Goal: Task Accomplishment & Management: Complete application form

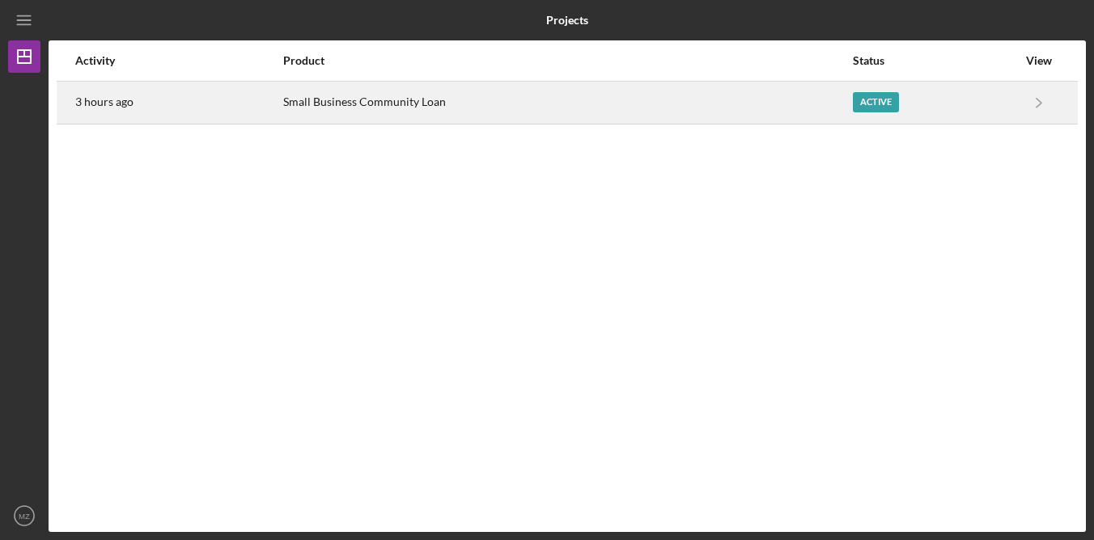
click at [511, 97] on div "Small Business Community Loan" at bounding box center [567, 103] width 568 height 40
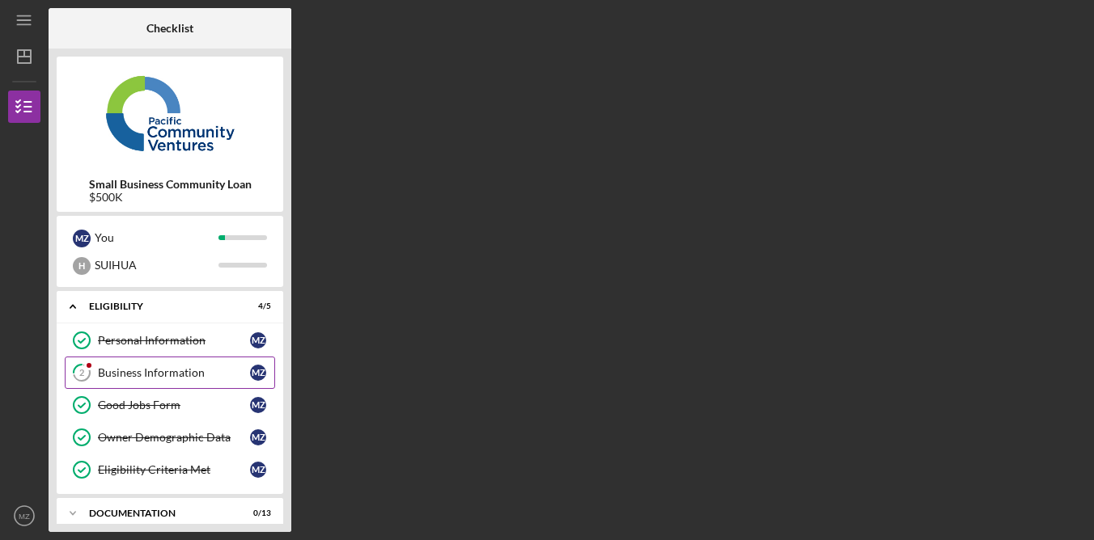
click at [183, 367] on div "Business Information" at bounding box center [174, 372] width 152 height 13
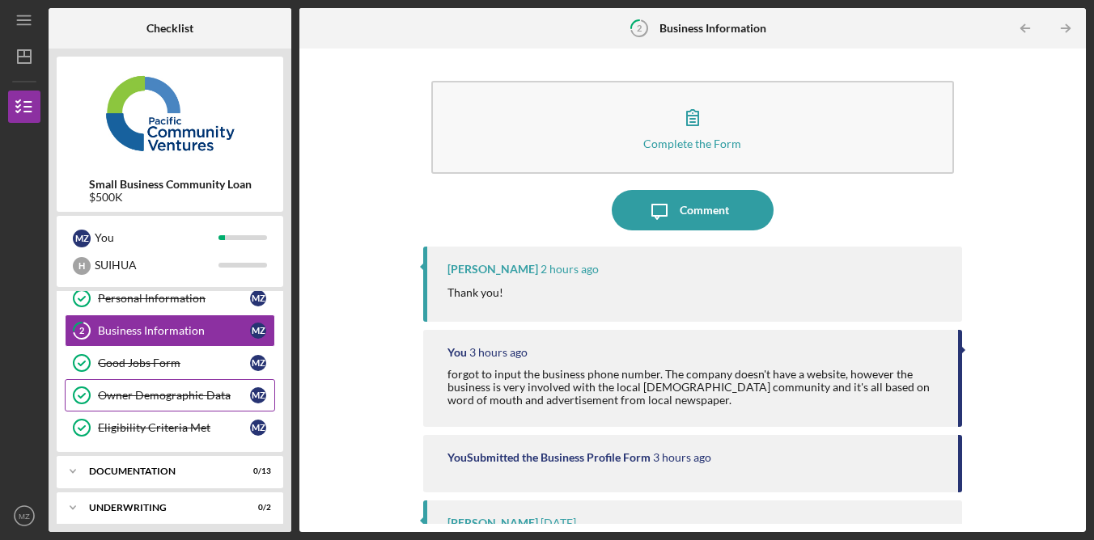
scroll to position [68, 0]
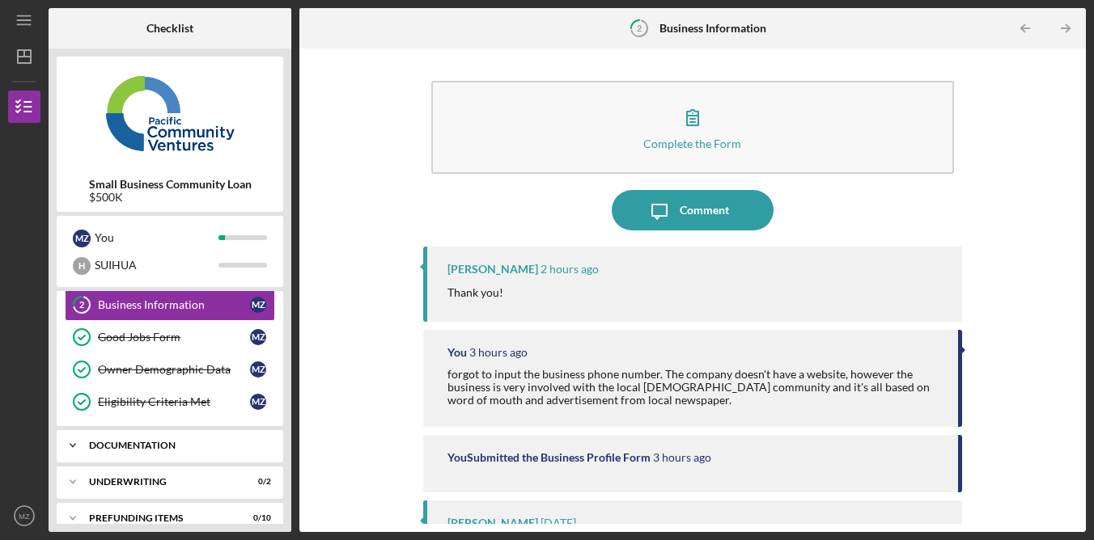
click at [194, 434] on div "Icon/Expander Documentation 0 / 13" at bounding box center [170, 446] width 227 height 32
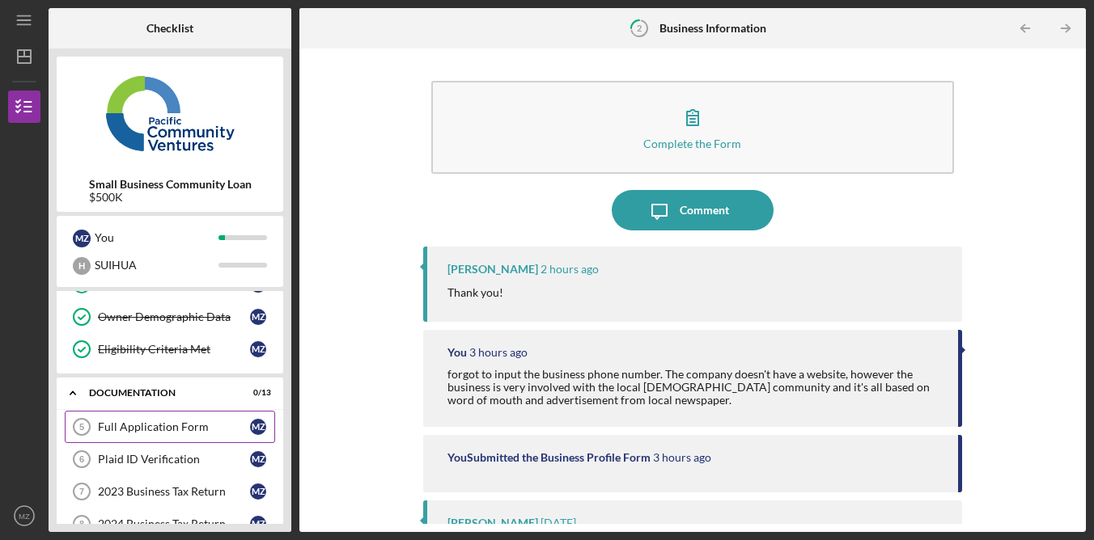
scroll to position [149, 0]
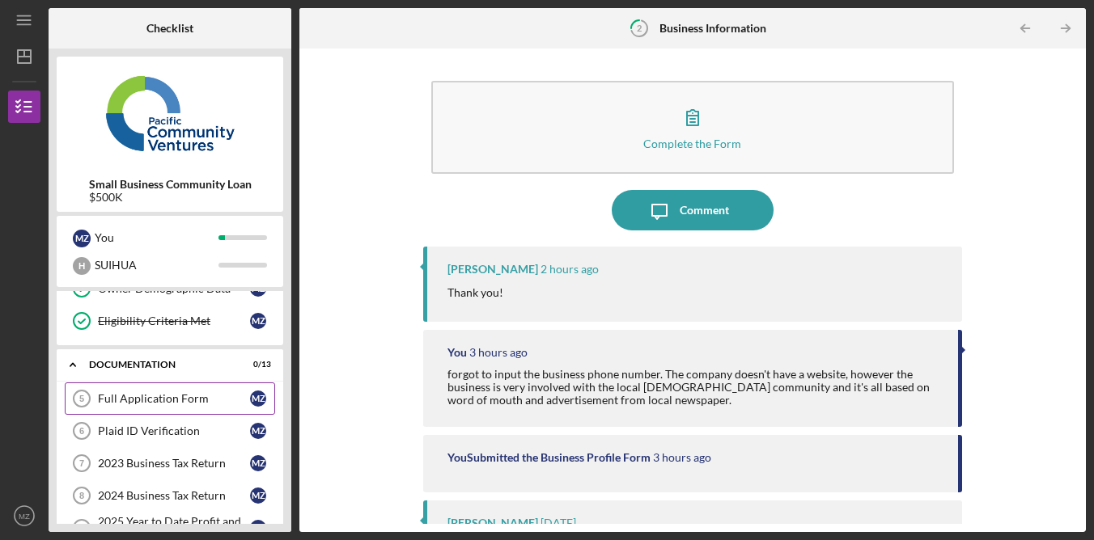
click at [202, 410] on link "Full Application Form 5 Full Application Form M Z" at bounding box center [170, 399] width 210 height 32
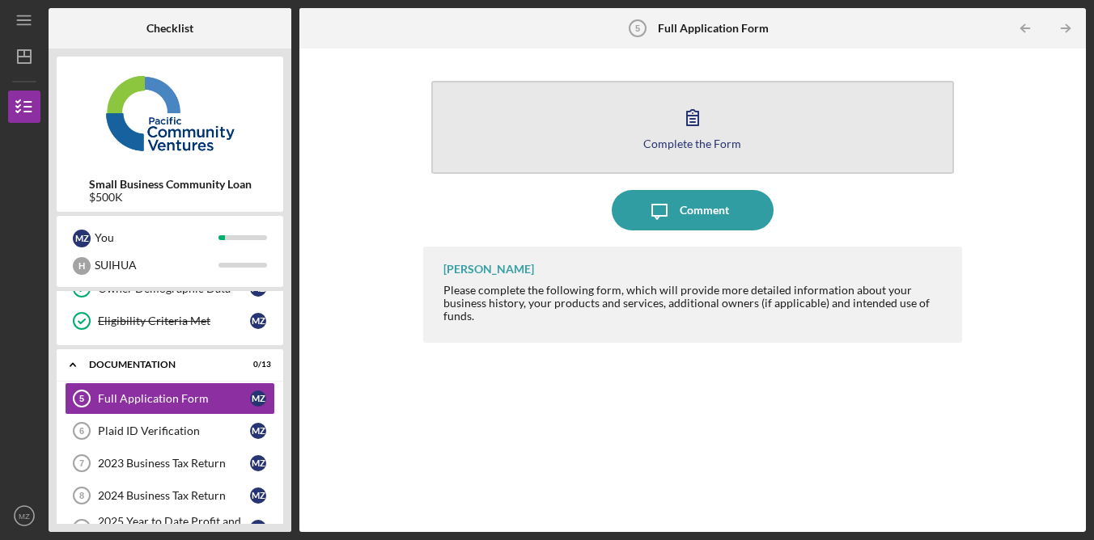
click at [669, 138] on div "Complete the Form" at bounding box center [692, 144] width 98 height 12
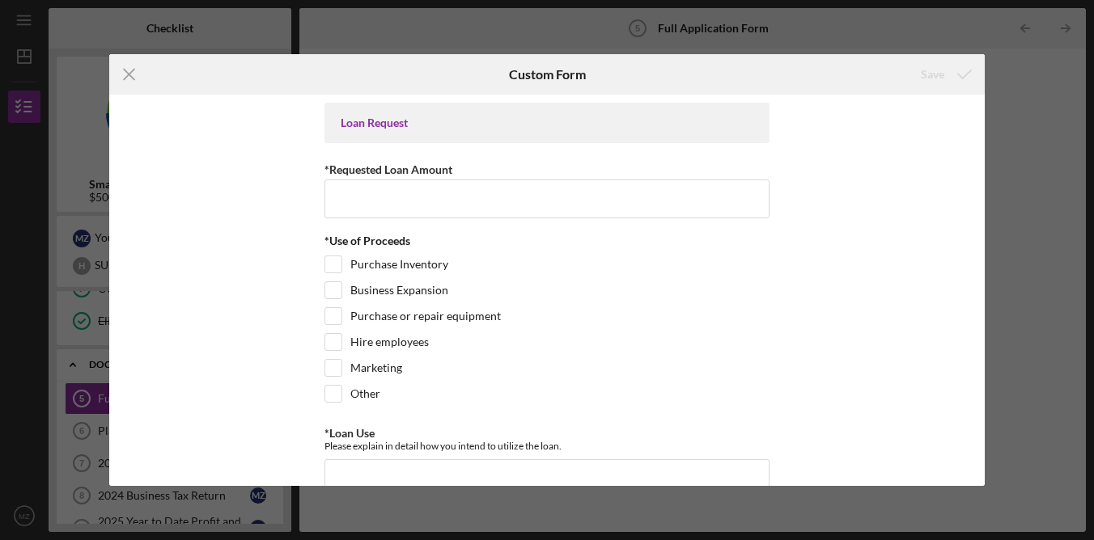
click at [135, 79] on icon "Icon/Menu Close" at bounding box center [129, 74] width 40 height 40
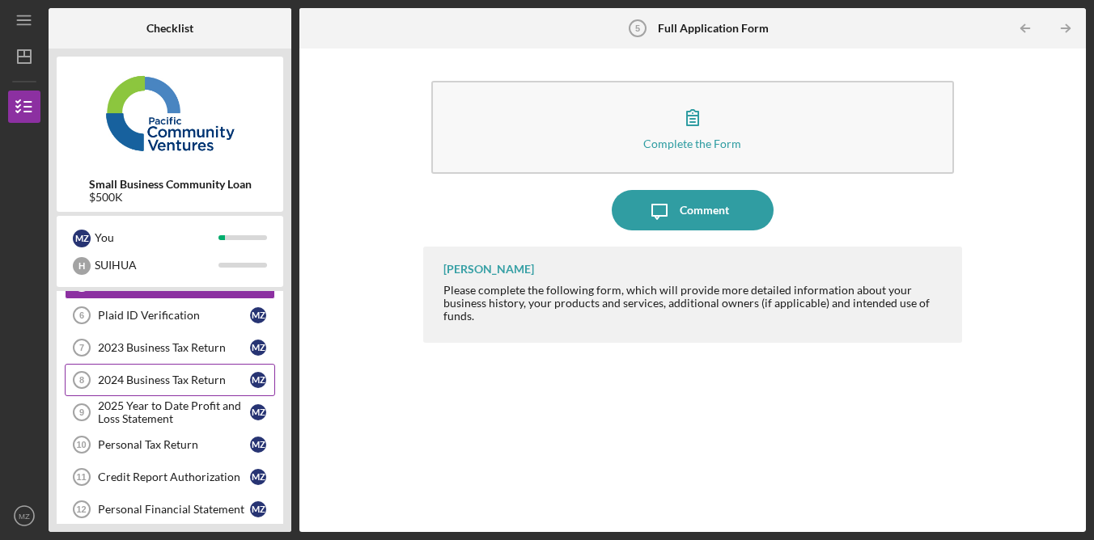
scroll to position [268, 0]
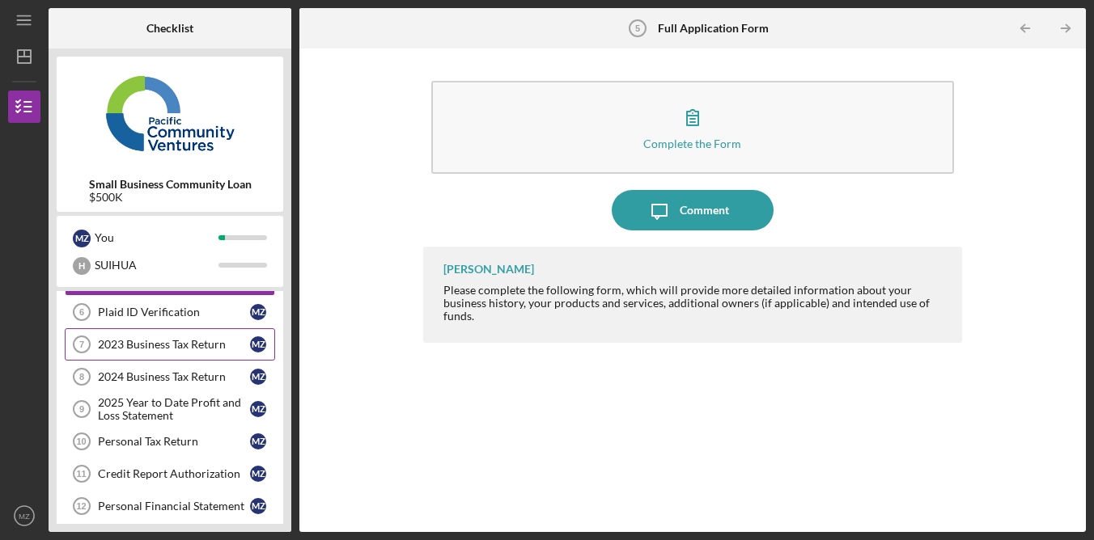
click at [200, 332] on link "2023 Business Tax Return 7 2023 Business Tax Return M Z" at bounding box center [170, 344] width 210 height 32
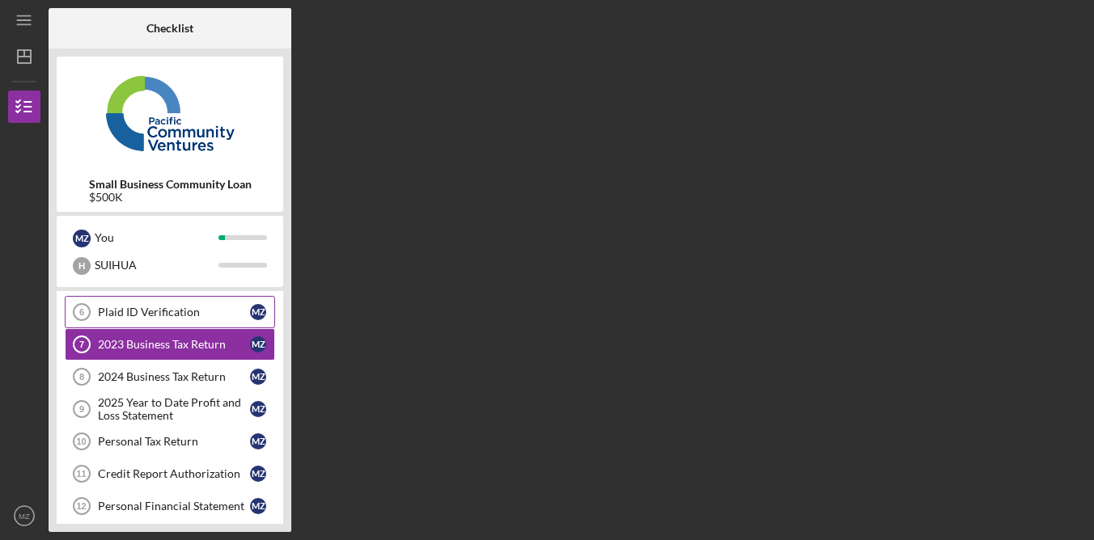
click at [201, 316] on div "Plaid ID Verification" at bounding box center [174, 312] width 152 height 13
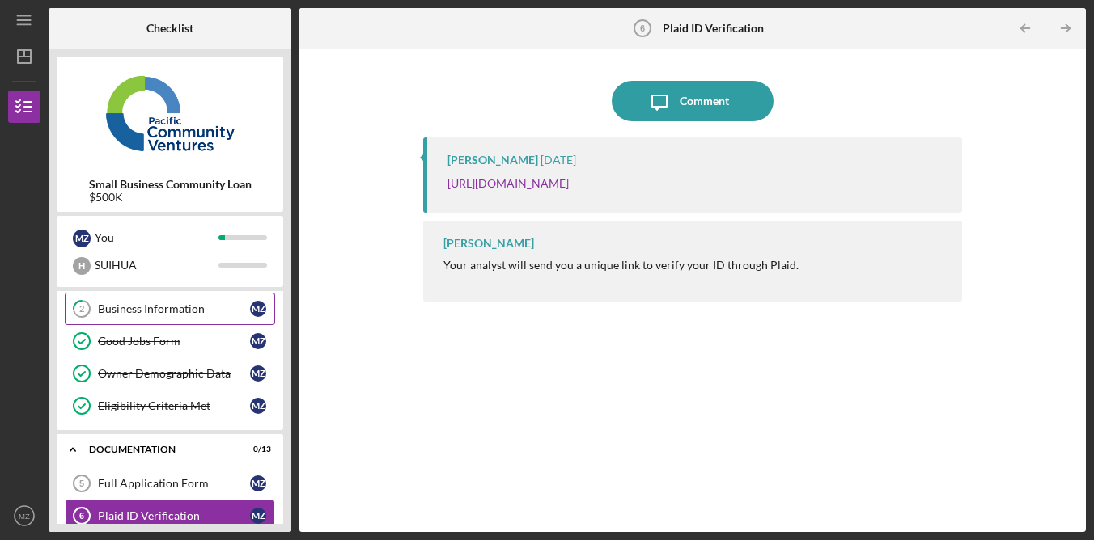
scroll to position [184, 0]
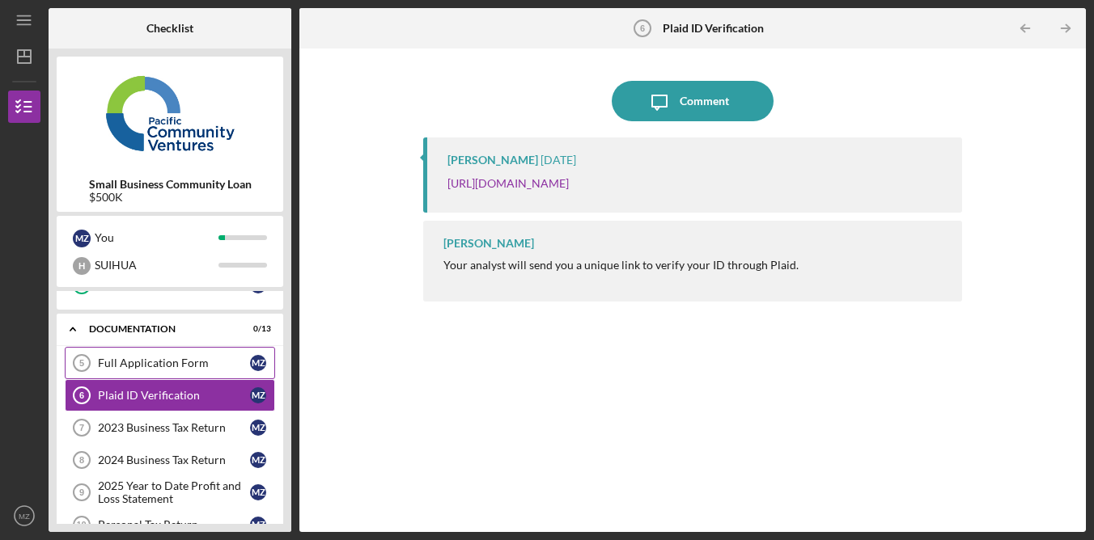
click at [192, 364] on div "Full Application Form" at bounding box center [174, 363] width 152 height 13
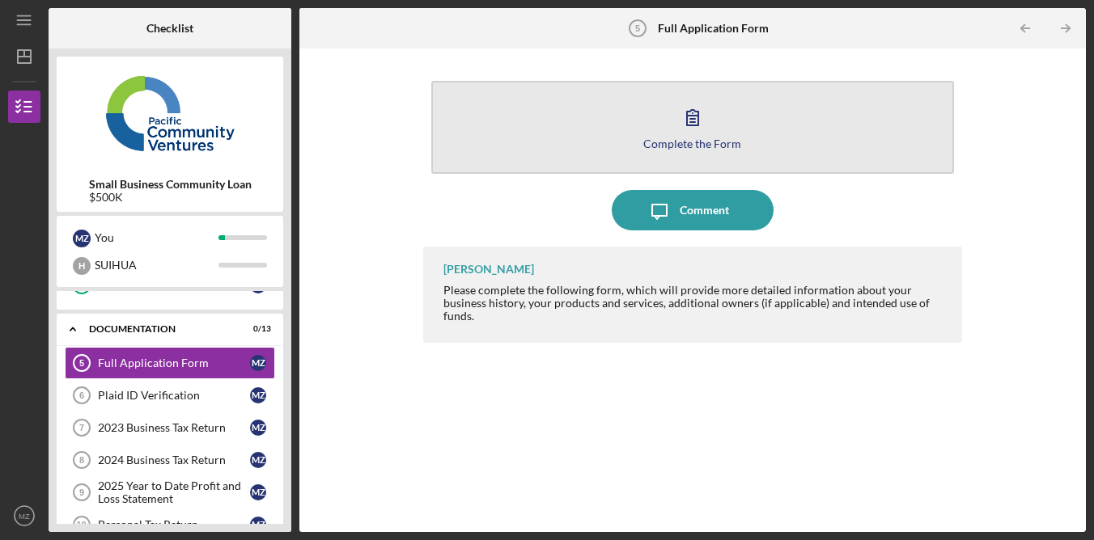
click at [720, 138] on div "Complete the Form" at bounding box center [692, 144] width 98 height 12
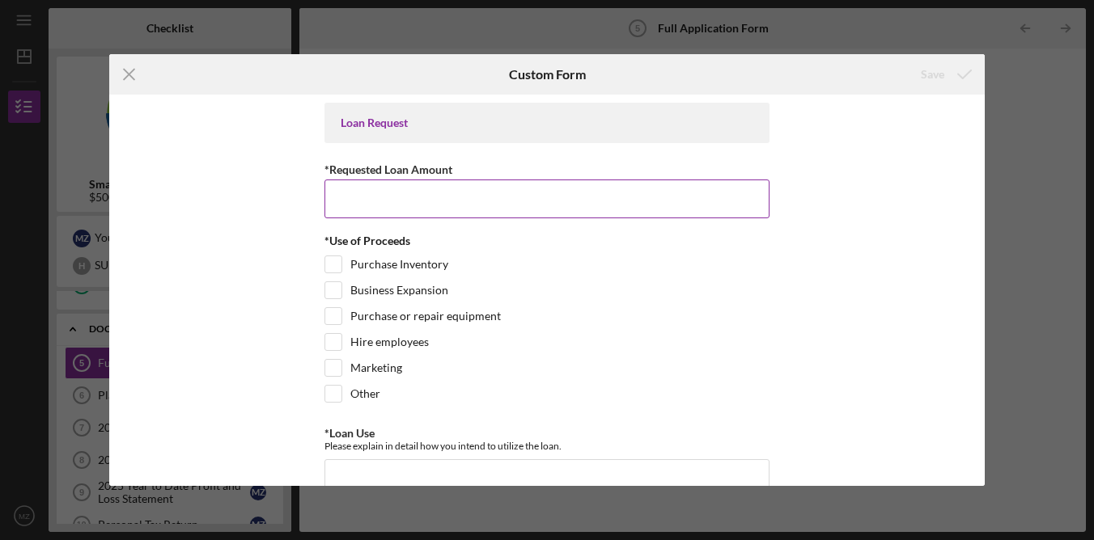
click at [516, 207] on input "*Requested Loan Amount" at bounding box center [546, 199] width 445 height 39
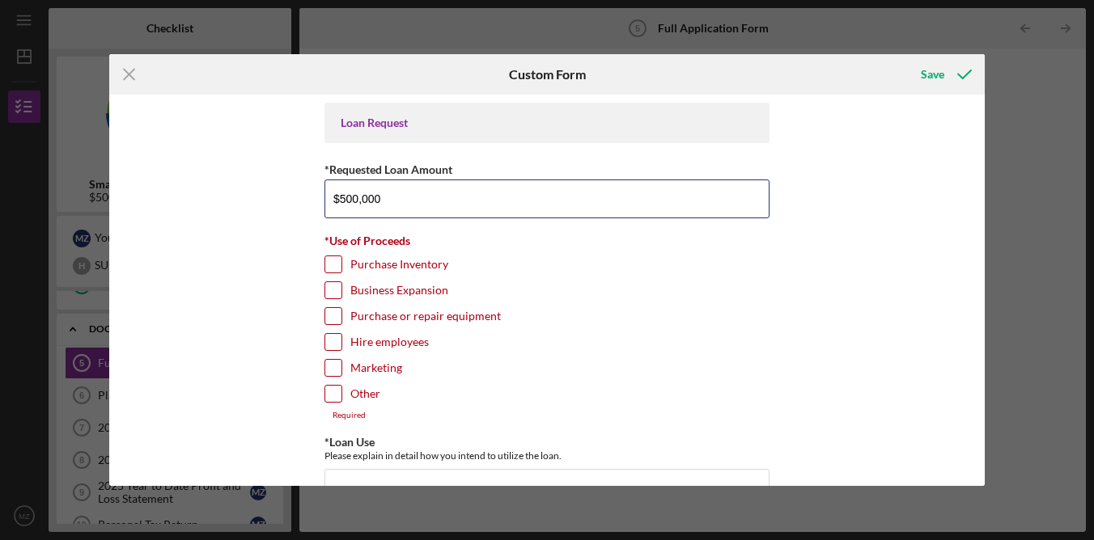
type input "$500,000"
click at [334, 263] on input "Purchase Inventory" at bounding box center [333, 264] width 16 height 16
checkbox input "true"
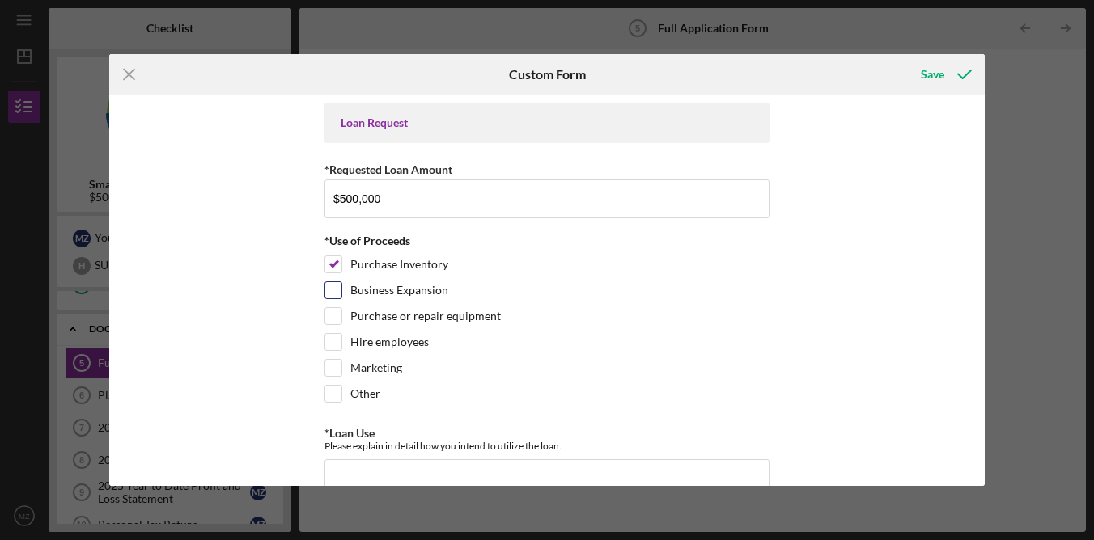
click at [333, 290] on input "Business Expansion" at bounding box center [333, 290] width 16 height 16
checkbox input "true"
click at [332, 341] on input "Hire employees" at bounding box center [333, 342] width 16 height 16
checkbox input "true"
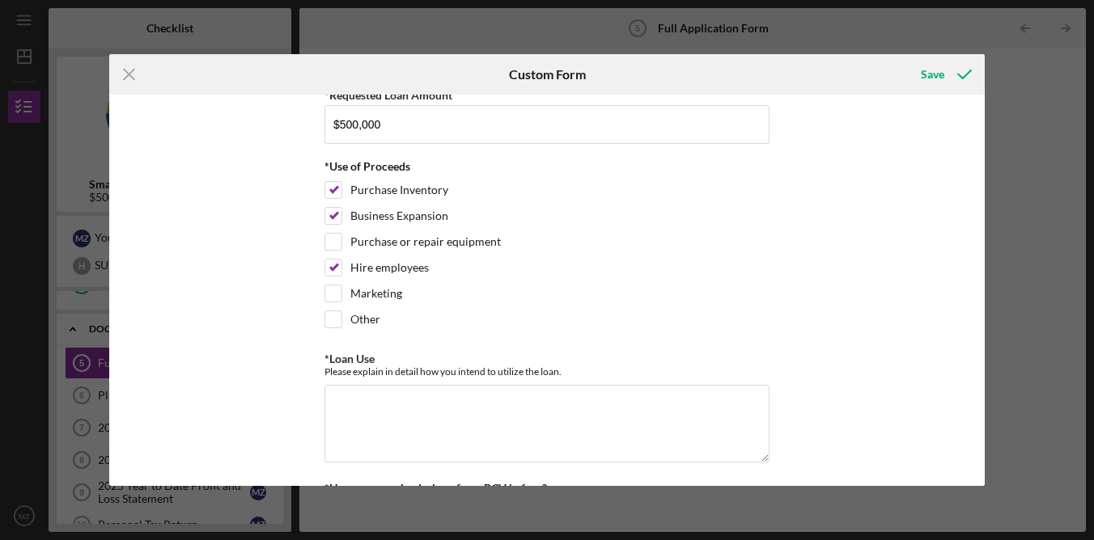
scroll to position [270, 0]
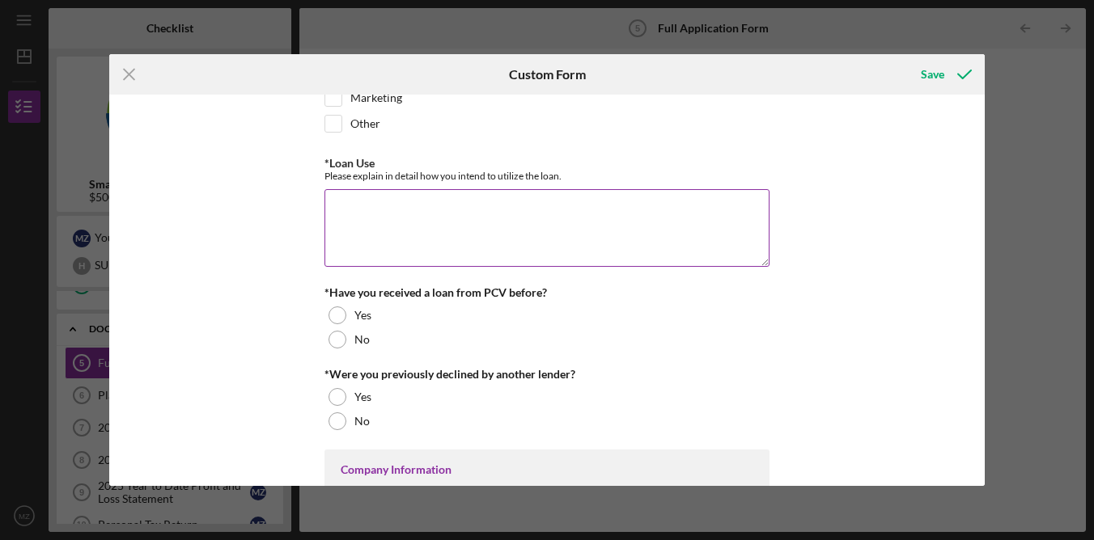
click at [475, 257] on textarea "*Loan Use" at bounding box center [546, 228] width 445 height 78
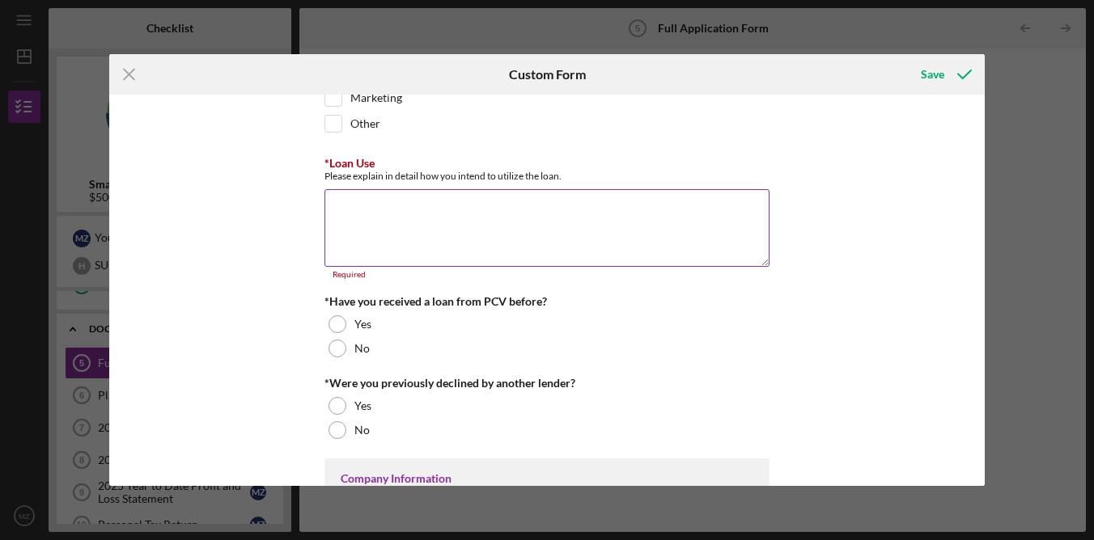
click at [510, 245] on textarea "*Loan Use" at bounding box center [546, 228] width 445 height 78
paste textarea "The proceeds of the loan shall be used exclusively for business expansion purpo…"
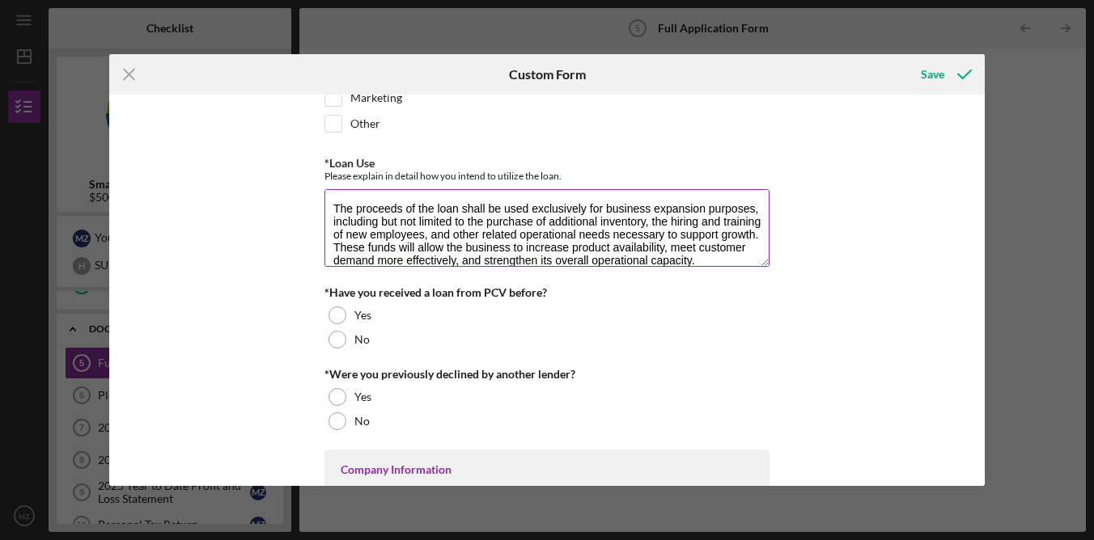
scroll to position [14, 0]
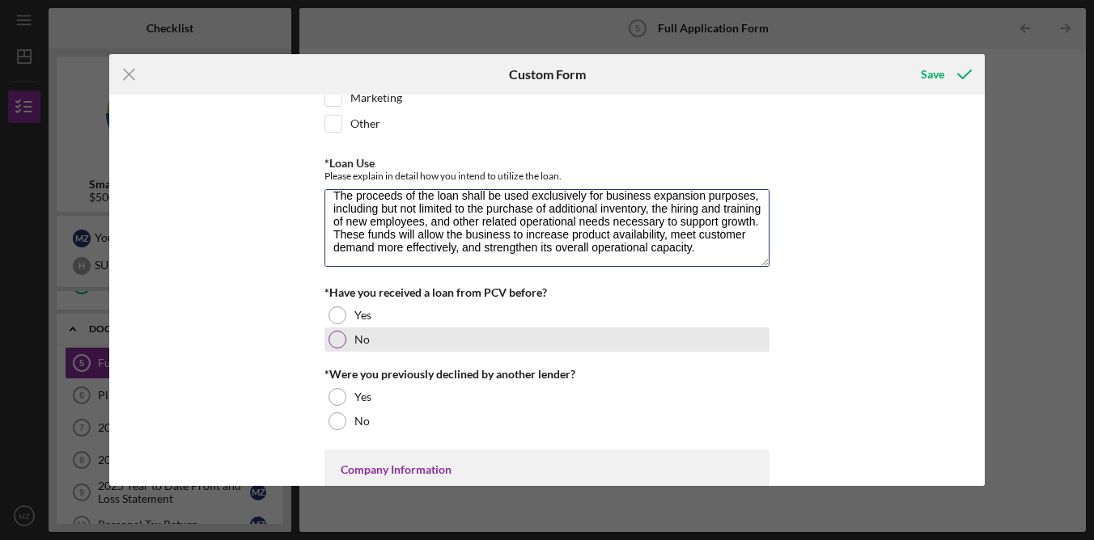
type textarea "The proceeds of the loan shall be used exclusively for business expansion purpo…"
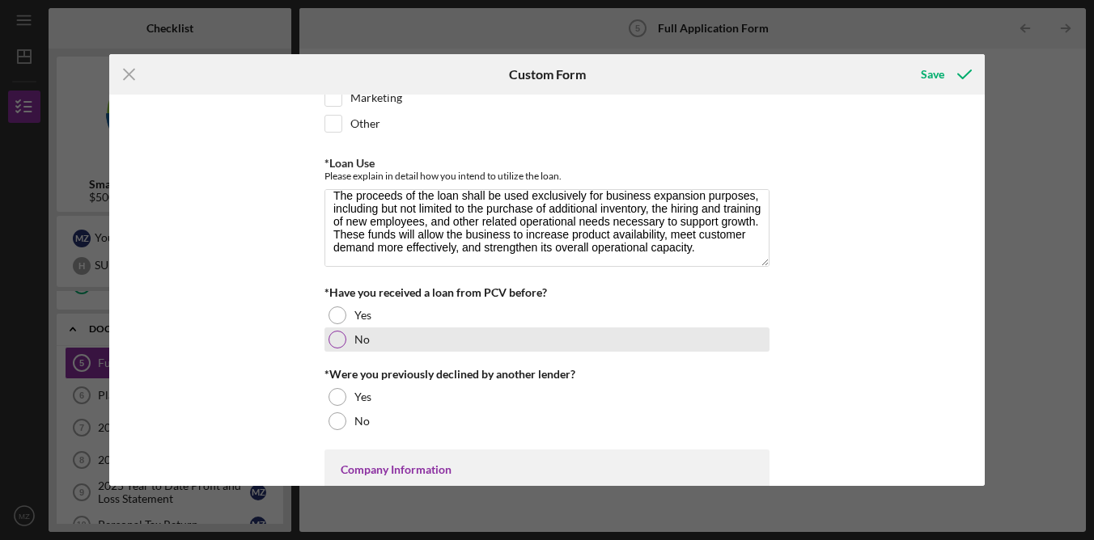
click at [328, 337] on div at bounding box center [337, 340] width 18 height 18
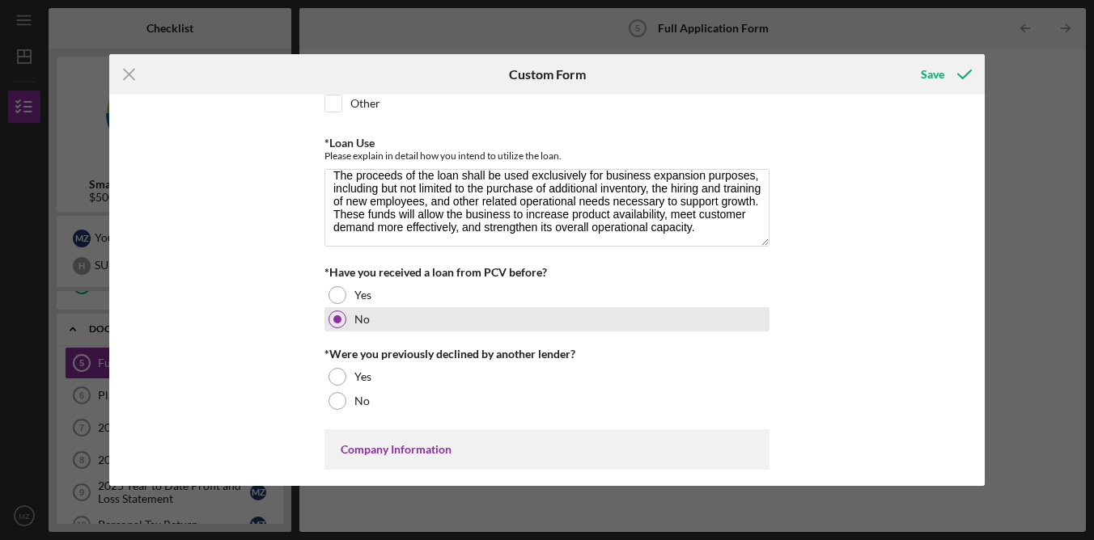
scroll to position [304, 0]
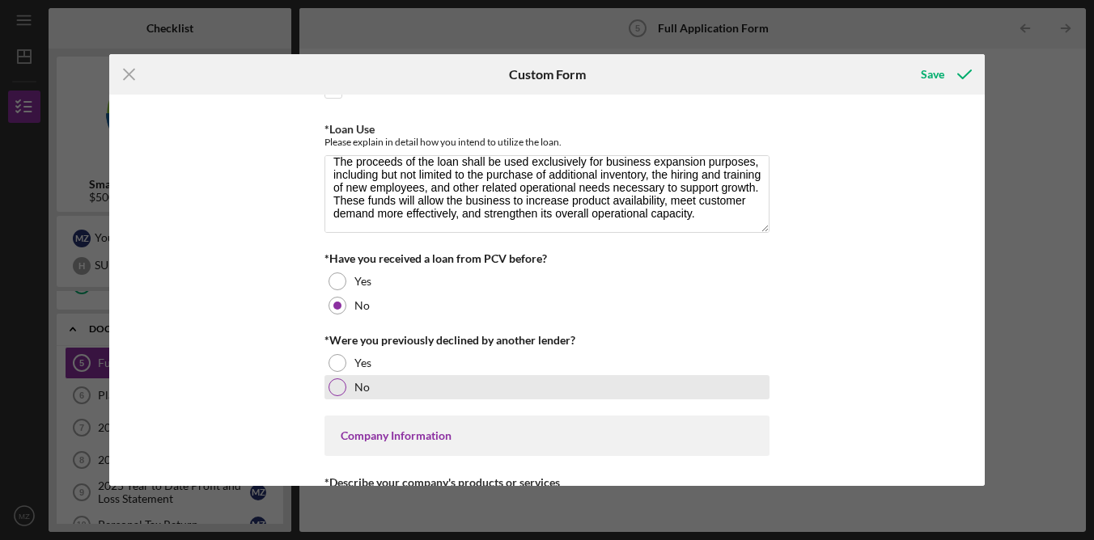
click at [341, 380] on div at bounding box center [337, 388] width 18 height 18
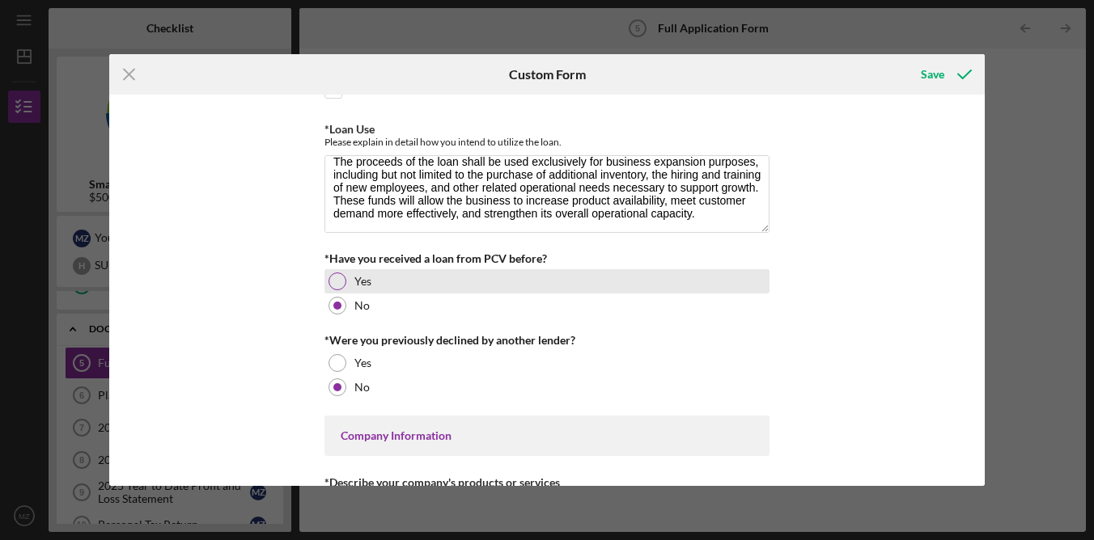
scroll to position [481, 0]
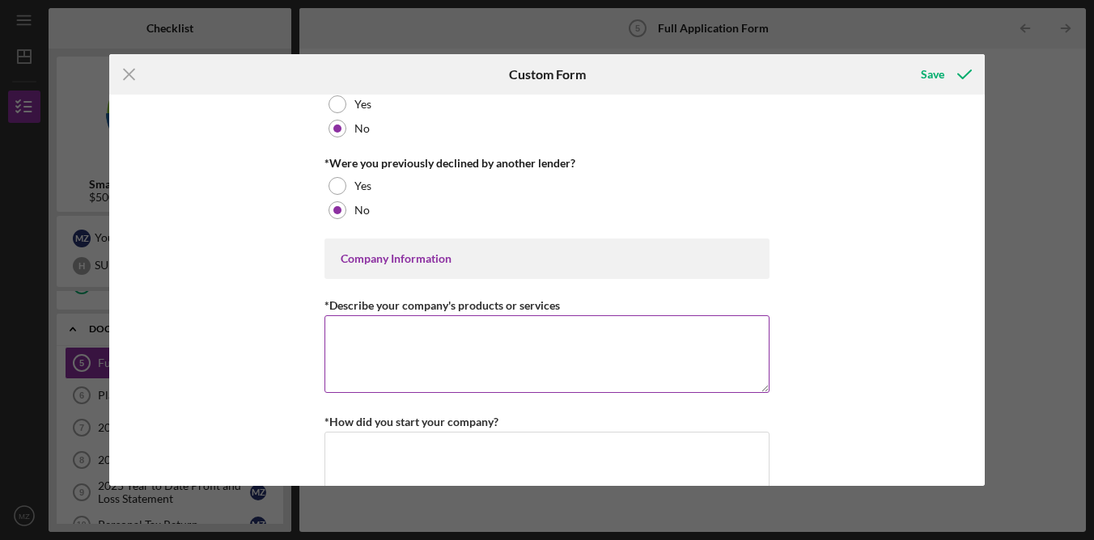
click at [388, 358] on textarea "*Describe your company's products or services" at bounding box center [546, 355] width 445 height 78
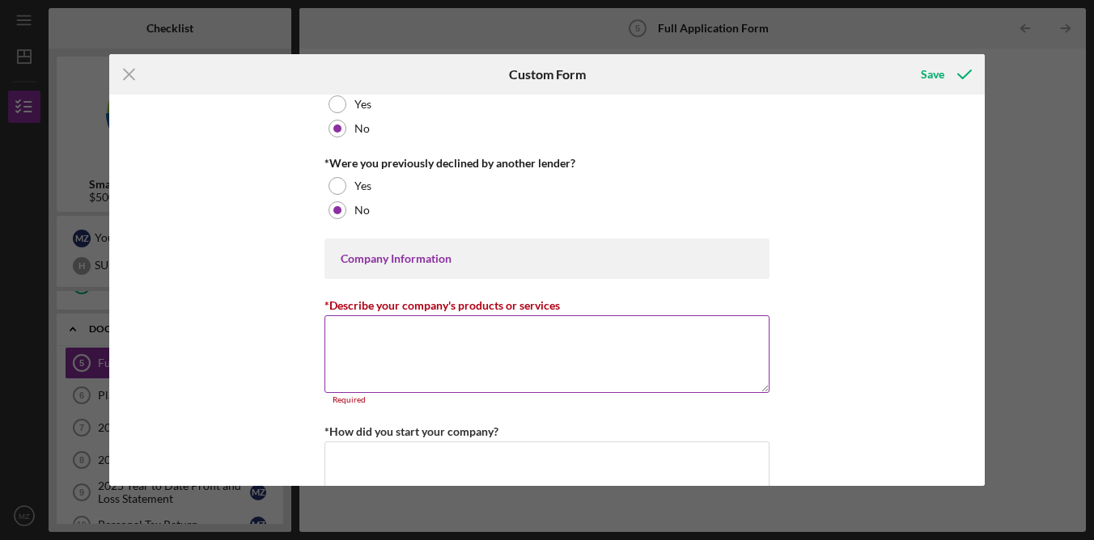
click at [491, 326] on textarea "*Describe your company's products or services" at bounding box center [546, 355] width 445 height 78
paste textarea "The proceeds of the loan shall be applied exclusively toward the growth and ope…"
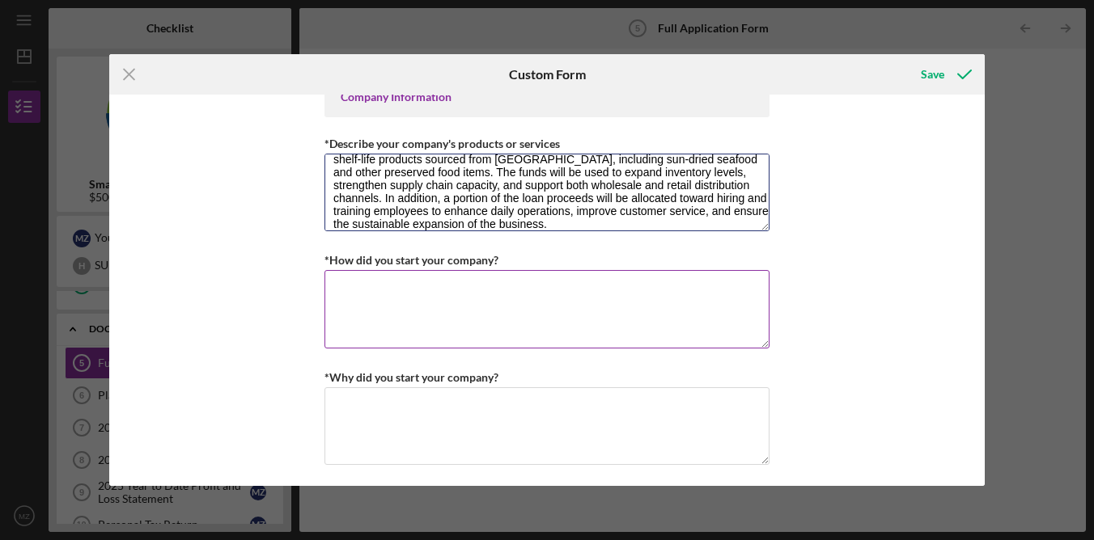
scroll to position [639, 0]
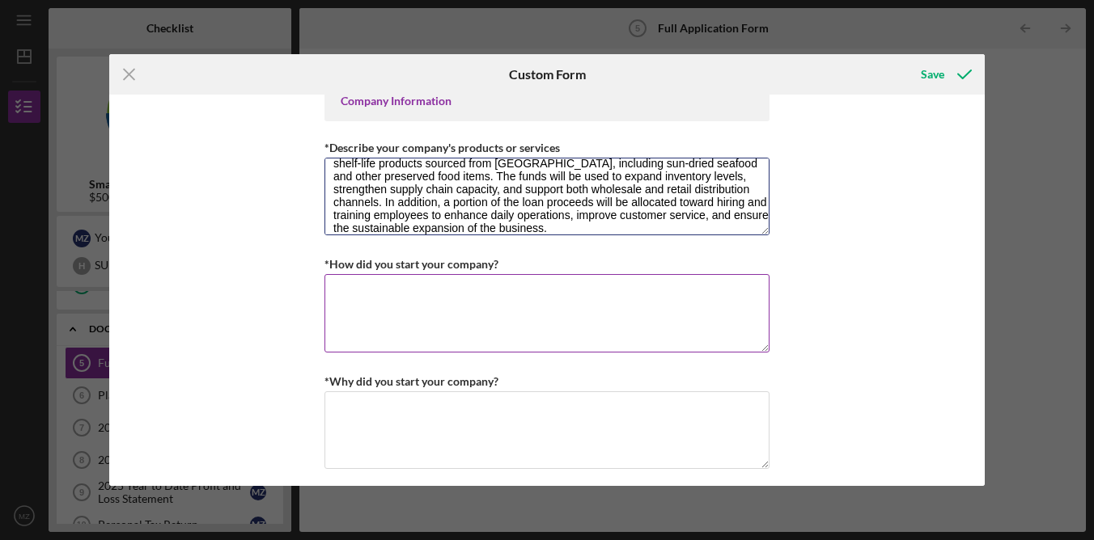
type textarea "The proceeds of the loan shall be applied exclusively toward the growth and ope…"
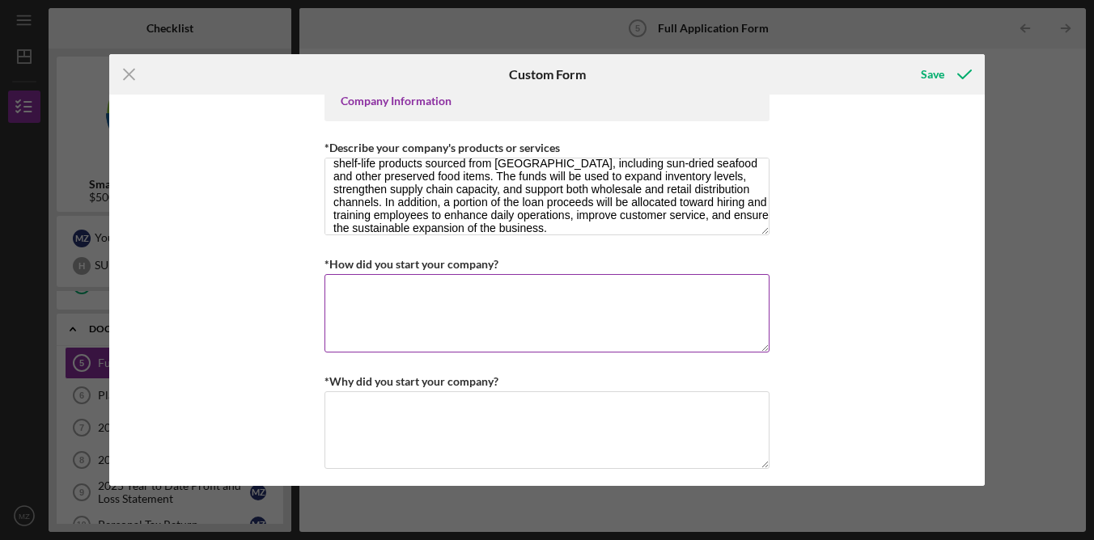
click at [535, 318] on textarea "*How did you start your company?" at bounding box center [546, 313] width 445 height 78
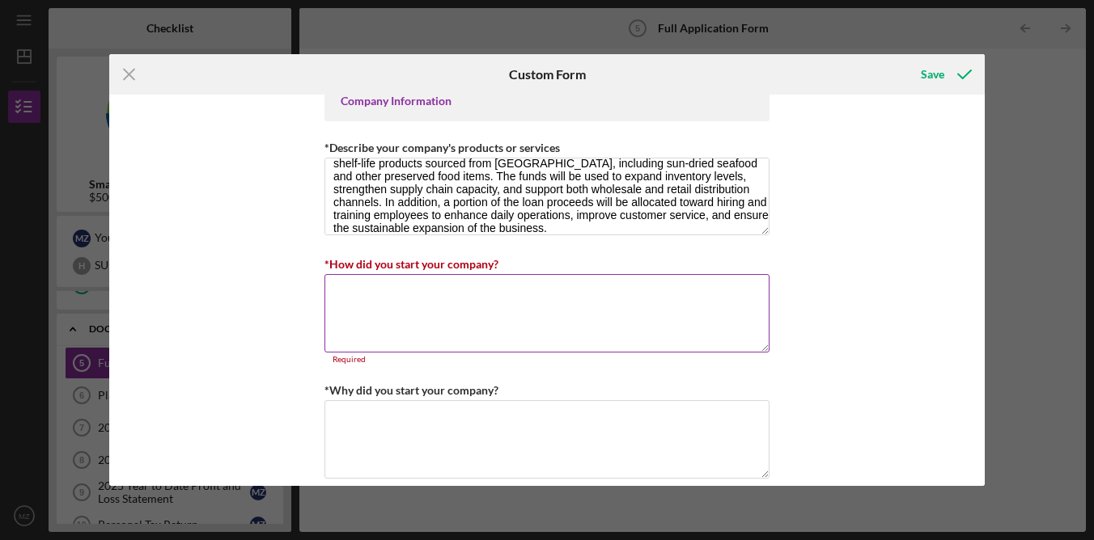
drag, startPoint x: 499, startPoint y: 284, endPoint x: 557, endPoint y: 318, distance: 66.7
click at [499, 284] on textarea "*How did you start your company?" at bounding box center [546, 313] width 445 height 78
paste textarea "The business was started at a retail location in the [GEOGRAPHIC_DATA] area and…"
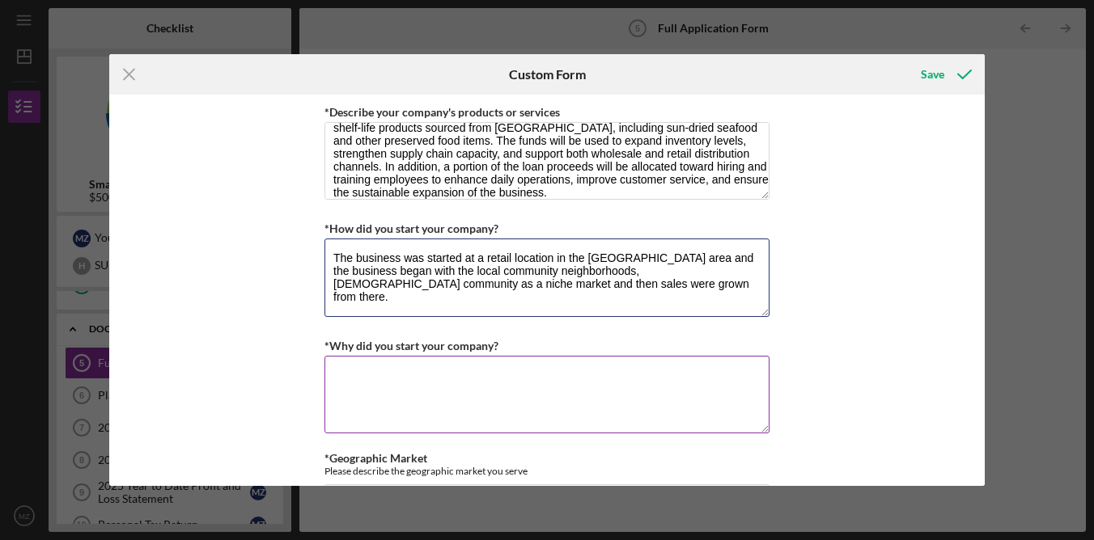
scroll to position [680, 0]
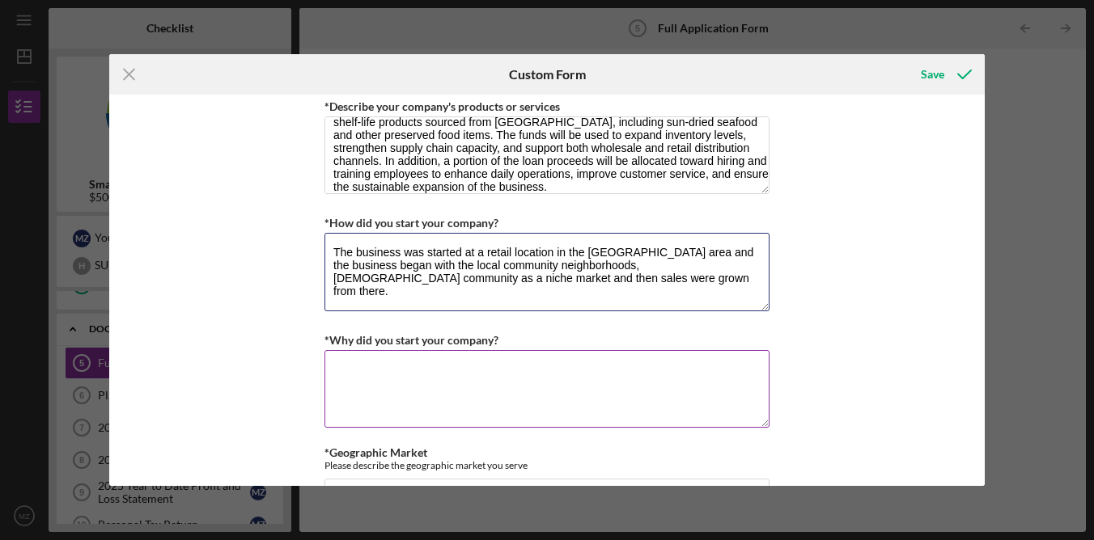
type textarea "The business was started at a retail location in the [GEOGRAPHIC_DATA] area and…"
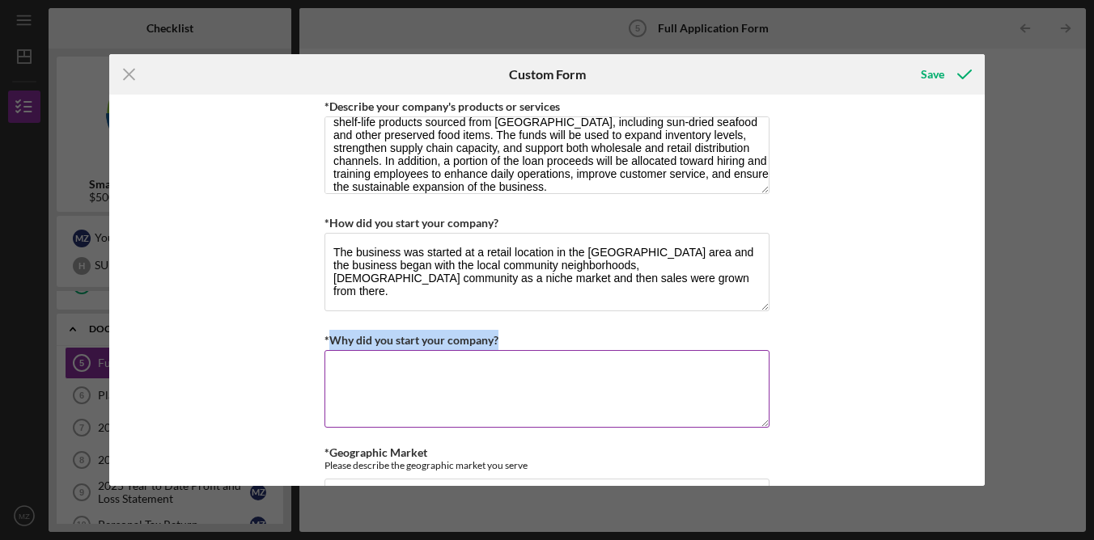
drag, startPoint x: 328, startPoint y: 338, endPoint x: 523, endPoint y: 329, distance: 196.0
click at [522, 330] on div "*Why did you start your company?" at bounding box center [546, 340] width 445 height 20
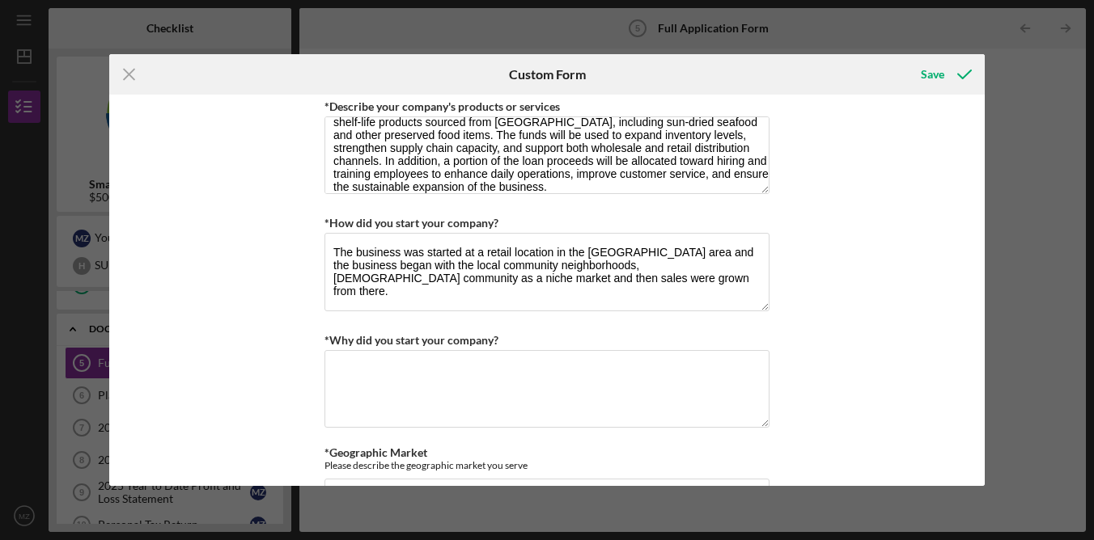
click at [770, 317] on div "Loan Request *Requested Loan Amount $500,000 *Use of Proceeds Purchase Inventor…" at bounding box center [546, 291] width 875 height 392
click at [554, 400] on textarea "*Why did you start your company?" at bounding box center [546, 389] width 445 height 78
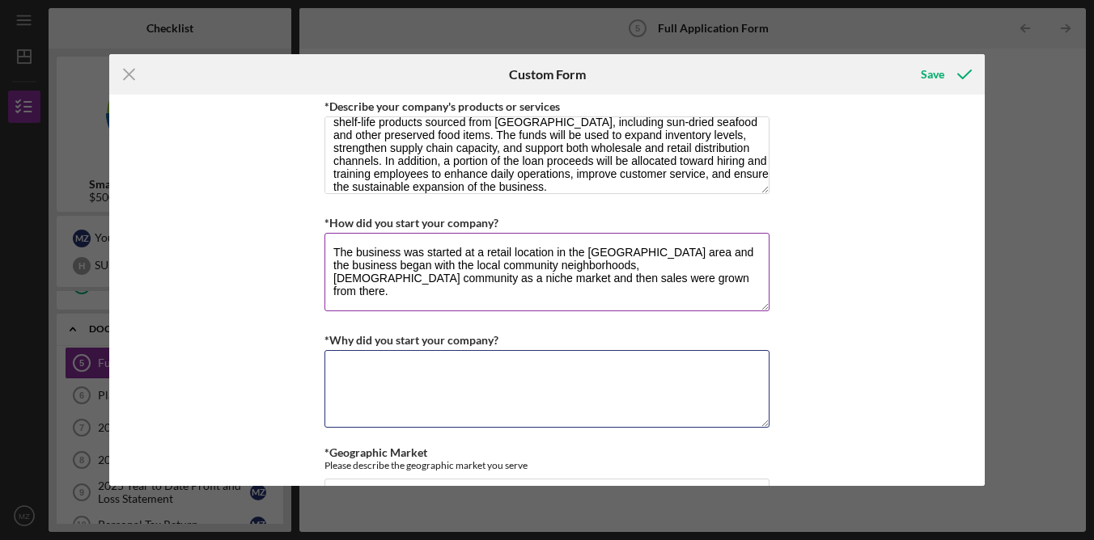
paste textarea "The business was started at a retail location in the [GEOGRAPHIC_DATA] area and…"
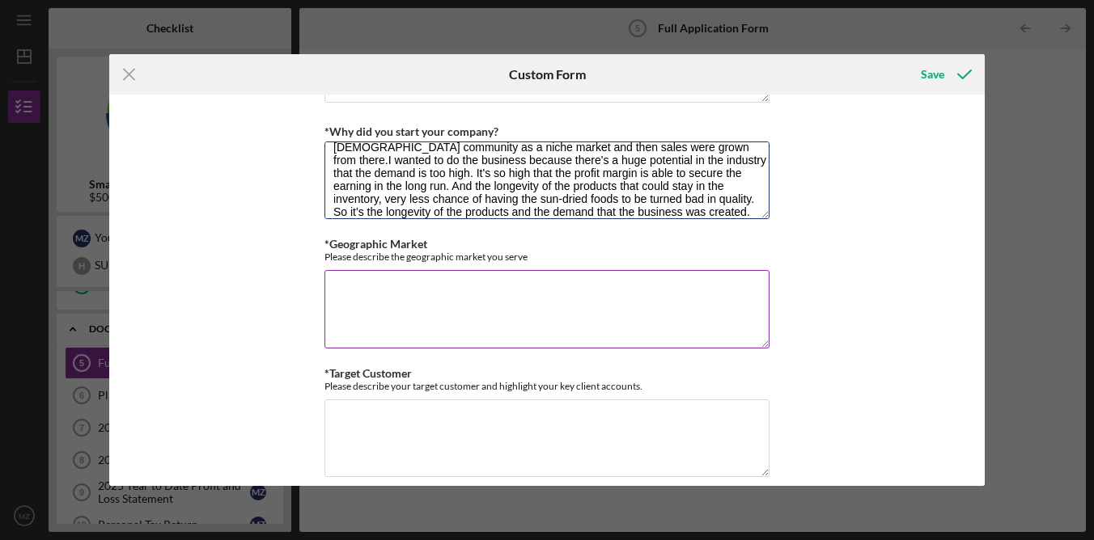
scroll to position [925, 0]
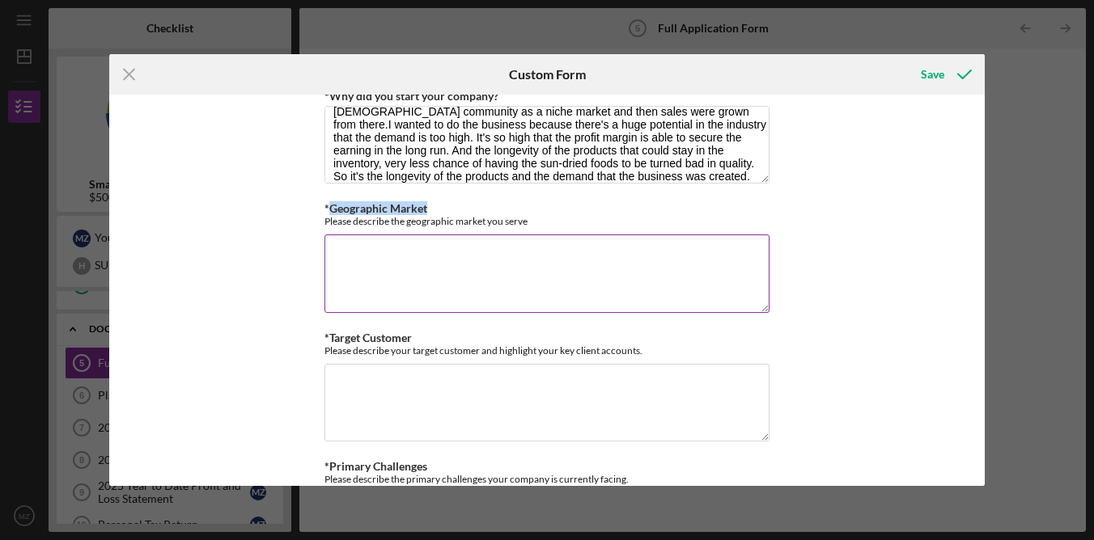
drag, startPoint x: 430, startPoint y: 205, endPoint x: 326, endPoint y: 202, distance: 103.6
click at [326, 202] on div "*Geographic Market Please describe the geographic market you serve" at bounding box center [546, 214] width 445 height 25
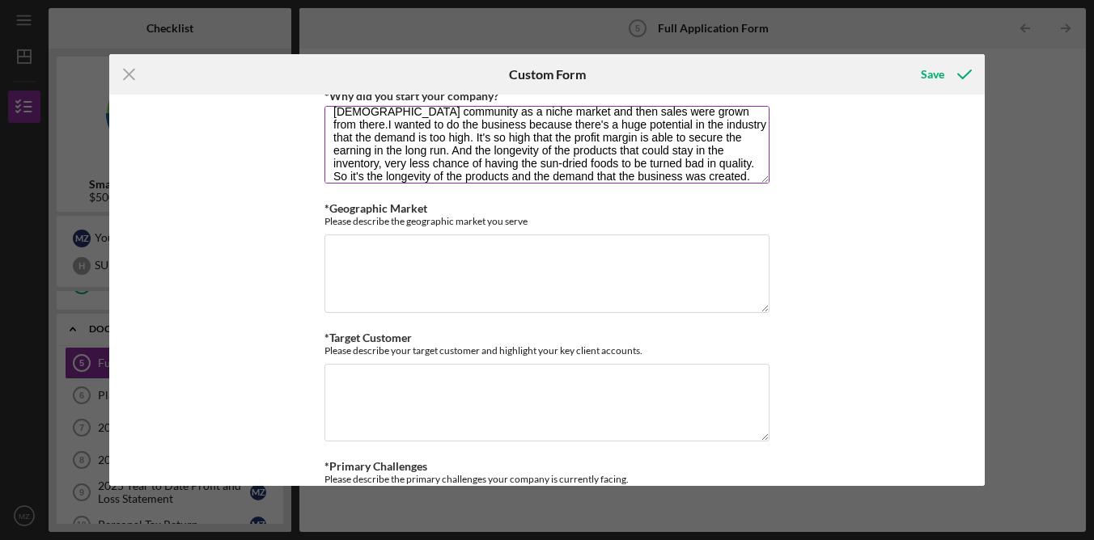
click at [560, 152] on textarea "The business was started at a retail location in the [GEOGRAPHIC_DATA] area and…" at bounding box center [546, 145] width 445 height 78
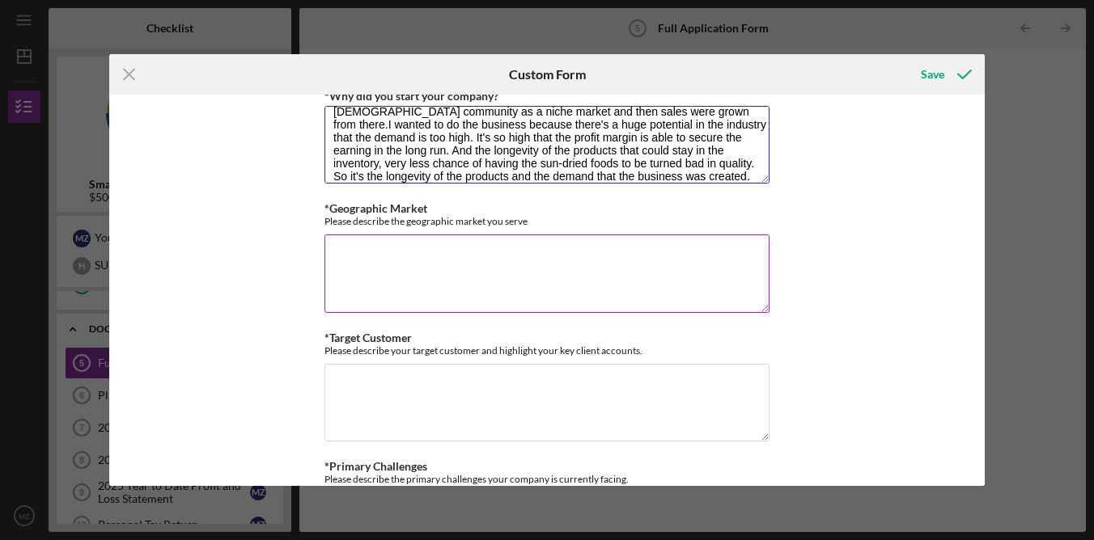
paste textarea "founded at a retail location in the [GEOGRAPHIC_DATA] area, initially serving t…"
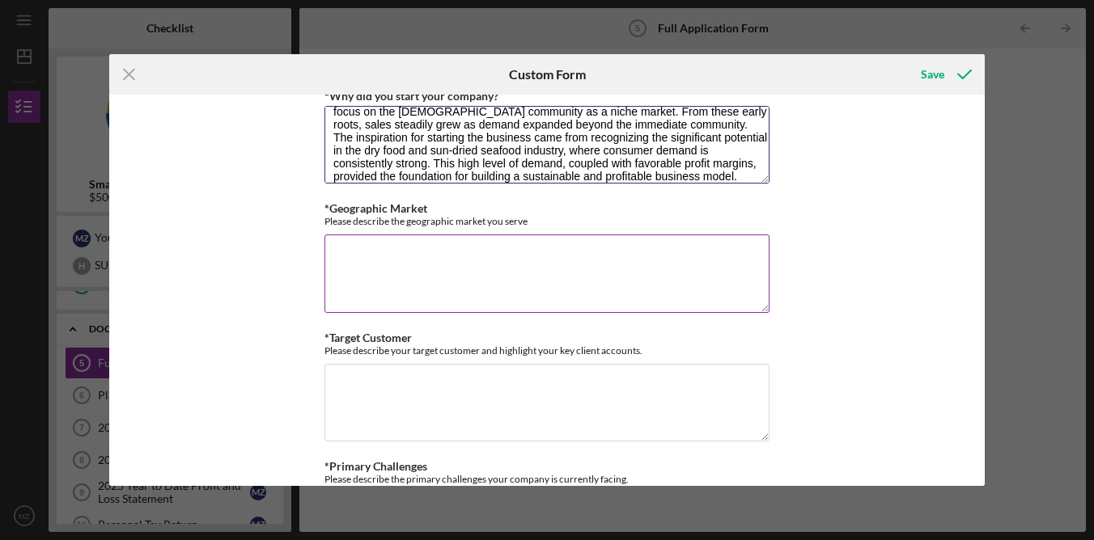
scroll to position [92, 0]
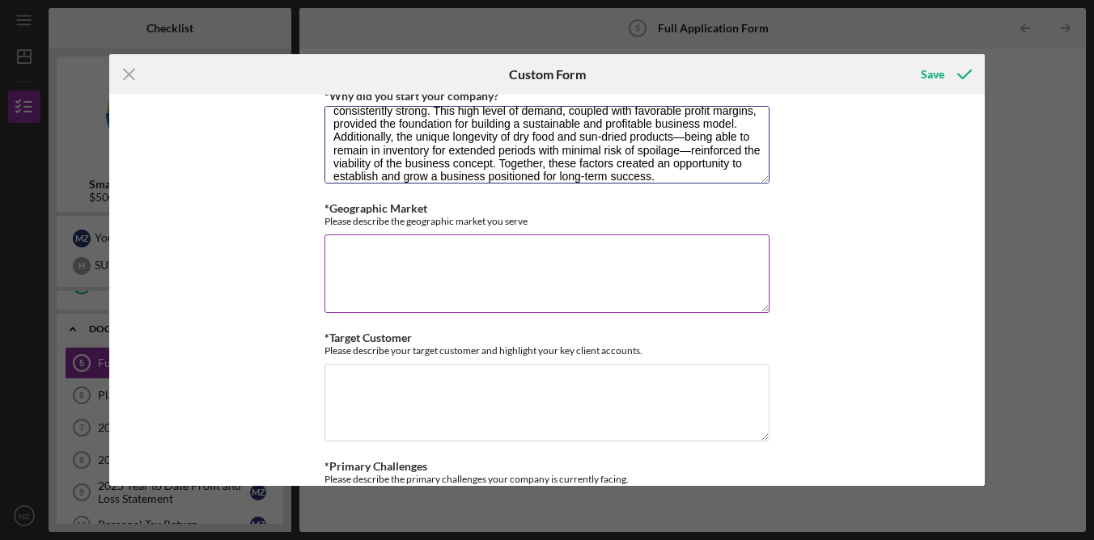
type textarea "The business was founded at a retail location in the [GEOGRAPHIC_DATA] area, in…"
click at [559, 269] on textarea "*Geographic Market" at bounding box center [546, 274] width 445 height 78
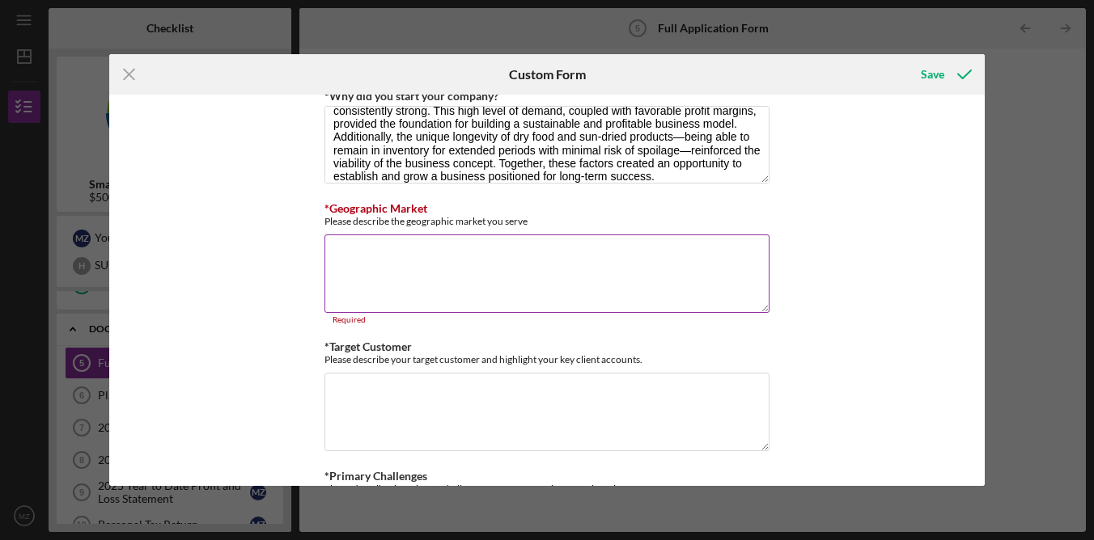
paste textarea "The geographic area is the Asian markets, [DEMOGRAPHIC_DATA] majority, local re…"
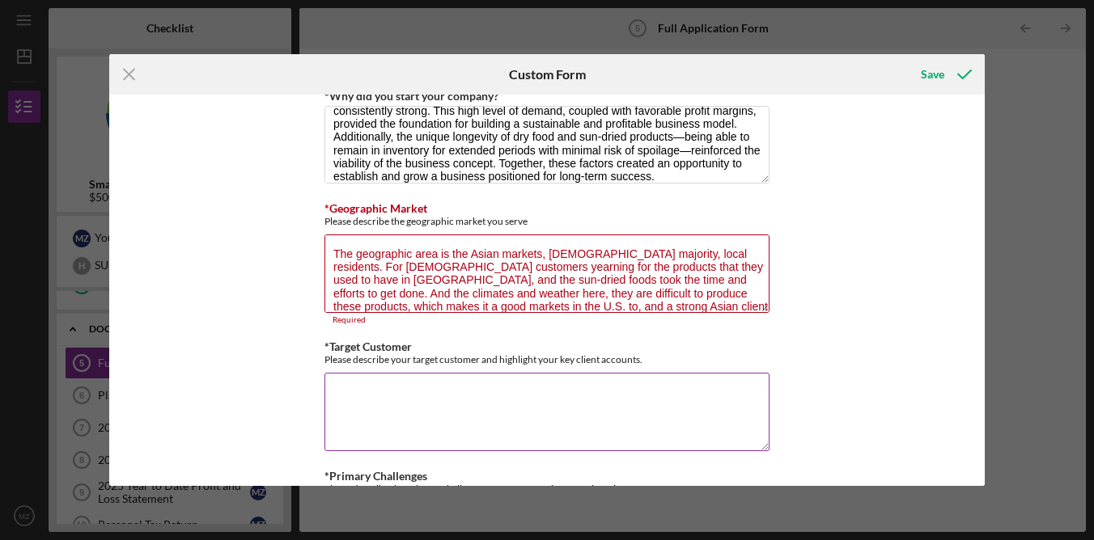
scroll to position [1, 0]
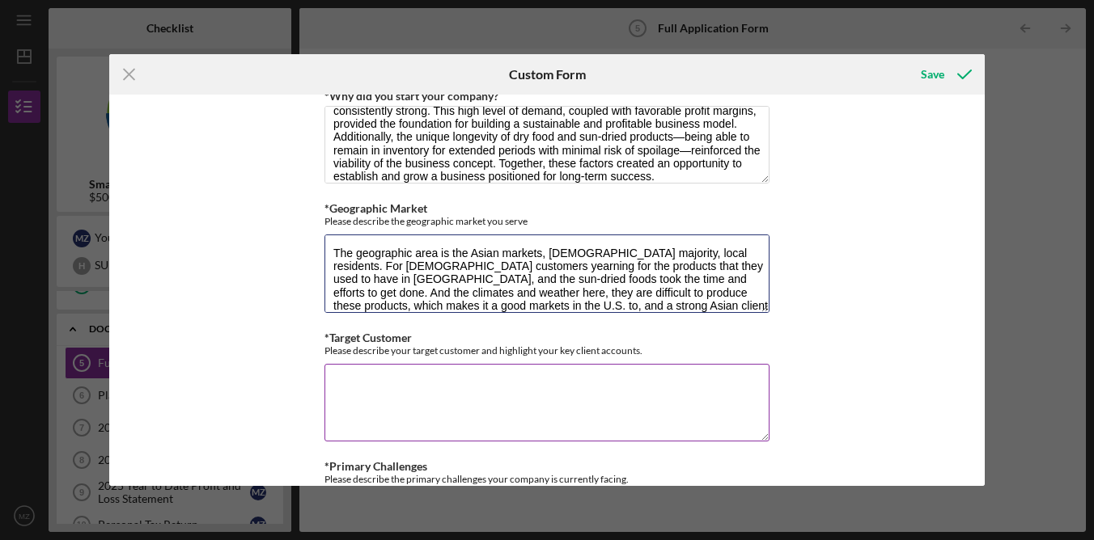
type textarea "The geographic area is the Asian markets, [DEMOGRAPHIC_DATA] majority, local re…"
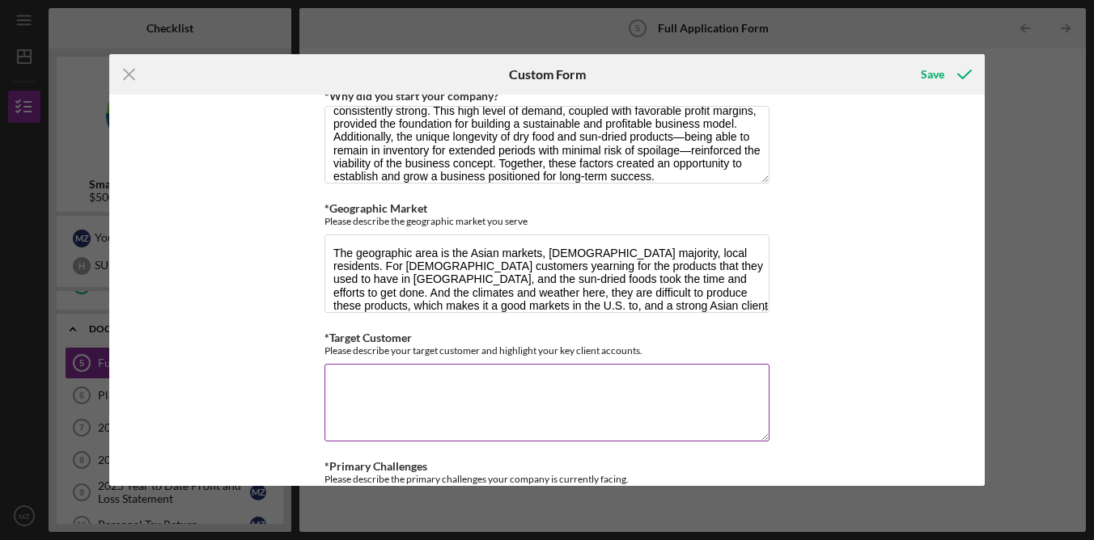
click at [561, 377] on textarea "*Target Customer" at bounding box center [546, 403] width 445 height 78
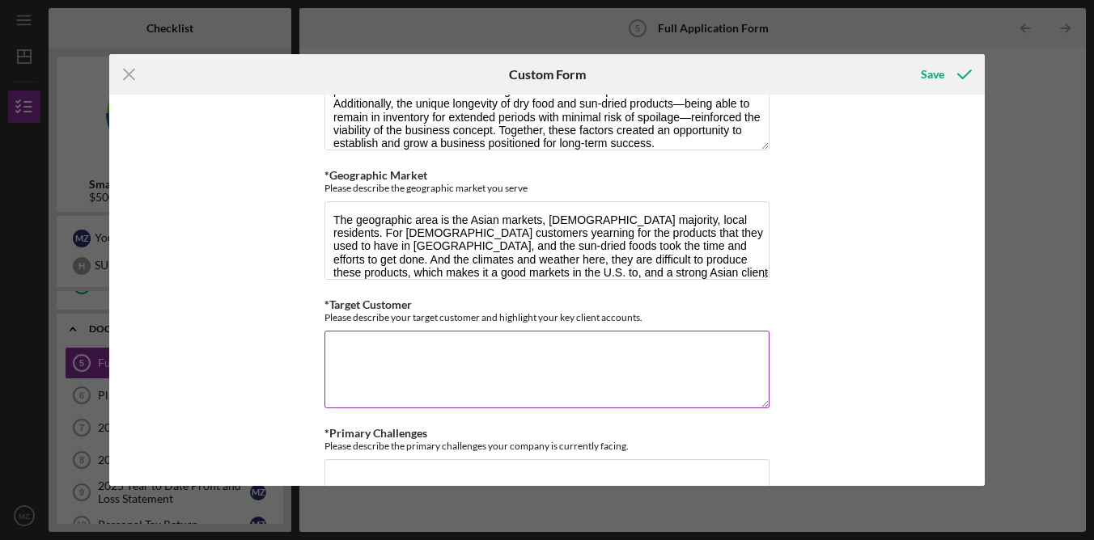
scroll to position [1103, 0]
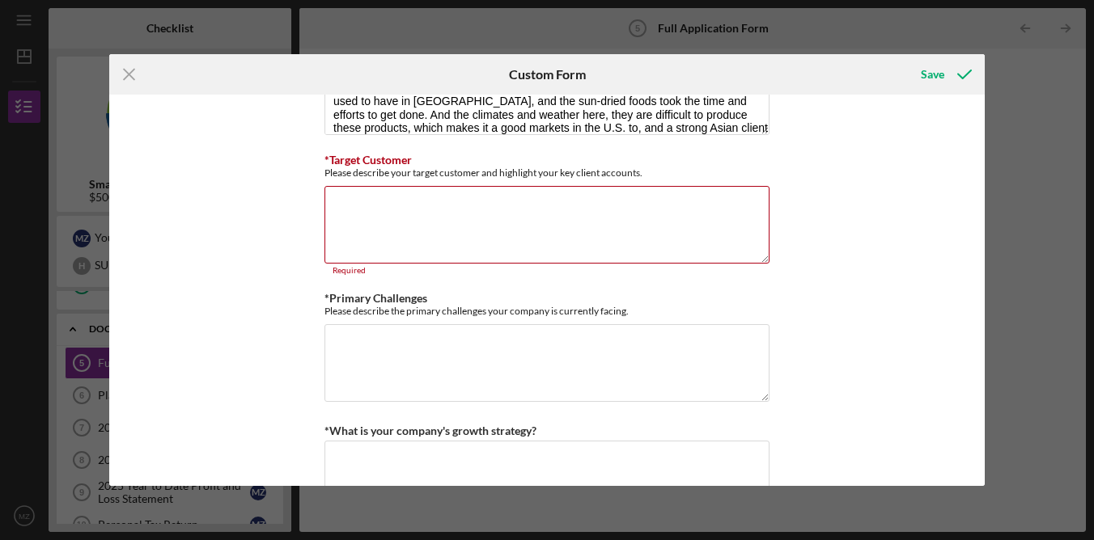
click at [847, 260] on div "Loan Request *Requested Loan Amount $500,000 *Use of Proceeds Purchase Inventor…" at bounding box center [546, 291] width 875 height 392
click at [506, 239] on textarea "*Target Customer" at bounding box center [546, 225] width 445 height 78
paste textarea "The geographic area is the Asian markets, [DEMOGRAPHIC_DATA] majority, local re…"
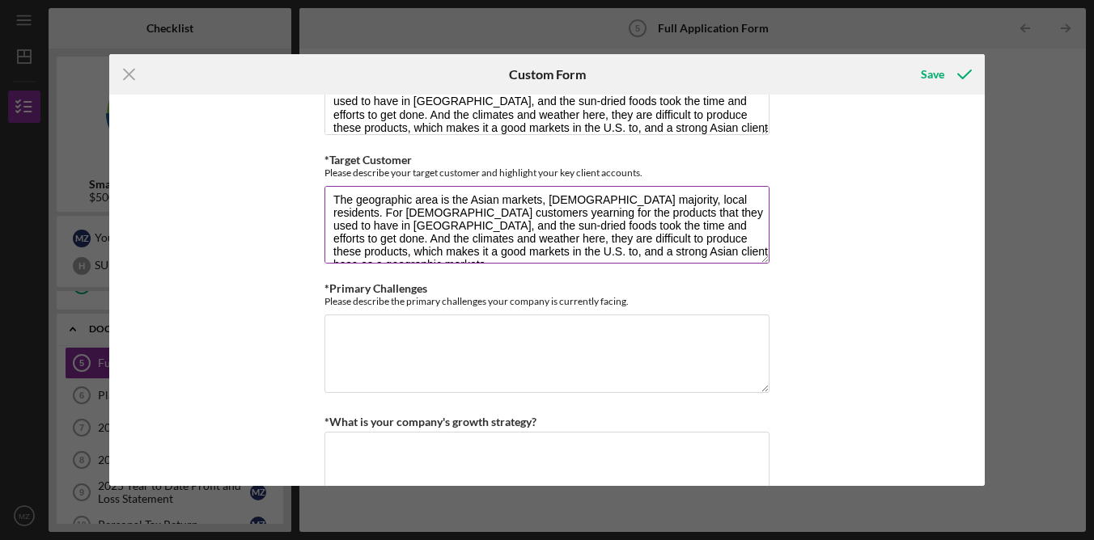
scroll to position [13, 0]
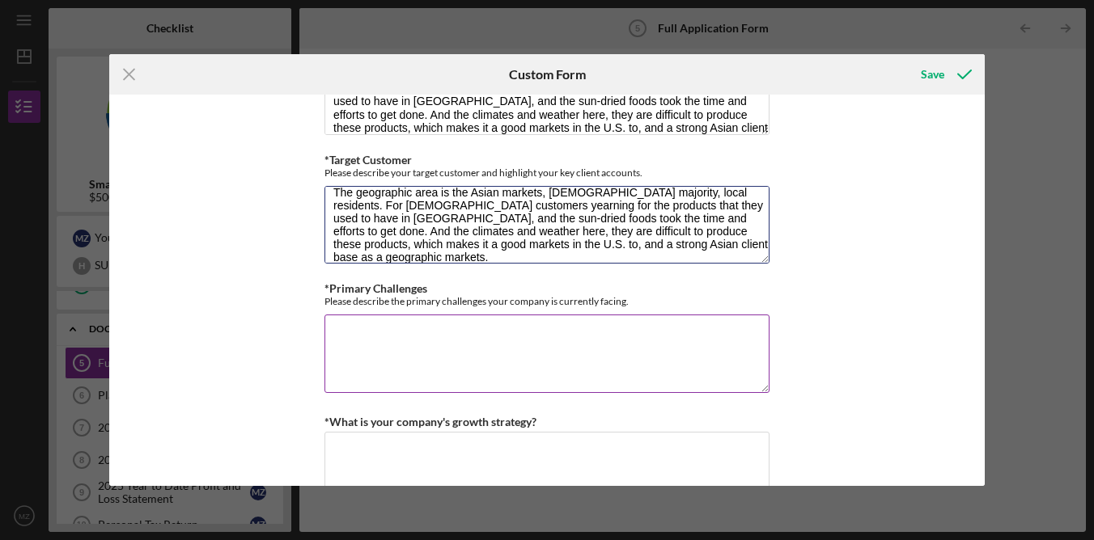
type textarea "The geographic area is the Asian markets, [DEMOGRAPHIC_DATA] majority, local re…"
click at [522, 366] on textarea "*Primary Challenges" at bounding box center [546, 354] width 445 height 78
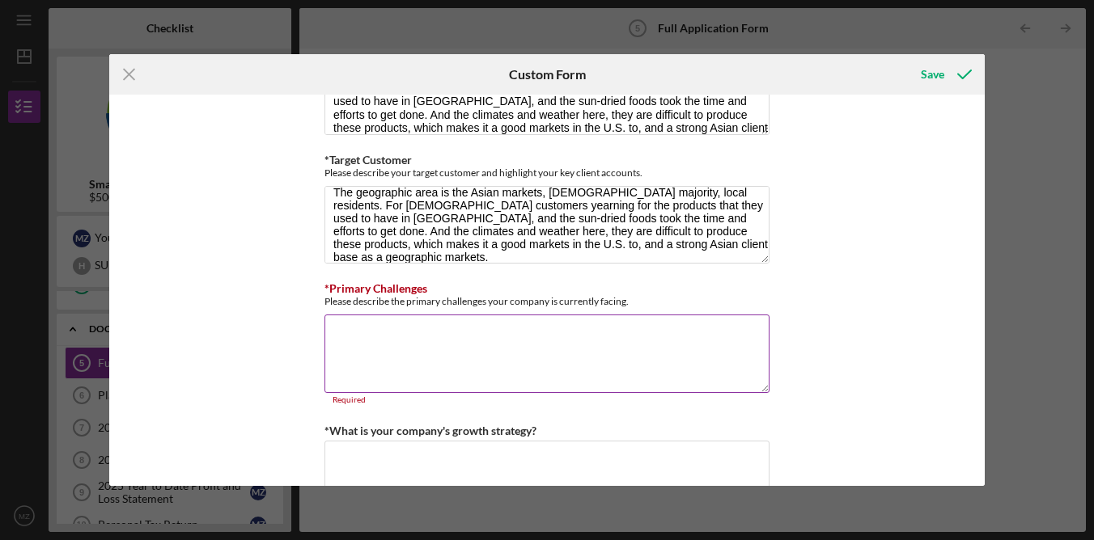
click at [452, 353] on textarea "*Primary Challenges" at bounding box center [546, 354] width 445 height 78
paste textarea "The primary challenge faced by the business is maintaining sufficient cash flow…"
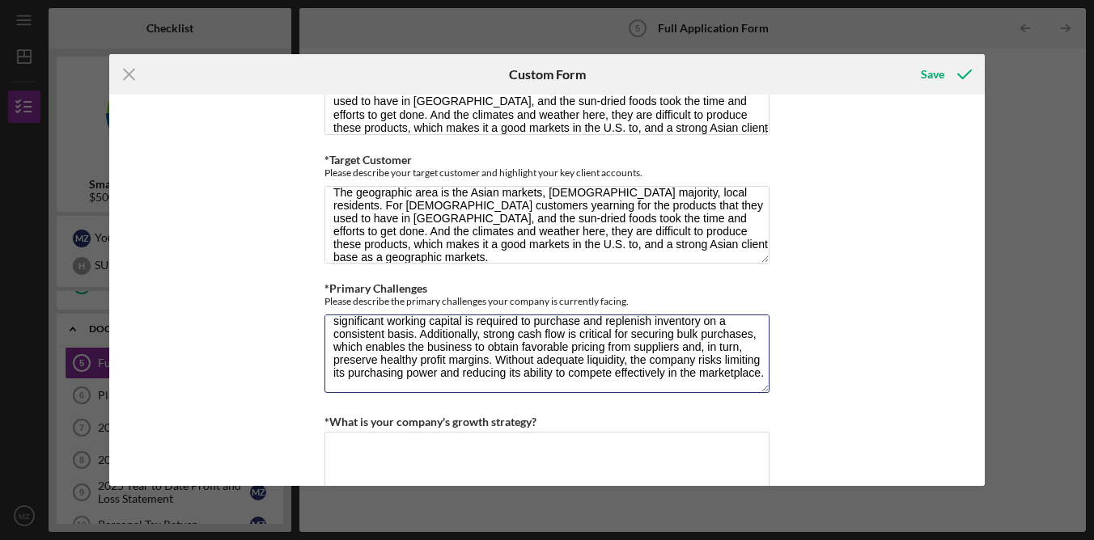
scroll to position [1322, 0]
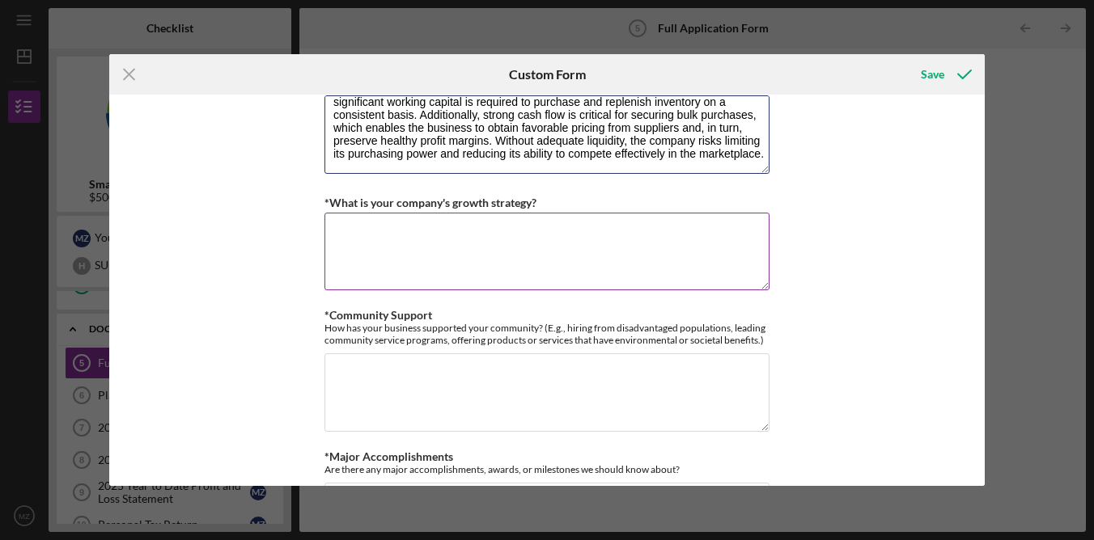
type textarea "The primary challenge faced by the business is maintaining sufficient cash flow…"
click at [513, 239] on textarea "*What is your company's growth strategy?" at bounding box center [546, 252] width 445 height 78
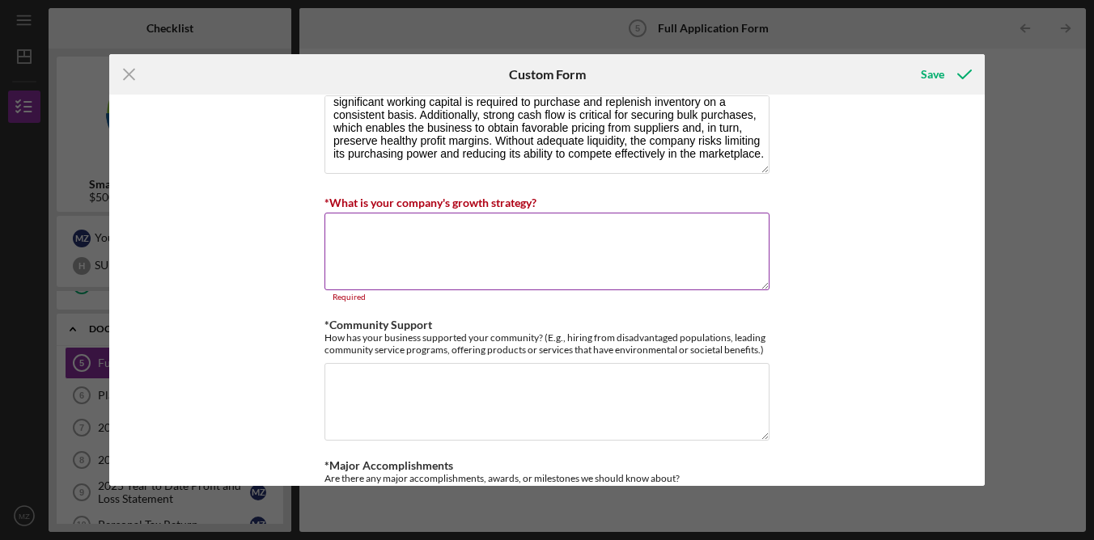
click at [586, 254] on textarea "*What is your company's growth strategy?" at bounding box center [546, 252] width 445 height 78
paste textarea "The growth strategy of the business focuses on building a strong reputation thr…"
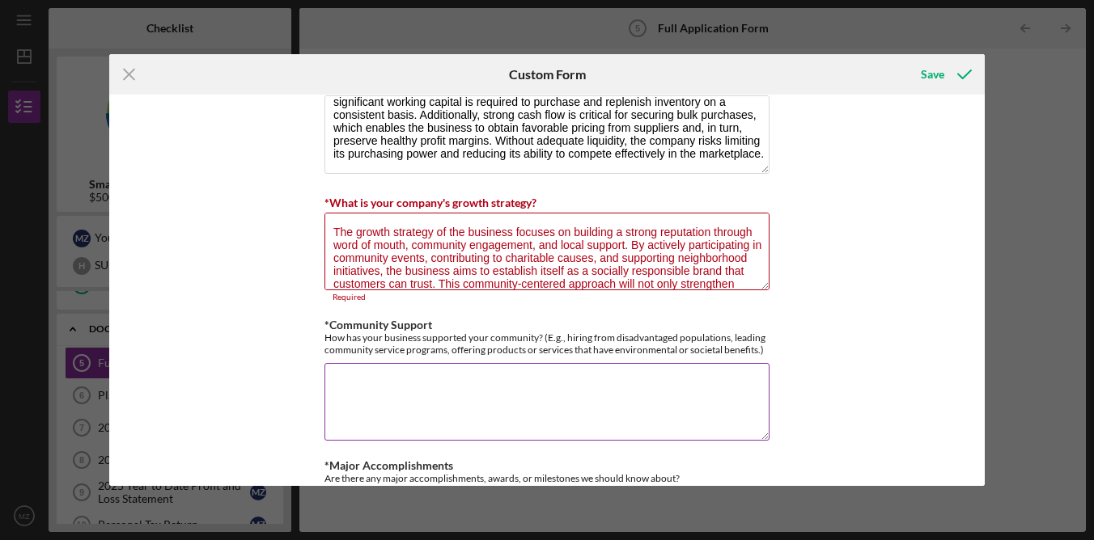
scroll to position [66, 0]
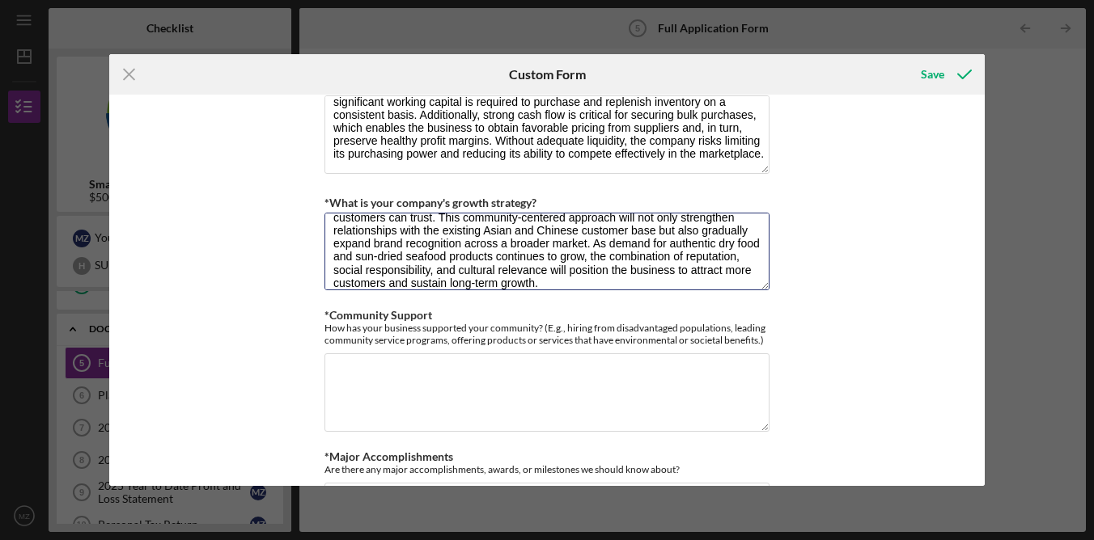
type textarea "The growth strategy of the business focuses on building a strong reputation thr…"
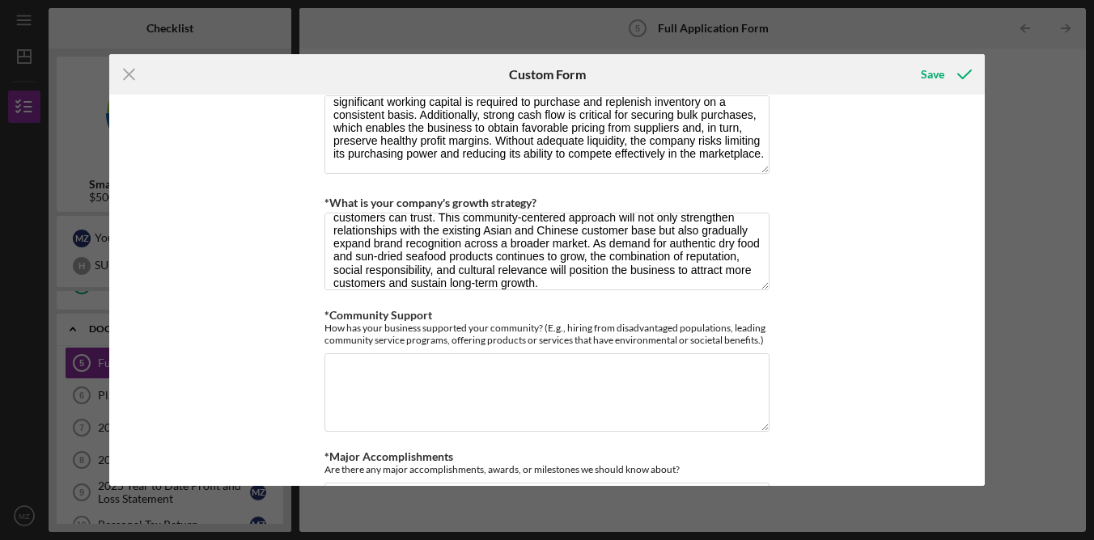
click at [895, 316] on div "Loan Request *Requested Loan Amount $500,000 *Use of Proceeds Purchase Inventor…" at bounding box center [546, 291] width 875 height 392
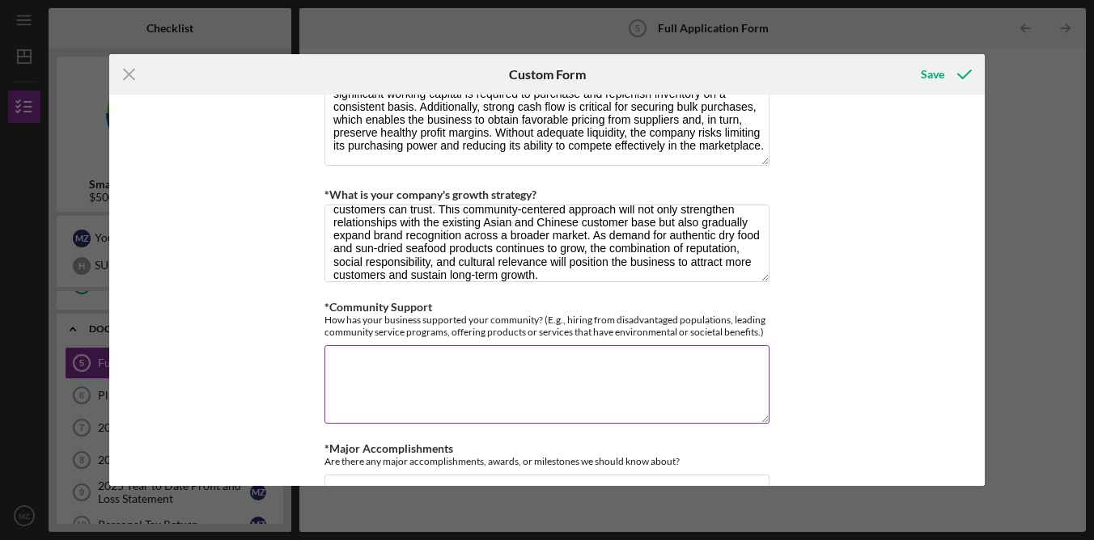
scroll to position [1362, 0]
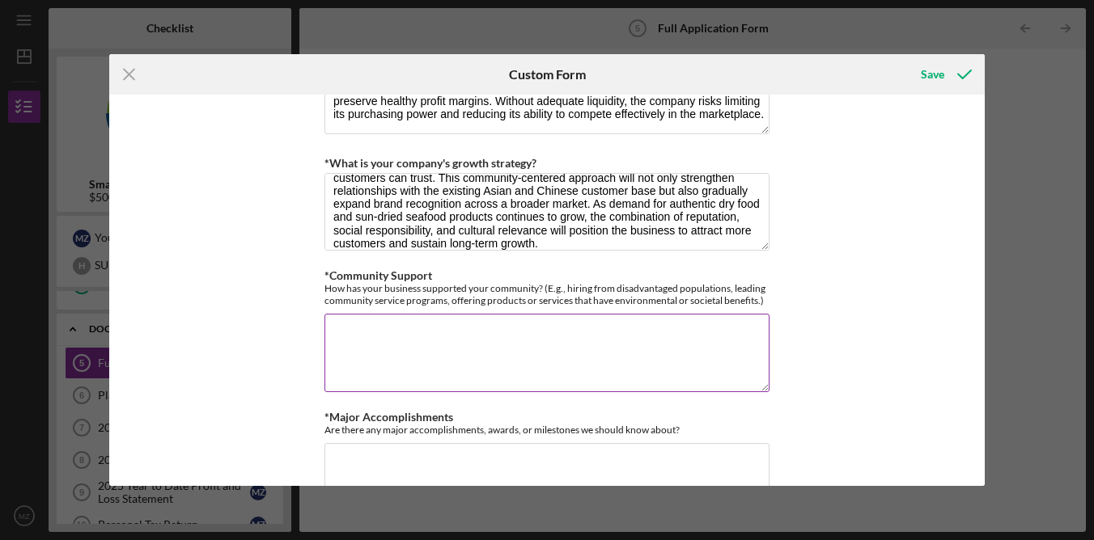
click at [561, 376] on textarea "*Community Support" at bounding box center [546, 353] width 445 height 78
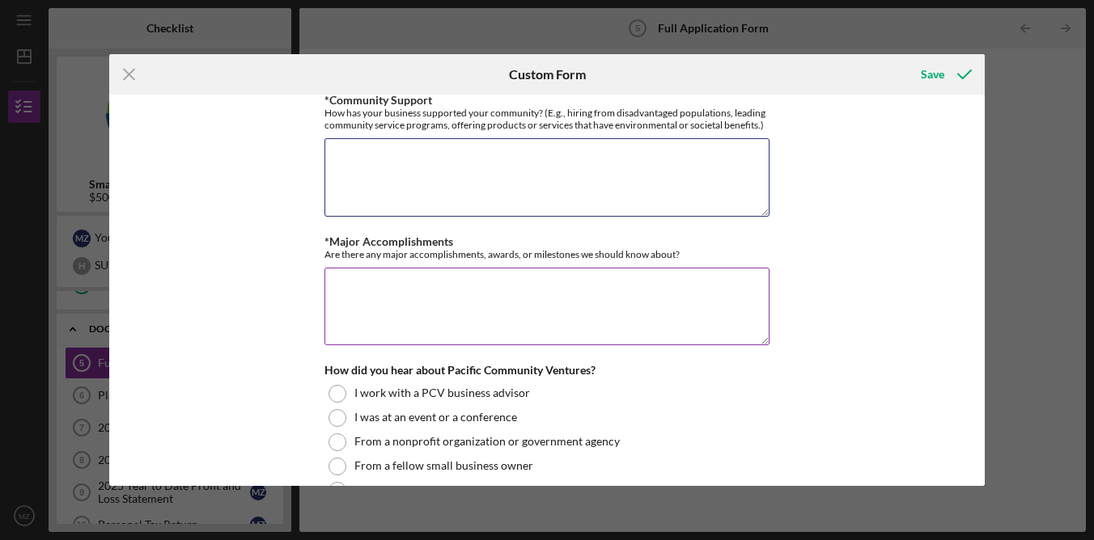
scroll to position [1510, 0]
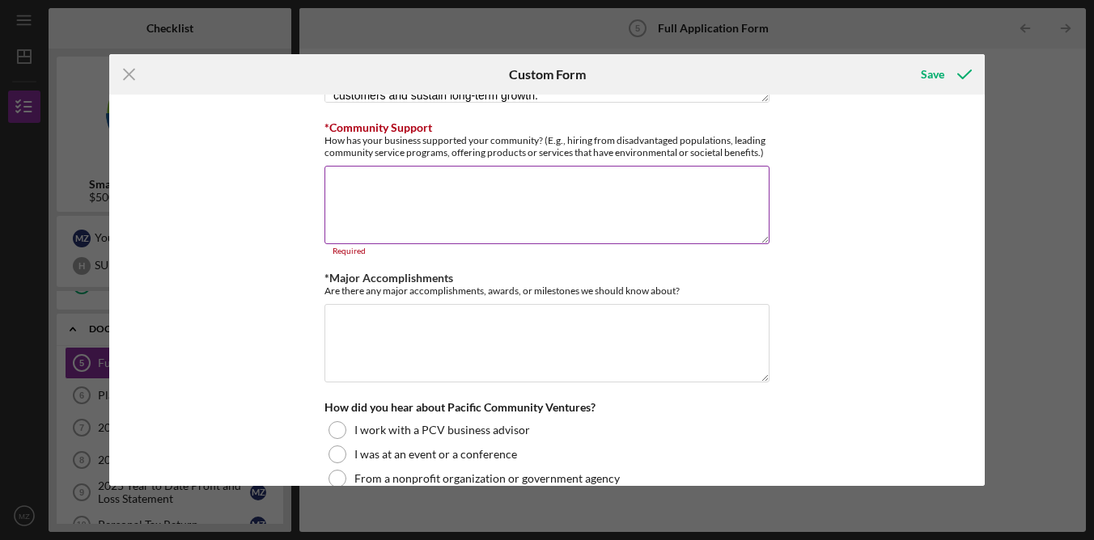
click at [523, 169] on textarea "*Community Support" at bounding box center [546, 205] width 445 height 78
paste textarea "A key part of the business strategy is leveraging strong social and community s…"
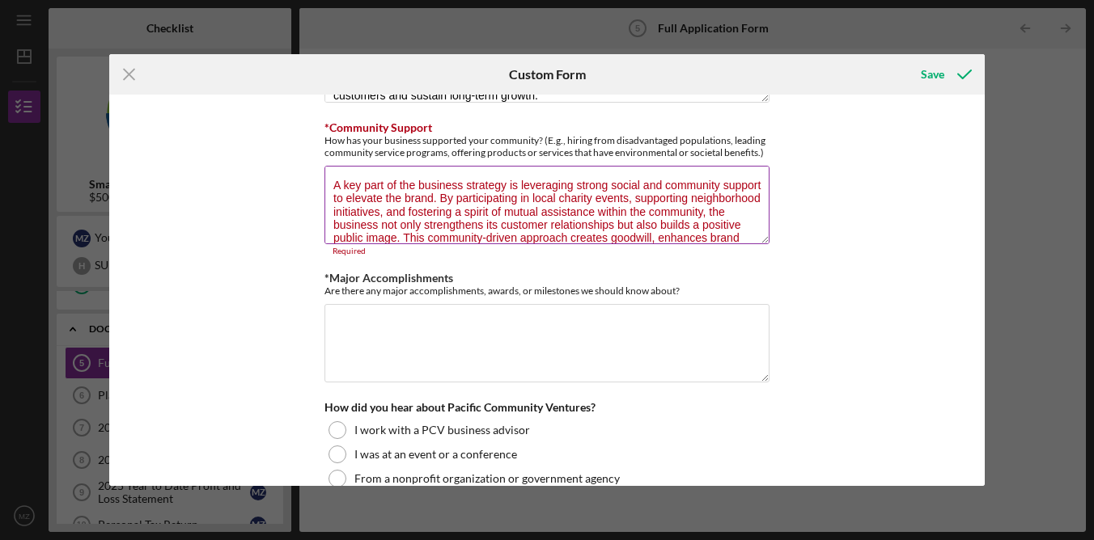
scroll to position [27, 0]
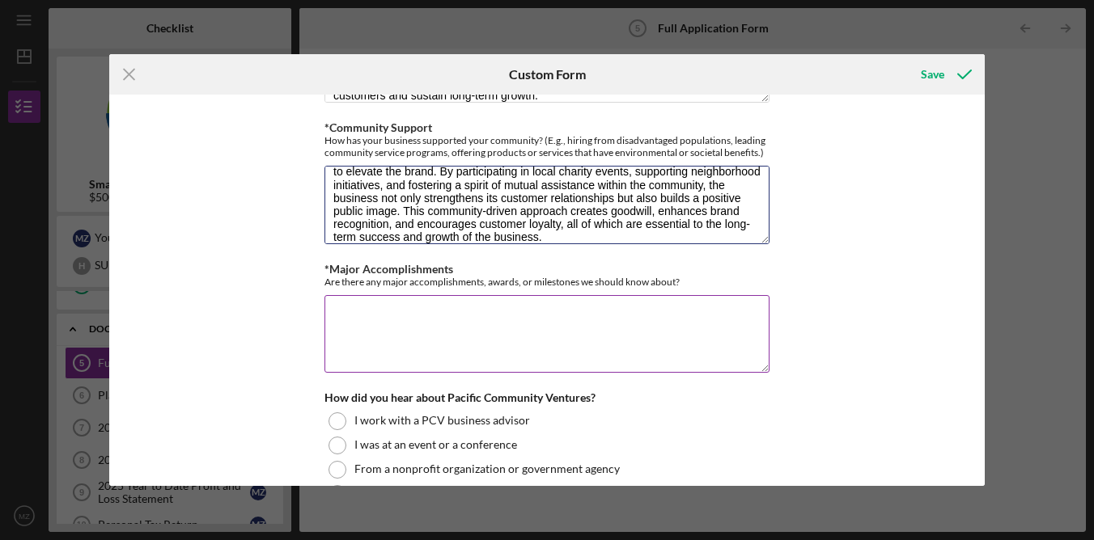
type textarea "A key part of the business strategy is leveraging strong social and community s…"
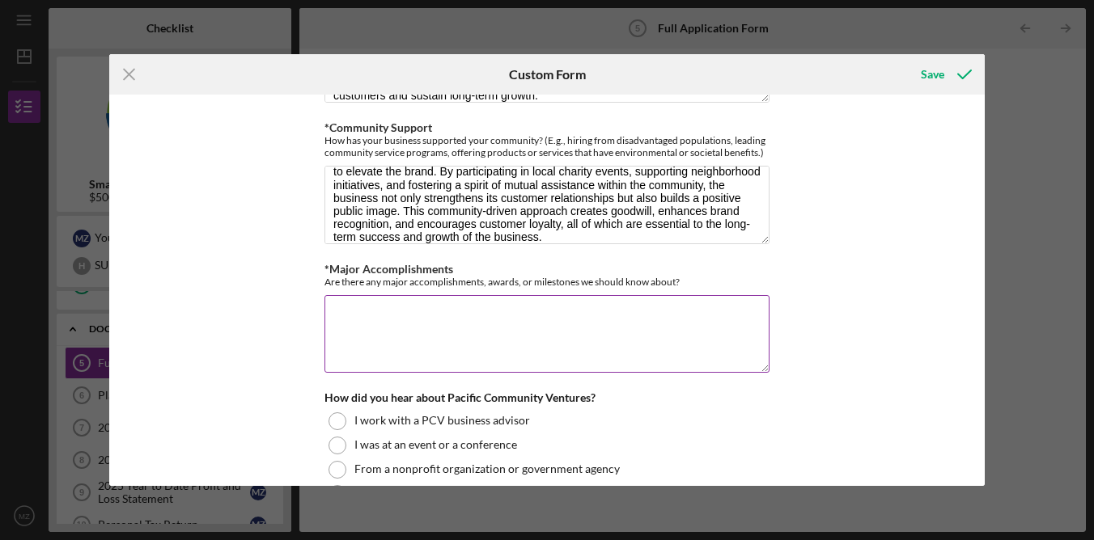
click at [518, 322] on textarea "*Major Accomplishments" at bounding box center [546, 334] width 445 height 78
click at [453, 341] on textarea "*Major Accomplishments" at bounding box center [546, 334] width 445 height 78
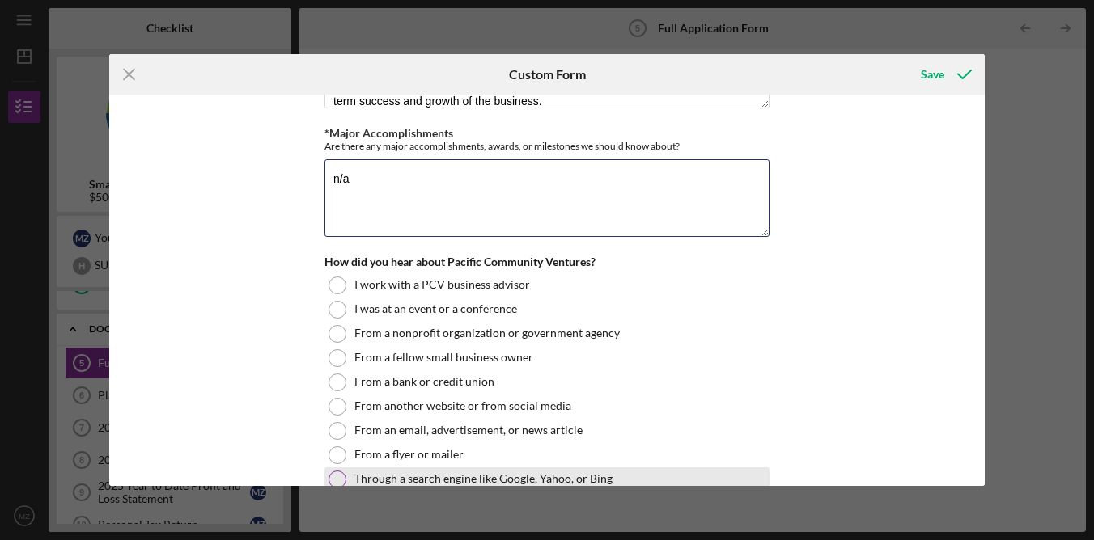
scroll to position [1729, 0]
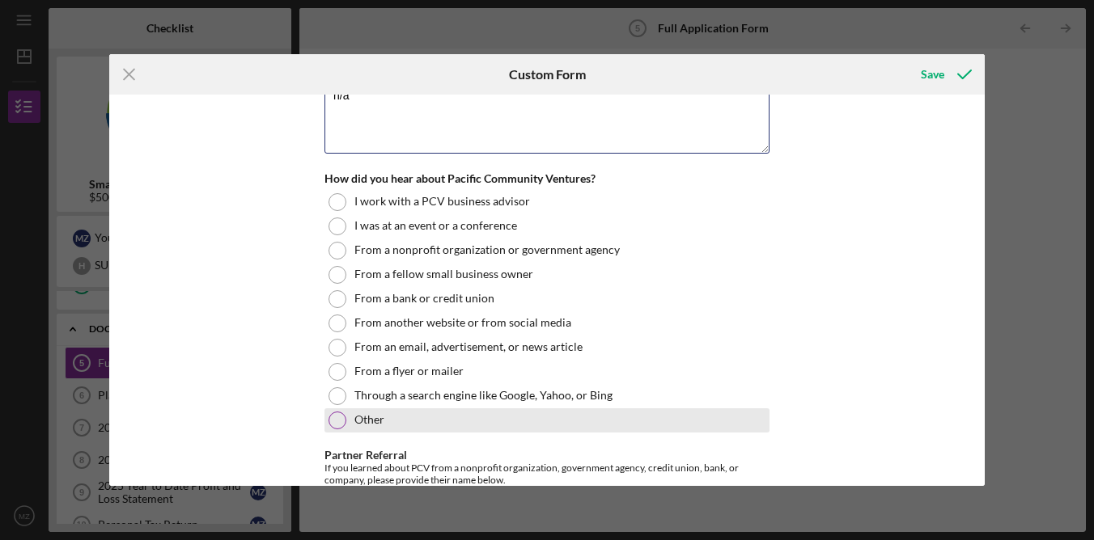
type textarea "n/a"
click at [341, 417] on div at bounding box center [337, 421] width 18 height 18
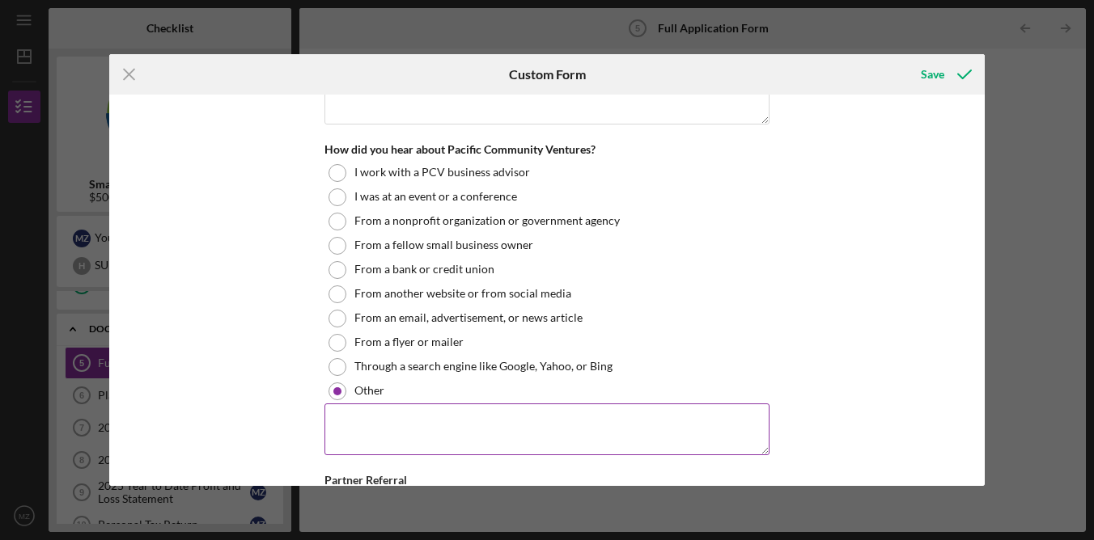
scroll to position [1760, 0]
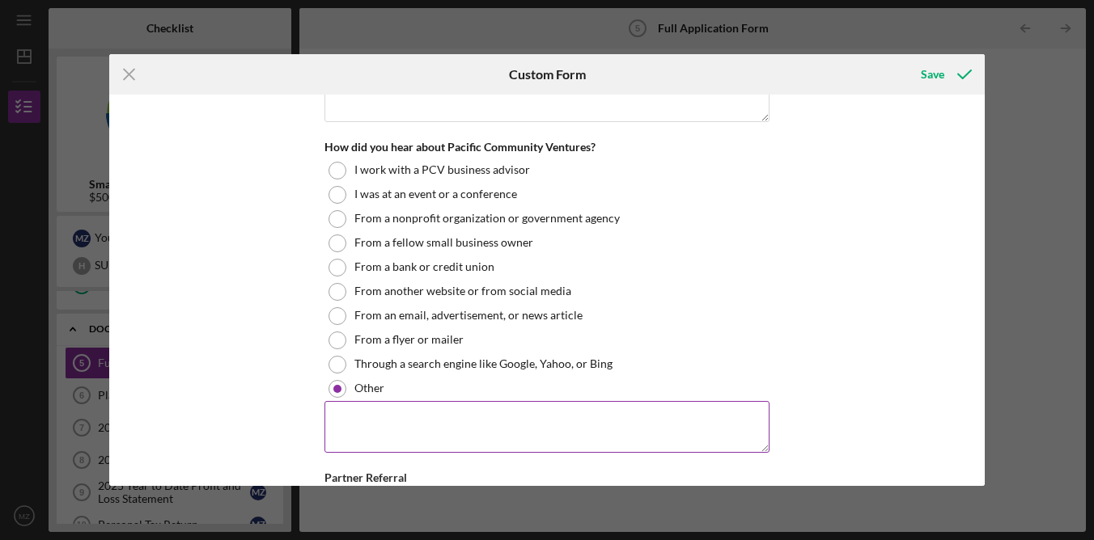
click at [434, 419] on textarea at bounding box center [546, 427] width 445 height 52
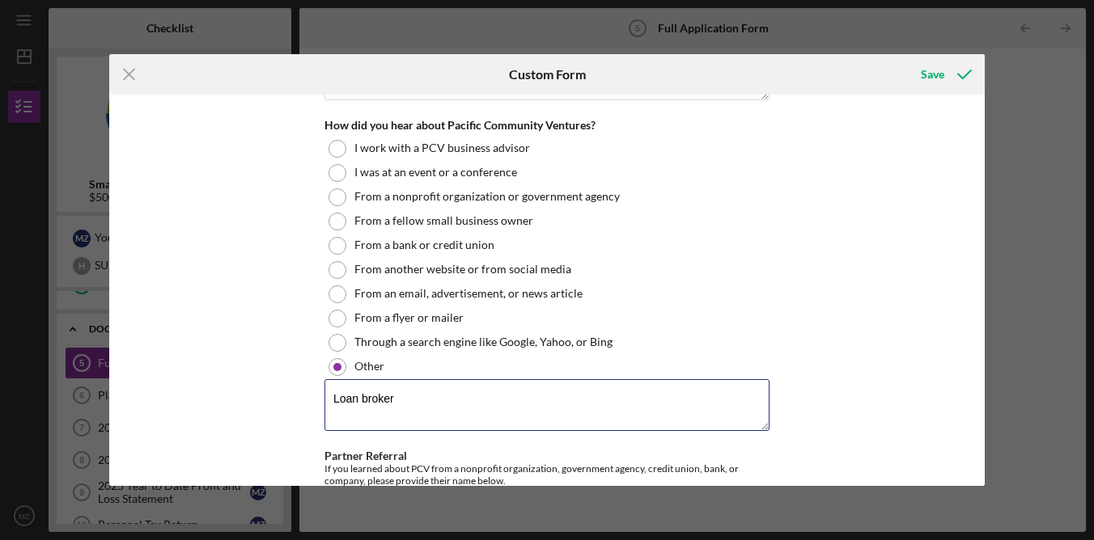
scroll to position [1972, 0]
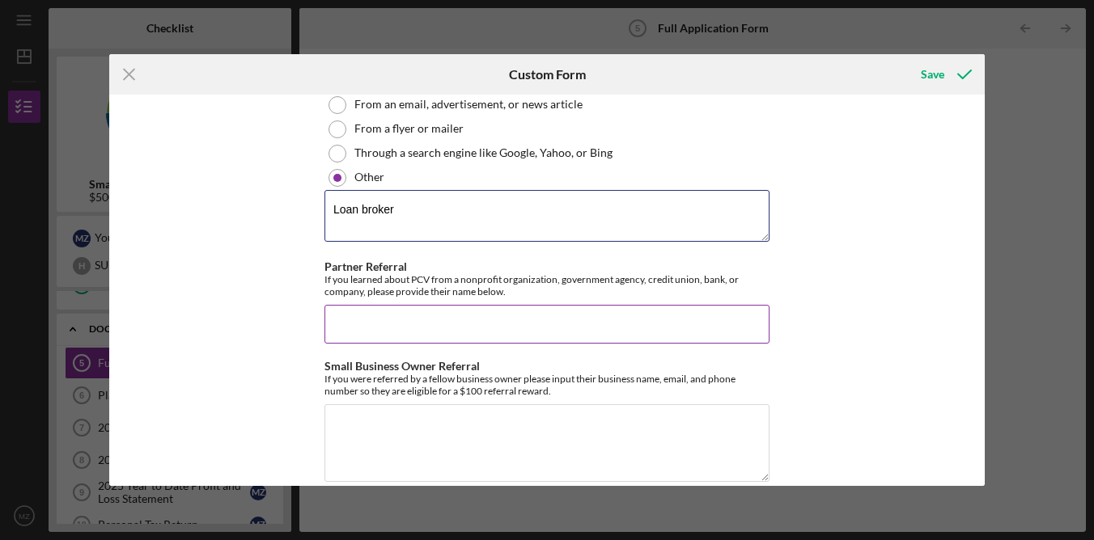
type textarea "Loan broker"
click at [565, 327] on input "Partner Referral" at bounding box center [546, 324] width 445 height 39
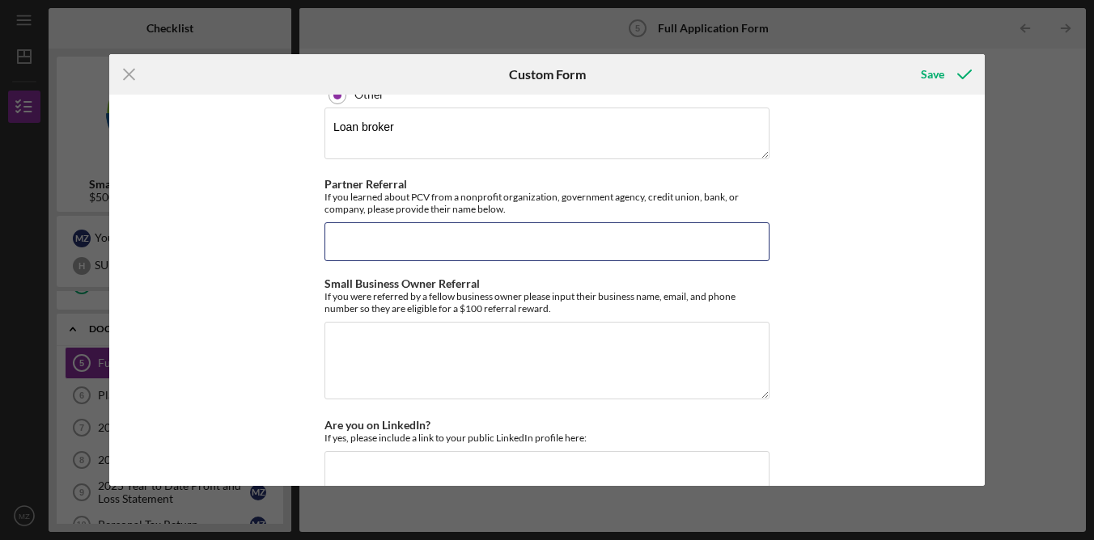
scroll to position [2116, 0]
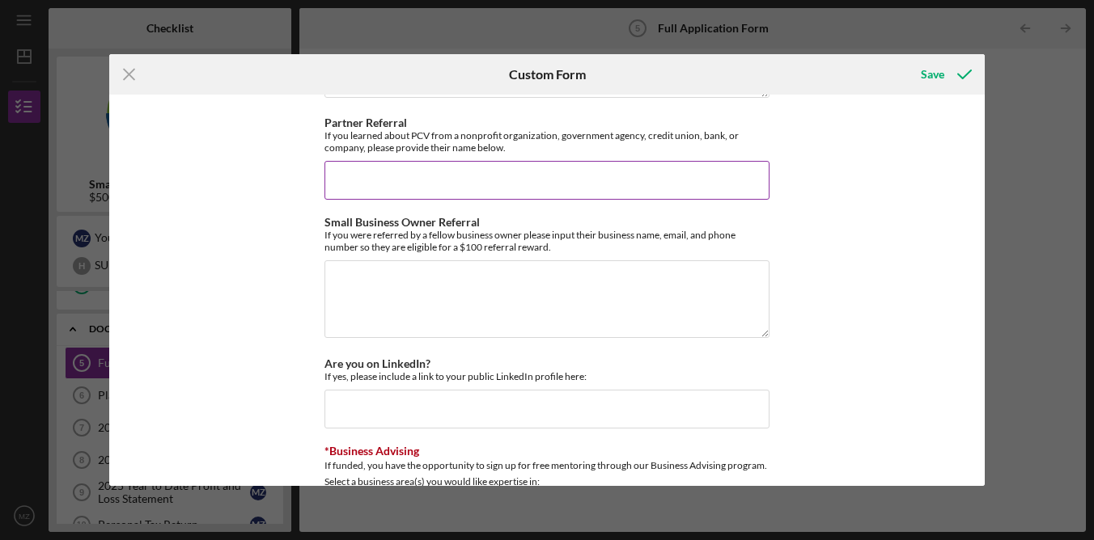
click at [636, 168] on input "Partner Referral" at bounding box center [546, 180] width 445 height 39
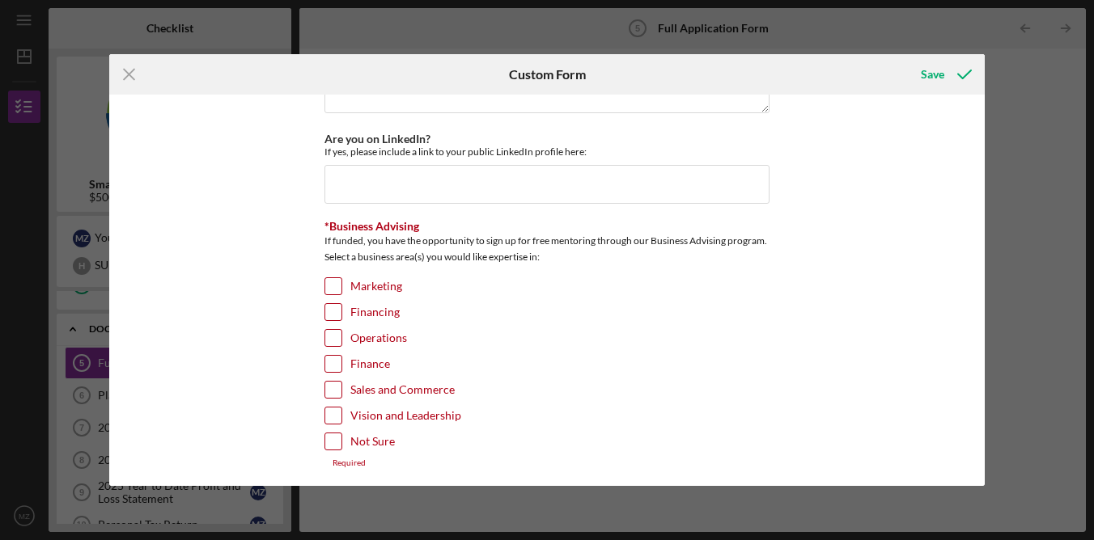
scroll to position [2341, 0]
click at [369, 438] on label "Not Sure" at bounding box center [372, 441] width 44 height 16
click at [341, 438] on input "Not Sure" at bounding box center [333, 441] width 16 height 16
checkbox input "true"
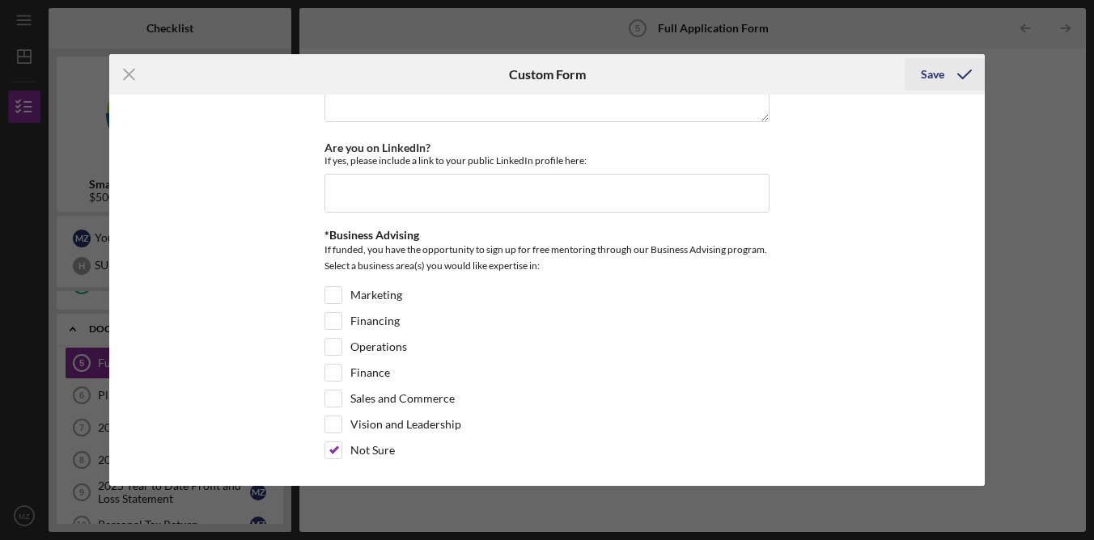
click at [949, 64] on icon "submit" at bounding box center [964, 74] width 40 height 40
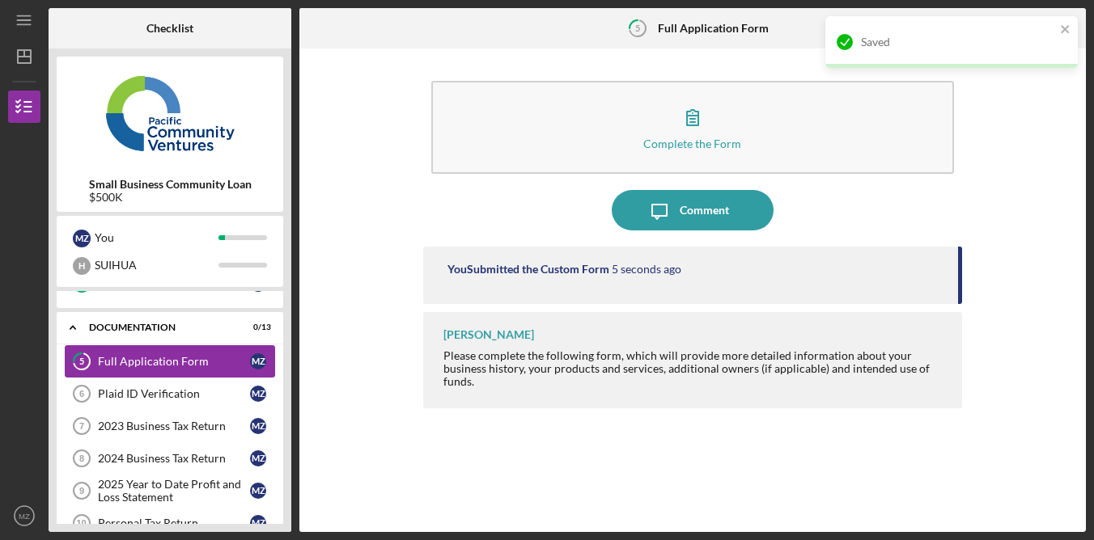
scroll to position [188, 0]
click at [163, 389] on div "Plaid ID Verification" at bounding box center [174, 392] width 152 height 13
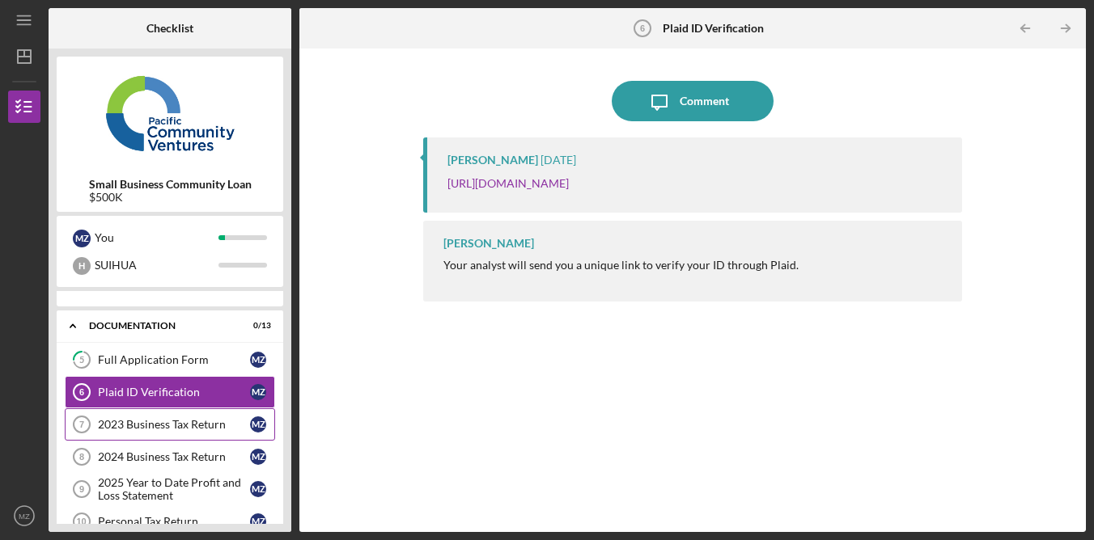
click at [229, 434] on link "2023 Business Tax Return 7 2023 Business Tax Return M Z" at bounding box center [170, 425] width 210 height 32
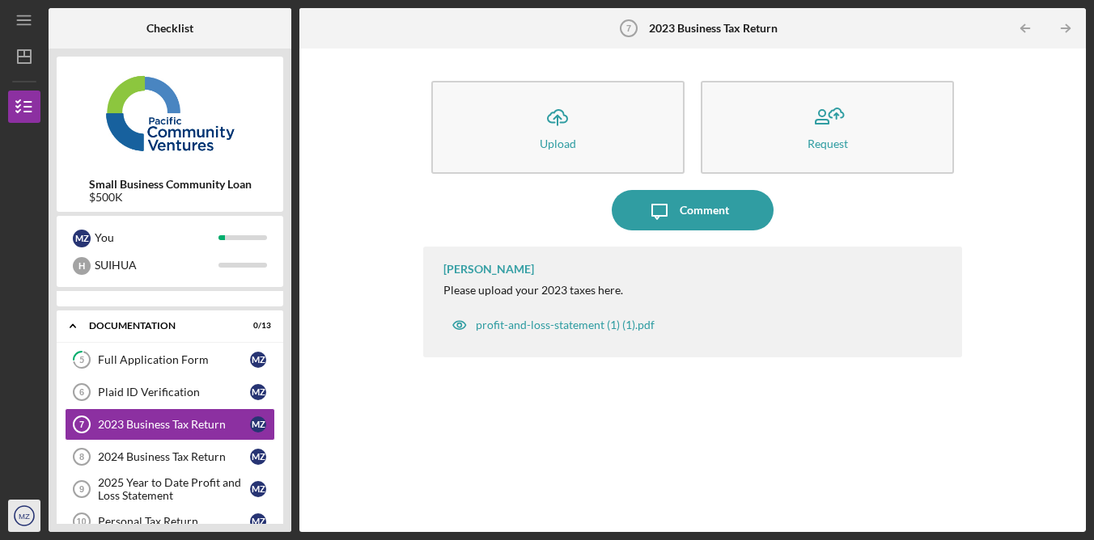
drag, startPoint x: 15, startPoint y: 527, endPoint x: 40, endPoint y: 508, distance: 31.1
click at [16, 527] on icon "MZ" at bounding box center [24, 516] width 32 height 40
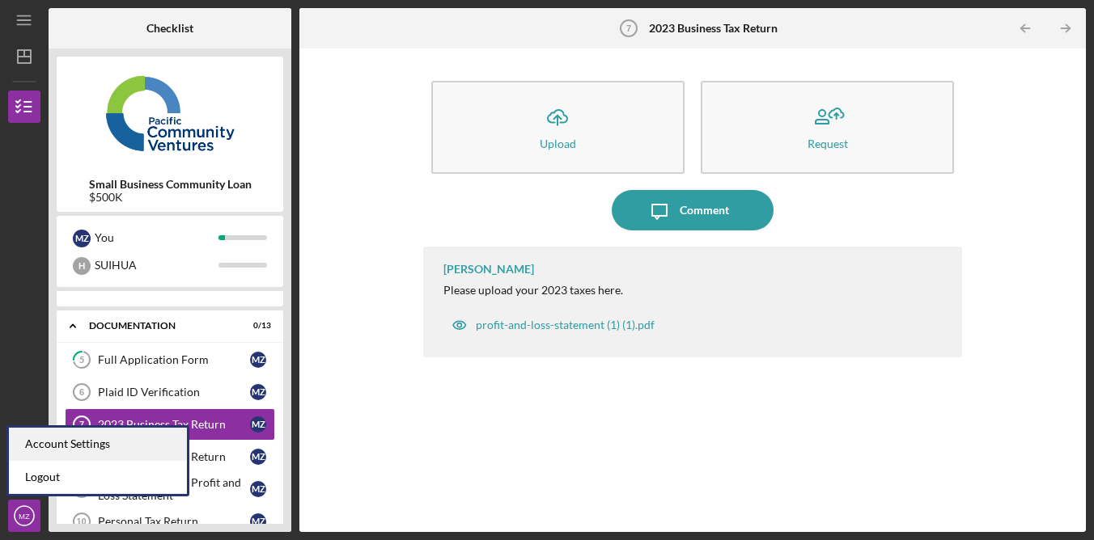
click at [90, 442] on div "Account Settings" at bounding box center [98, 444] width 178 height 33
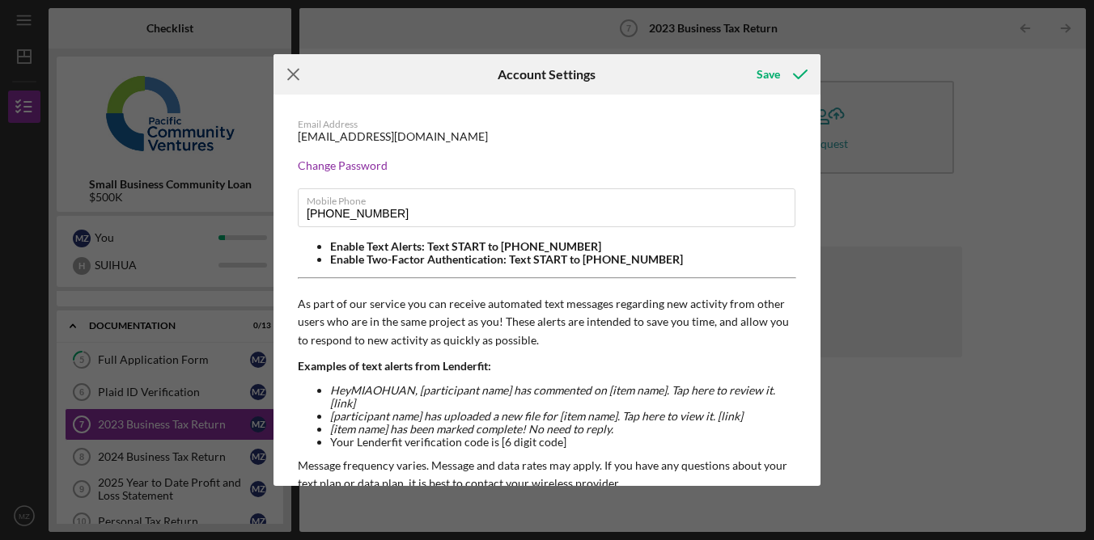
click at [294, 67] on icon "Icon/Menu Close" at bounding box center [293, 74] width 40 height 40
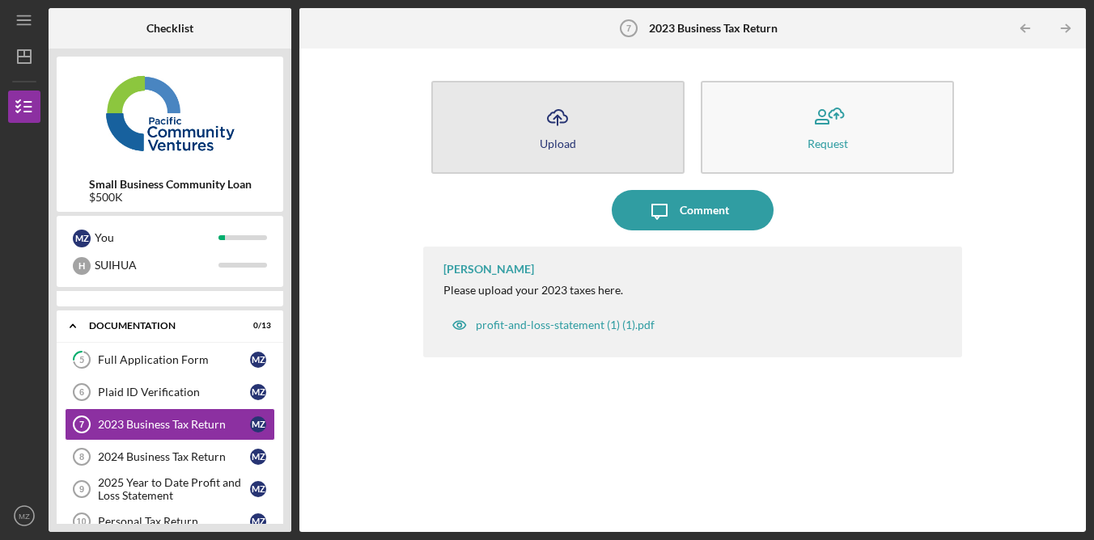
click at [650, 124] on button "Icon/Upload Upload" at bounding box center [557, 127] width 253 height 93
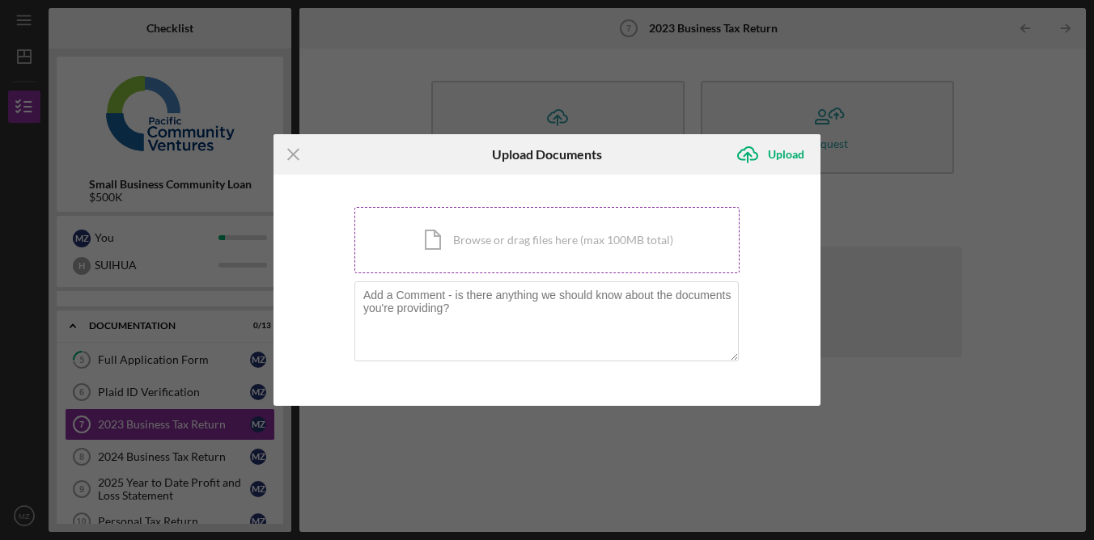
click at [671, 227] on div "Icon/Document Browse or drag files here (max 100MB total) Tap to choose files o…" at bounding box center [546, 240] width 385 height 66
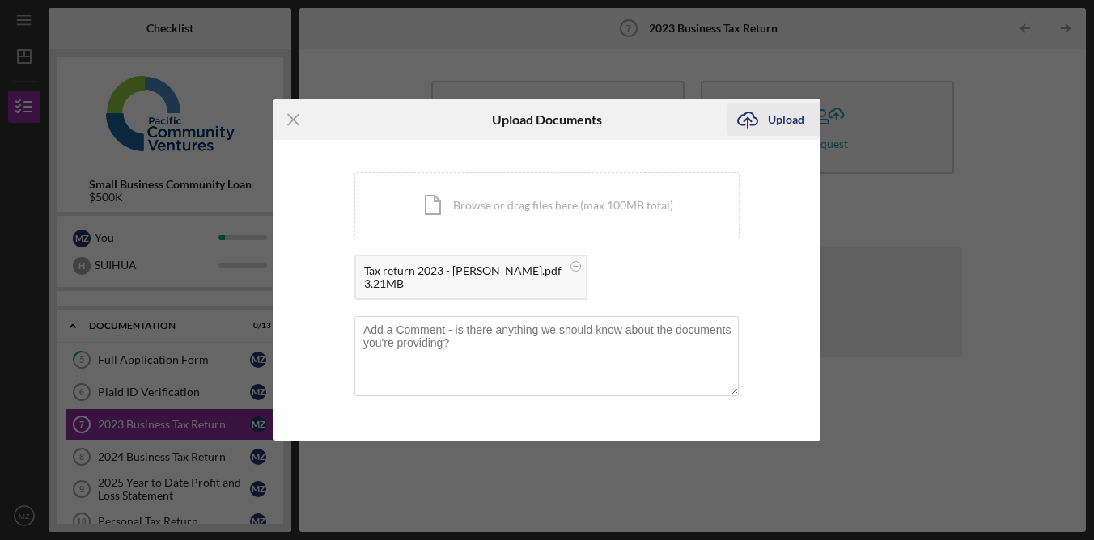
click at [788, 116] on div "Upload" at bounding box center [786, 120] width 36 height 32
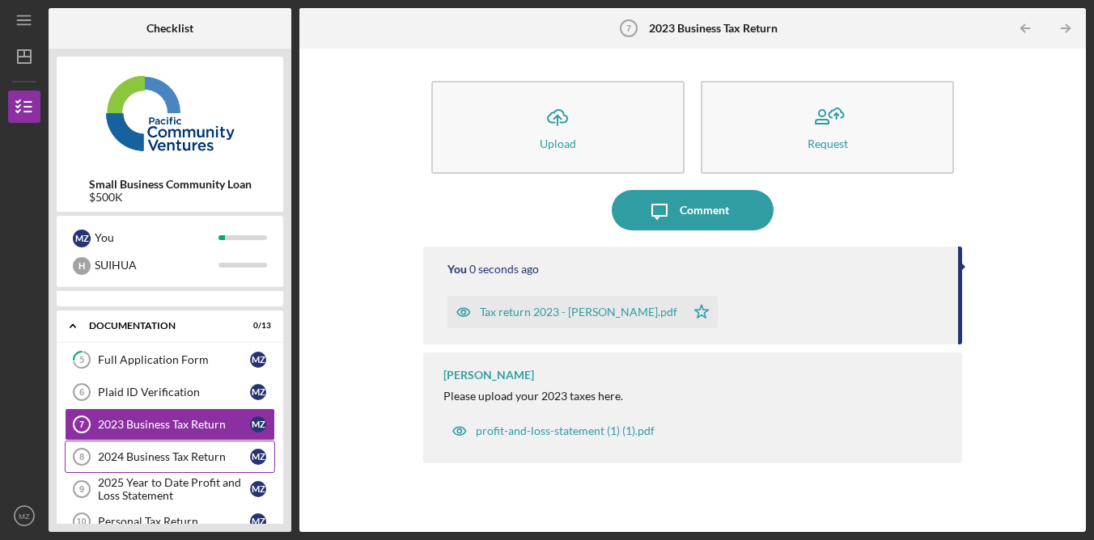
click at [169, 454] on div "2024 Business Tax Return" at bounding box center [174, 457] width 152 height 13
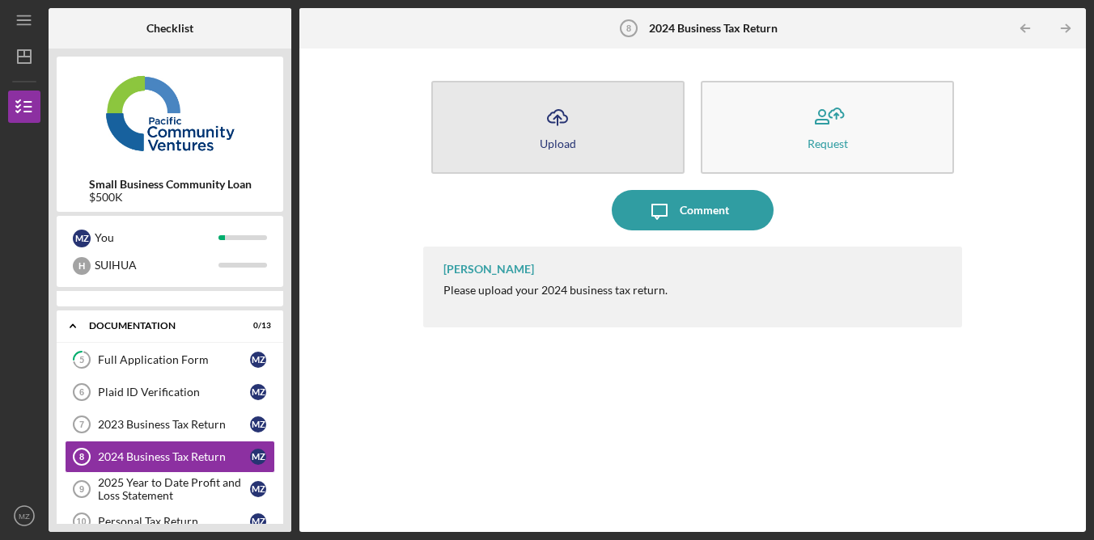
click at [536, 149] on button "Icon/Upload Upload" at bounding box center [557, 127] width 253 height 93
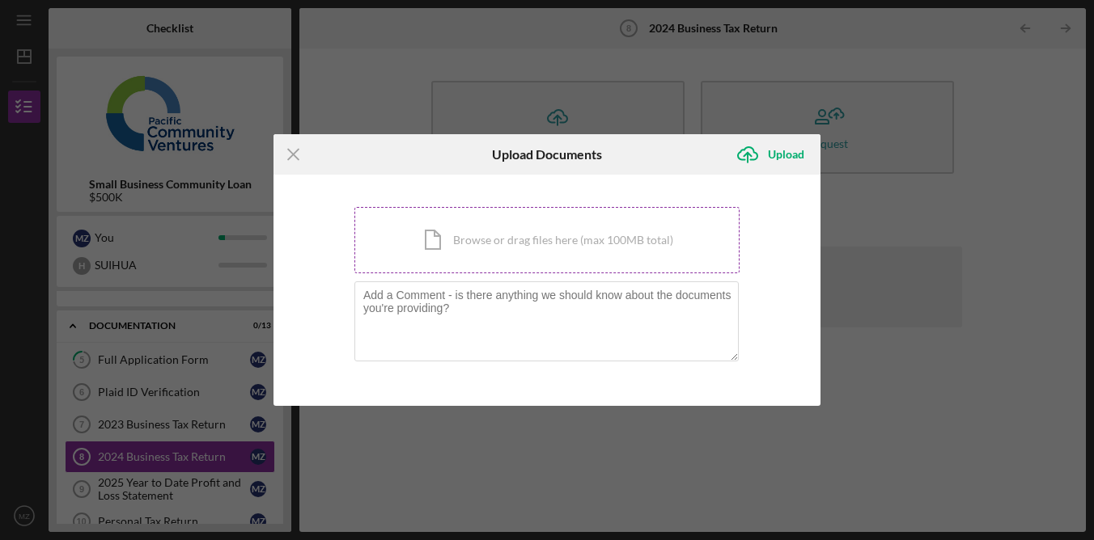
click at [527, 244] on div "Icon/Document Browse or drag files here (max 100MB total) Tap to choose files o…" at bounding box center [546, 240] width 385 height 66
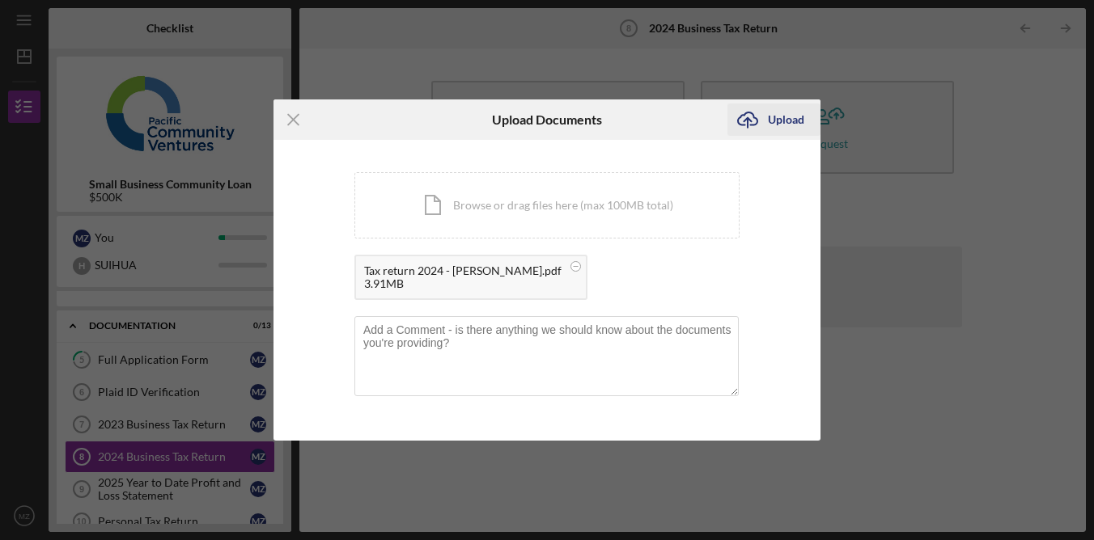
click at [782, 120] on div "Upload" at bounding box center [786, 120] width 36 height 32
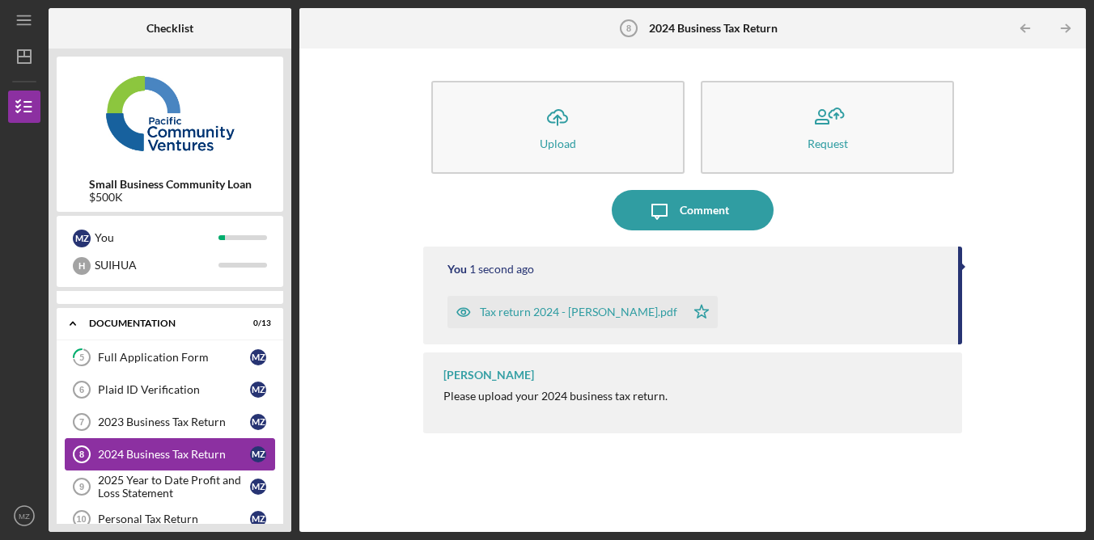
scroll to position [191, 0]
click at [201, 485] on div "2025 Year to Date Profit and Loss Statement" at bounding box center [174, 486] width 152 height 26
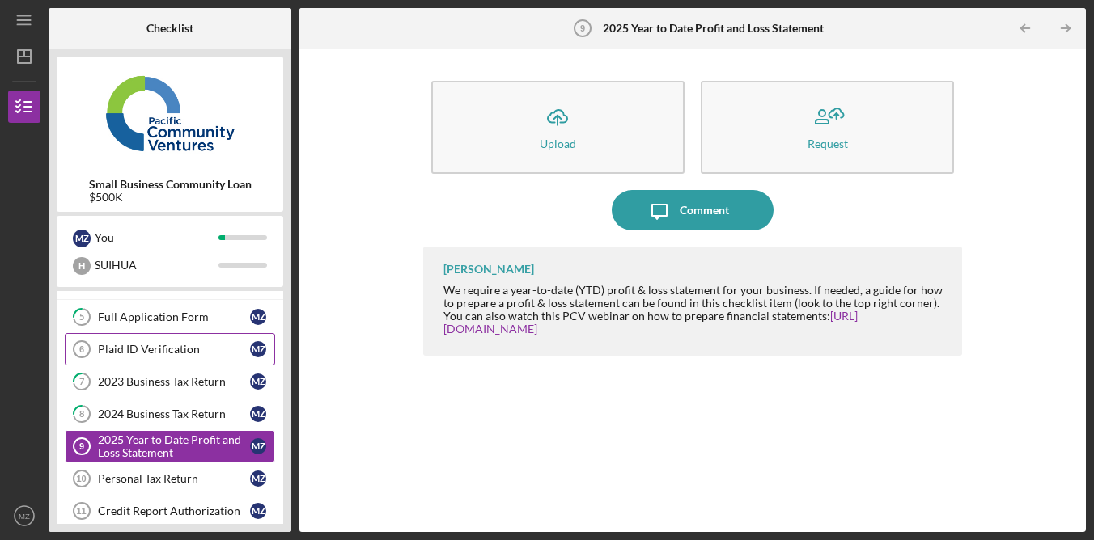
scroll to position [262, 0]
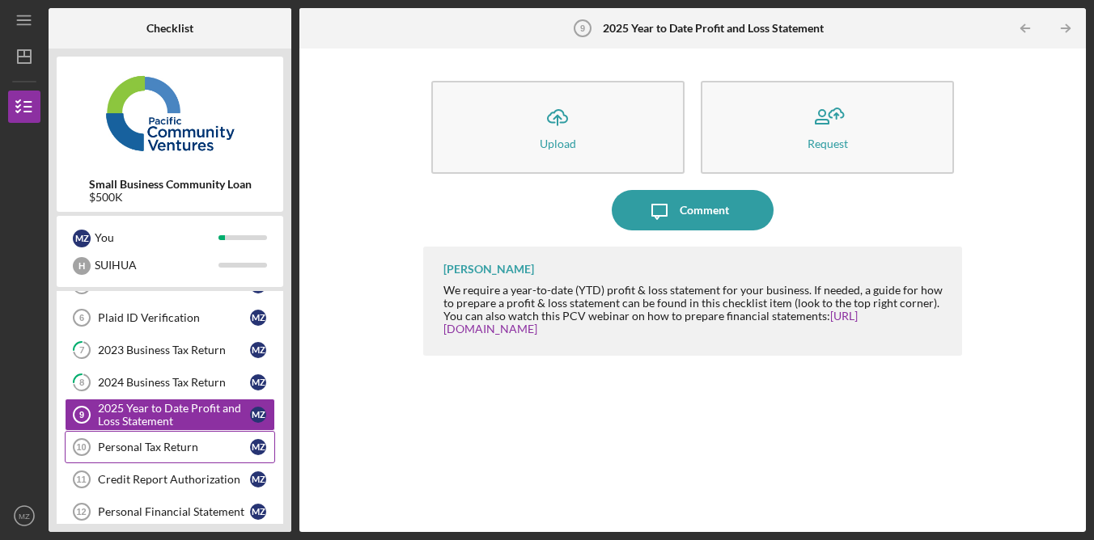
click at [205, 449] on div "Personal Tax Return" at bounding box center [174, 447] width 152 height 13
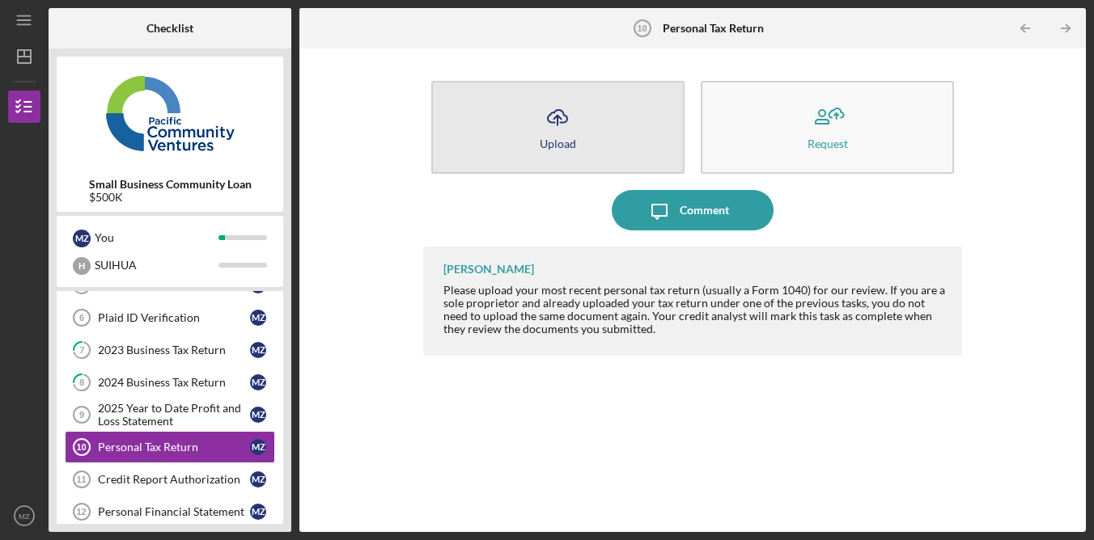
click at [609, 147] on button "Icon/Upload Upload" at bounding box center [557, 127] width 253 height 93
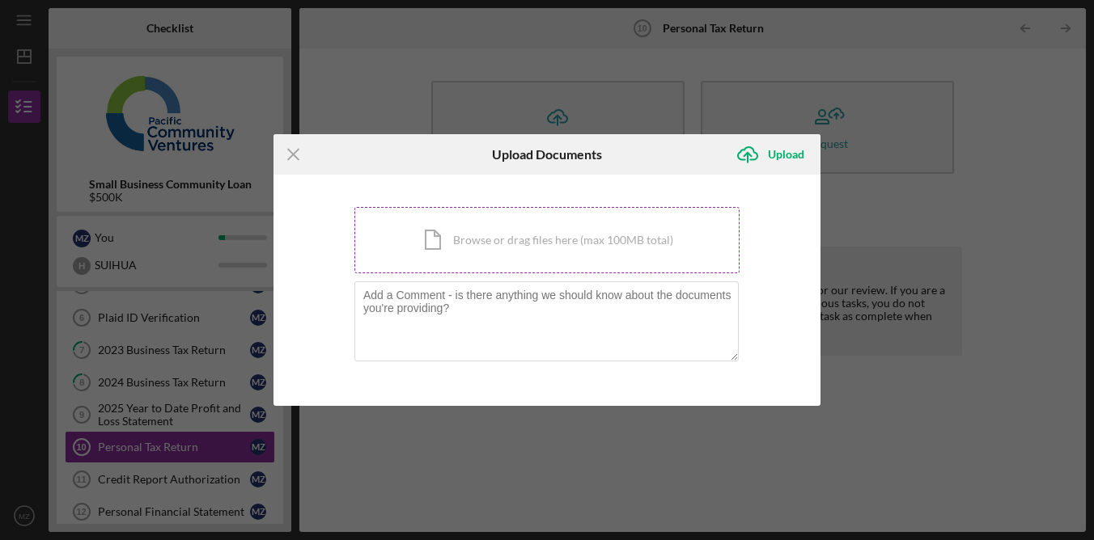
click at [568, 238] on div "Icon/Document Browse or drag files here (max 100MB total) Tap to choose files o…" at bounding box center [546, 240] width 385 height 66
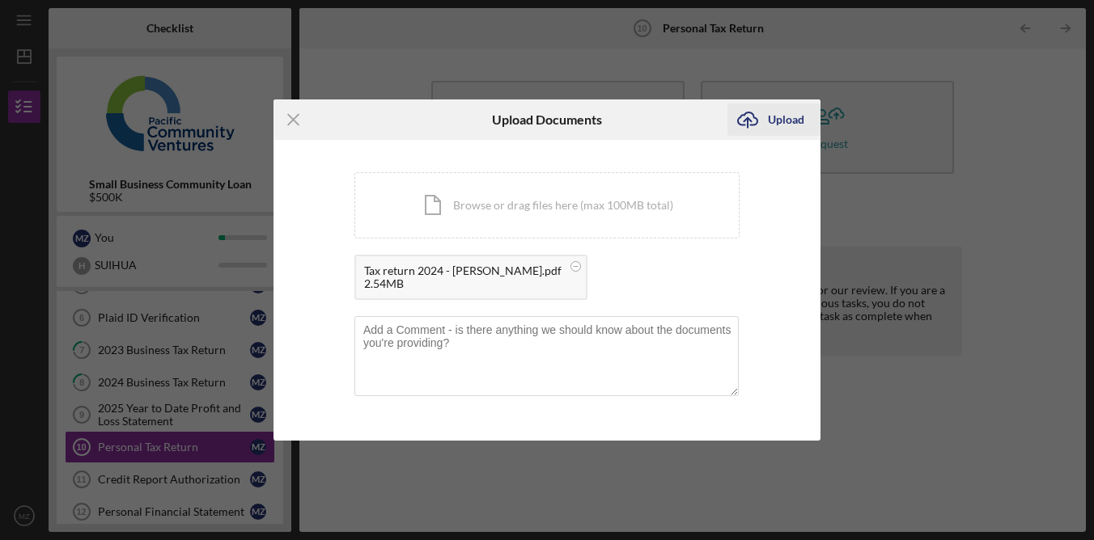
click at [773, 125] on div "Upload" at bounding box center [786, 120] width 36 height 32
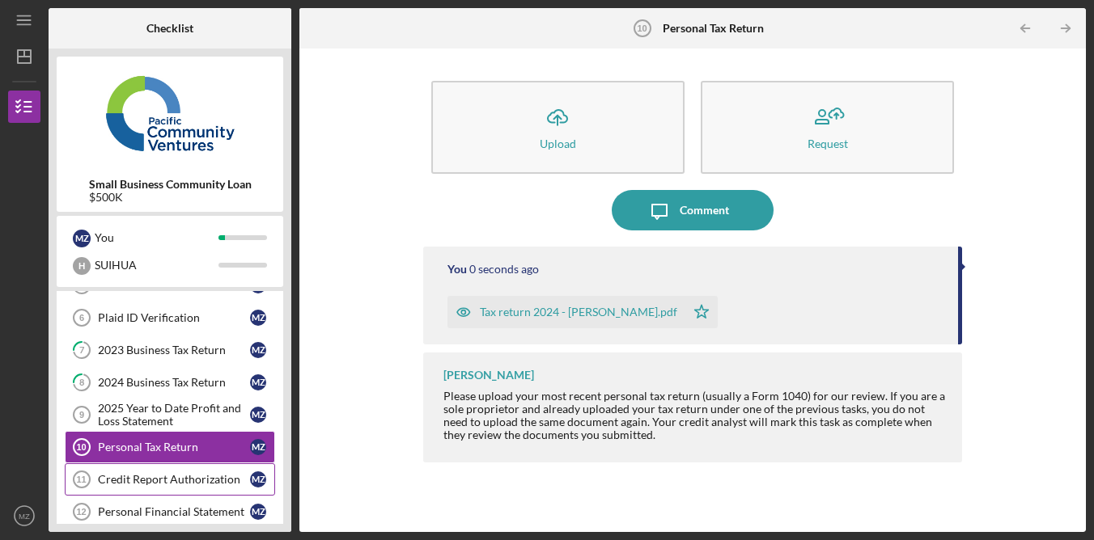
click at [214, 482] on div "Credit Report Authorization" at bounding box center [174, 479] width 152 height 13
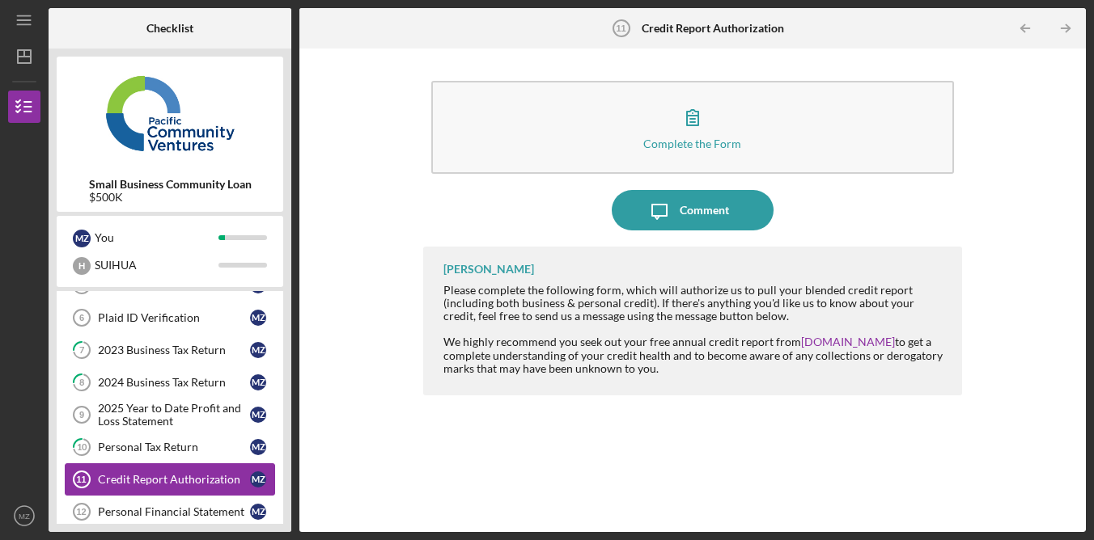
click at [214, 476] on div "Credit Report Authorization" at bounding box center [174, 479] width 152 height 13
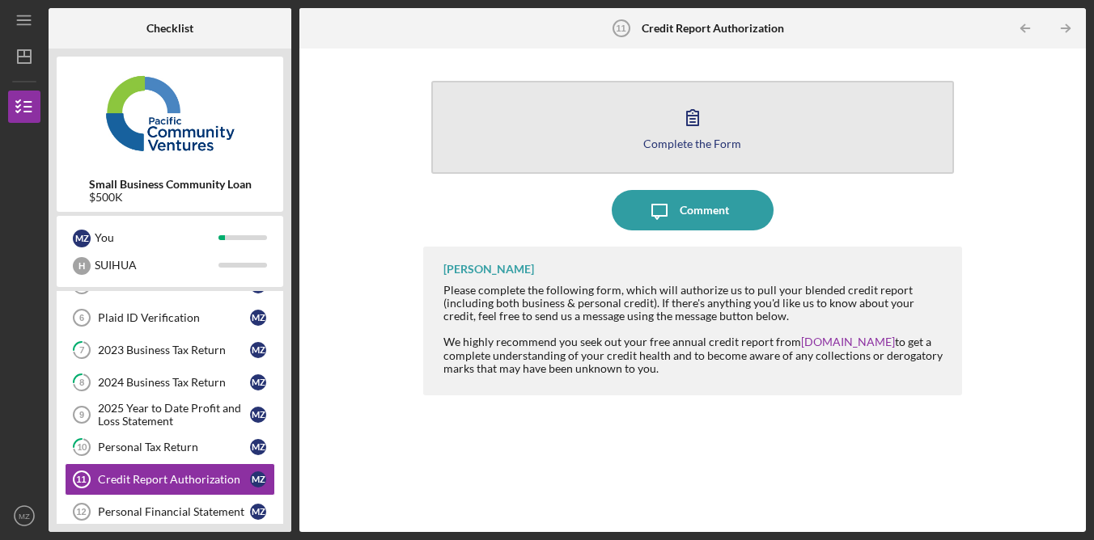
click at [683, 140] on div "Complete the Form" at bounding box center [692, 144] width 98 height 12
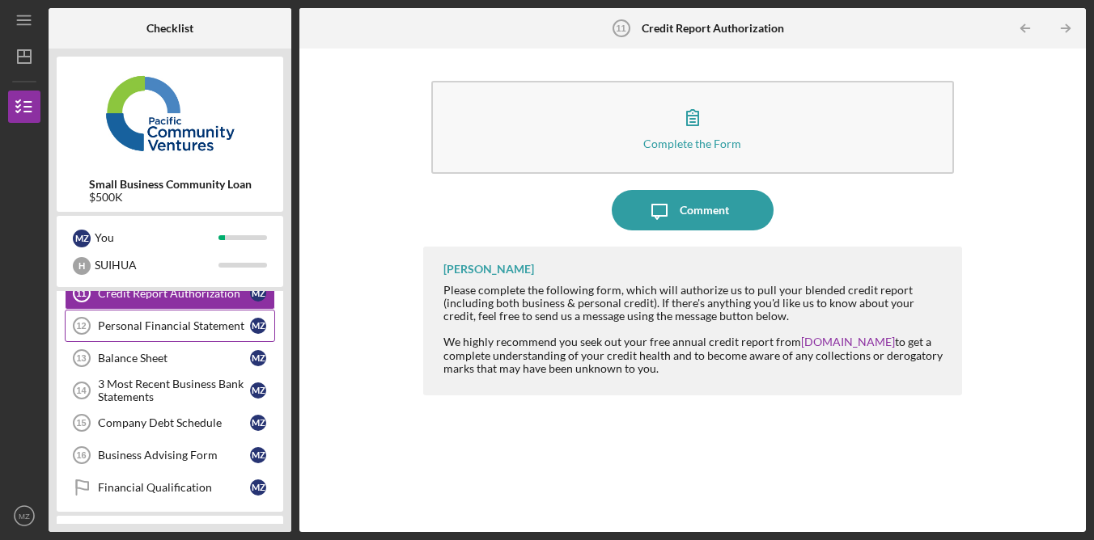
scroll to position [442, 0]
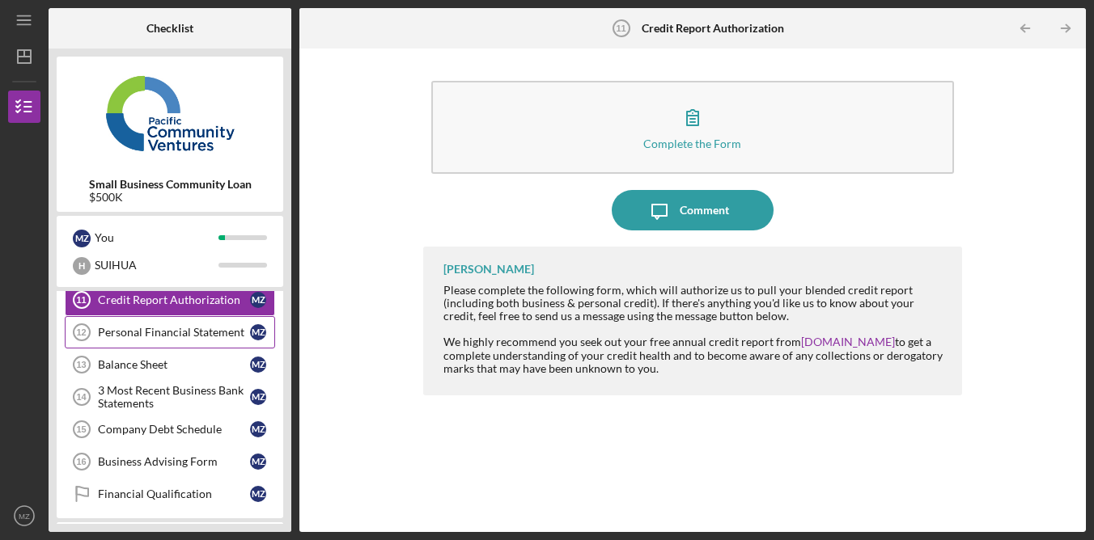
click at [186, 326] on div "Personal Financial Statement" at bounding box center [174, 332] width 152 height 13
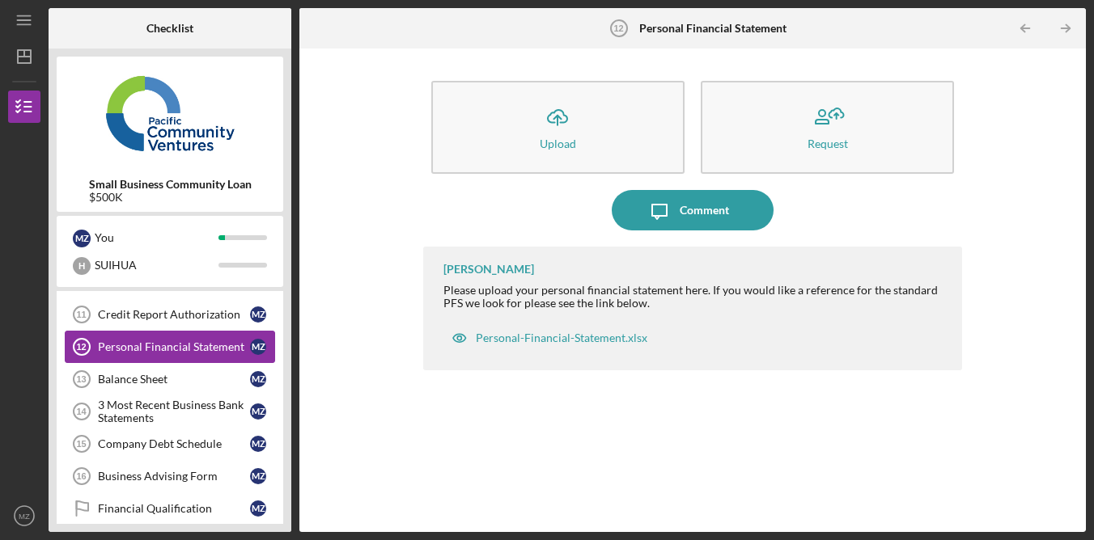
scroll to position [403, 0]
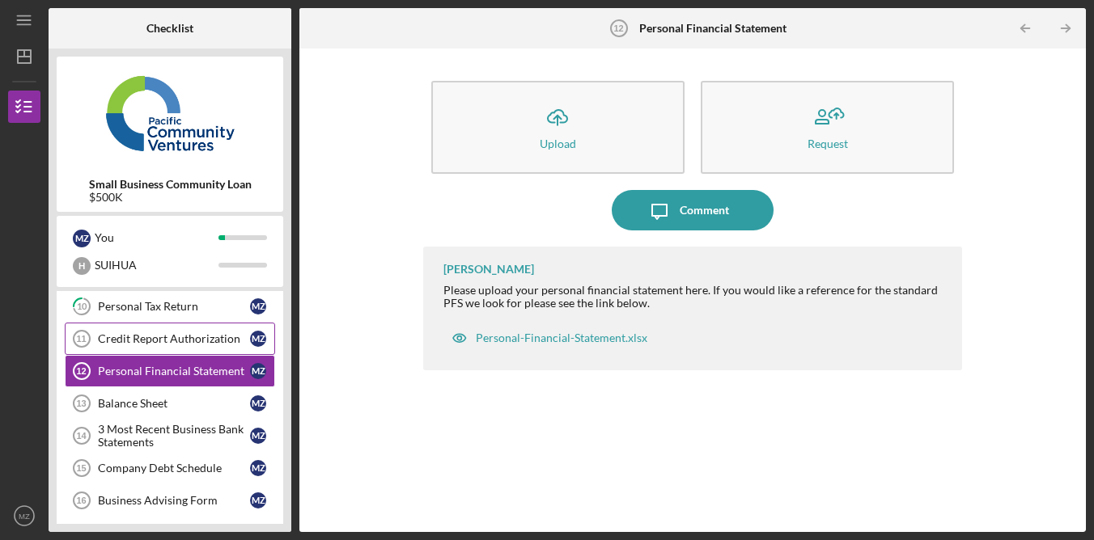
click at [196, 341] on div "Credit Report Authorization" at bounding box center [174, 338] width 152 height 13
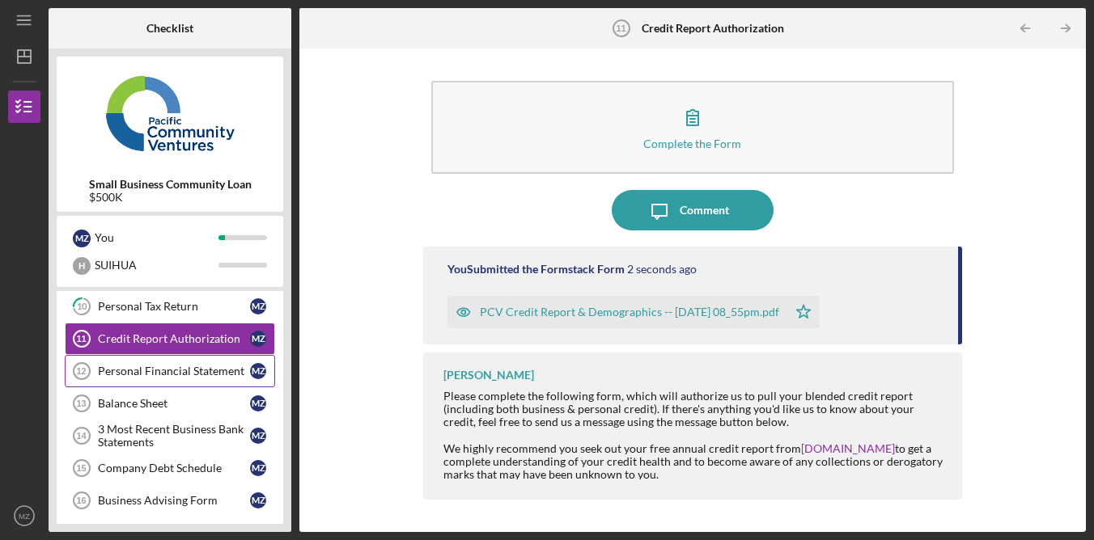
click at [222, 373] on div "Personal Financial Statement" at bounding box center [174, 371] width 152 height 13
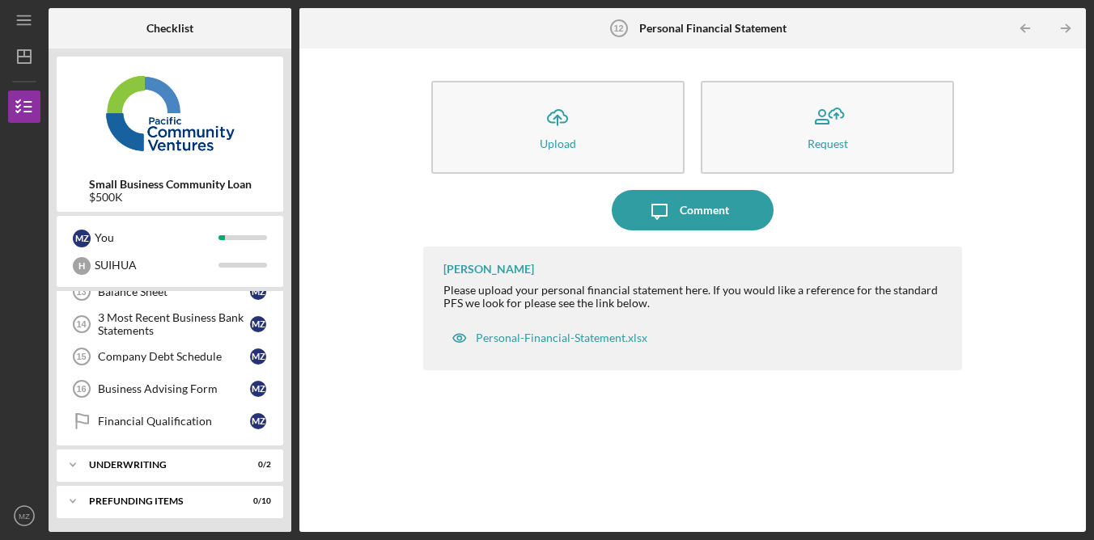
scroll to position [517, 0]
click at [202, 388] on div "Business Advising Form" at bounding box center [174, 386] width 152 height 13
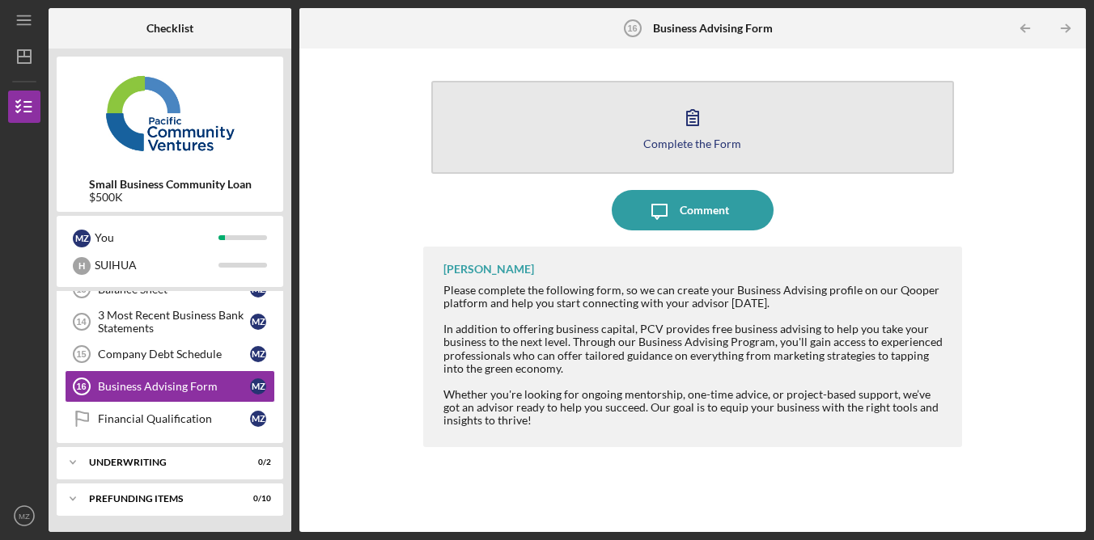
click at [684, 139] on div "Complete the Form" at bounding box center [692, 144] width 98 height 12
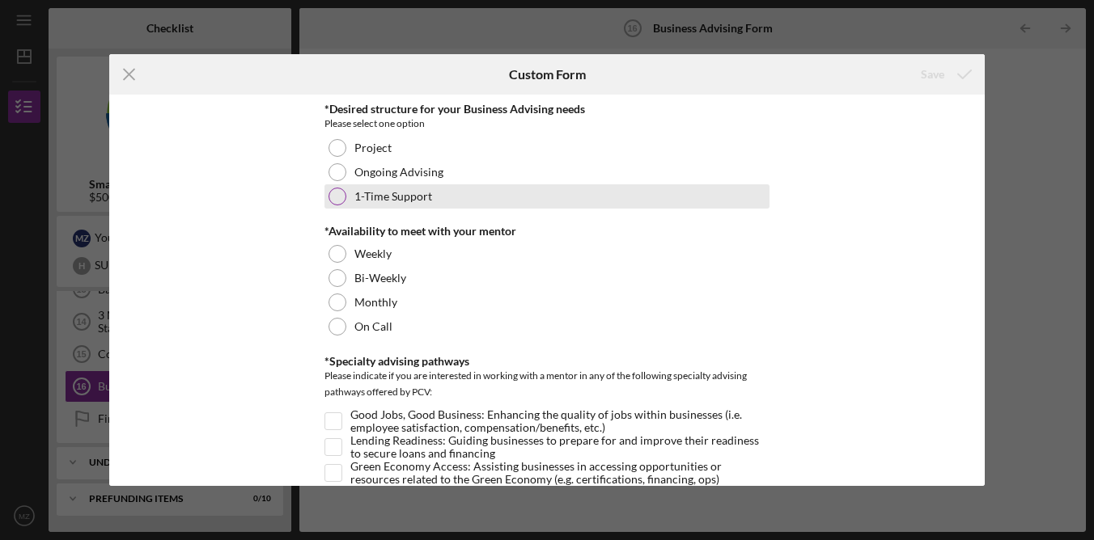
click at [387, 188] on div "1-Time Support" at bounding box center [546, 196] width 445 height 24
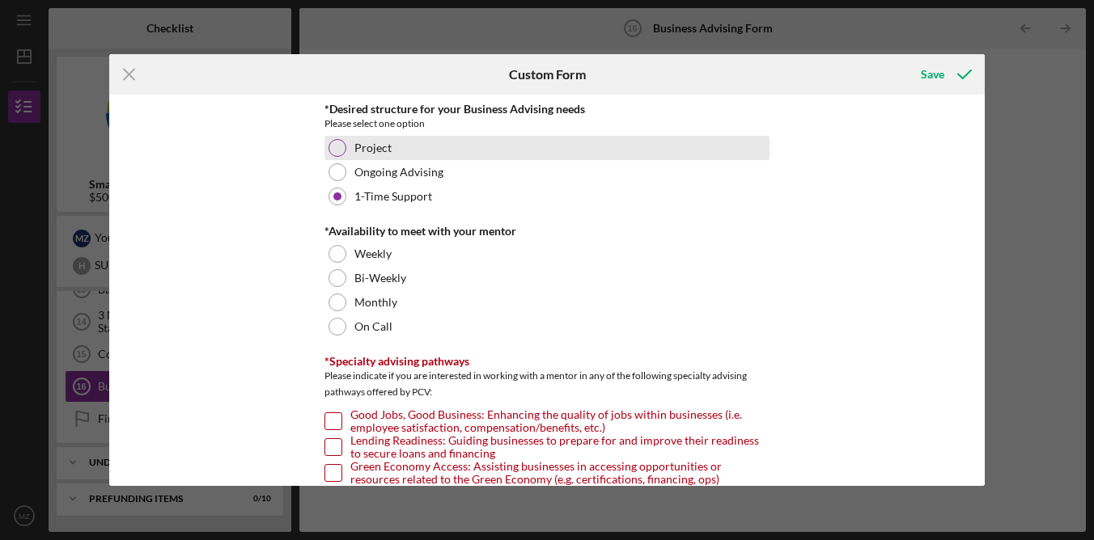
click at [379, 147] on label "Project" at bounding box center [372, 148] width 37 height 13
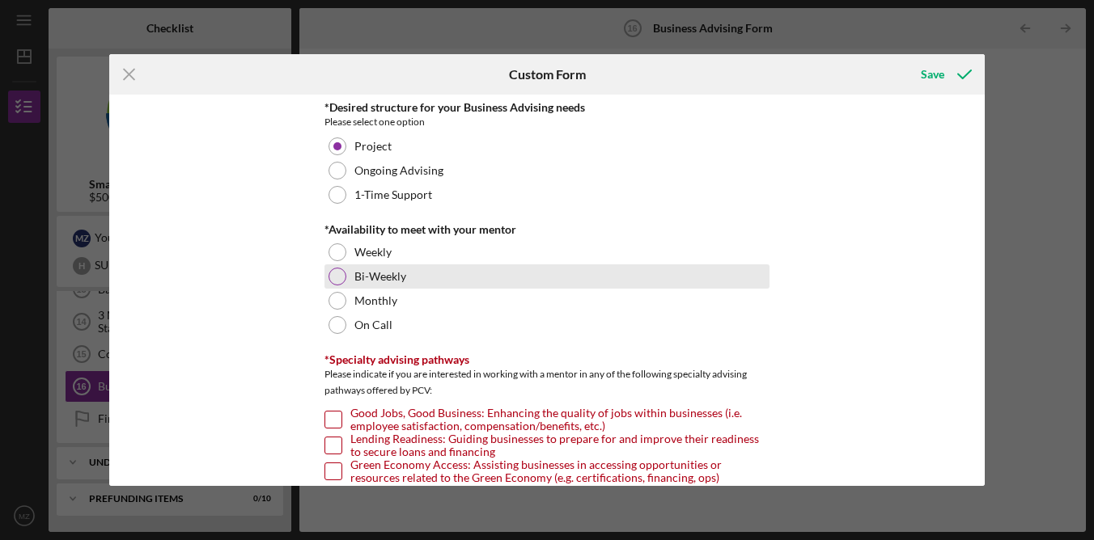
scroll to position [3, 0]
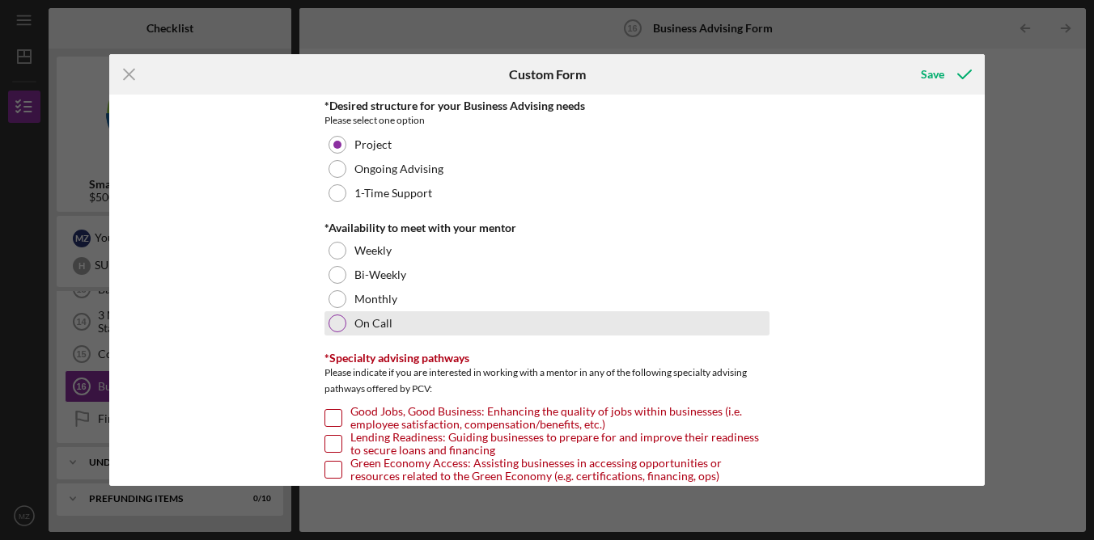
click at [382, 318] on label "On Call" at bounding box center [373, 323] width 38 height 13
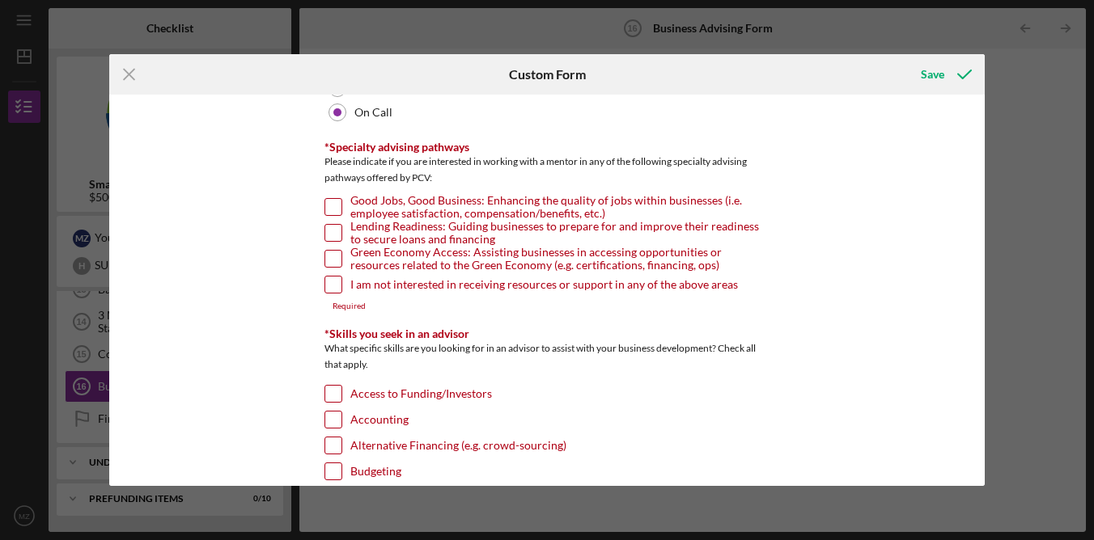
scroll to position [212, 0]
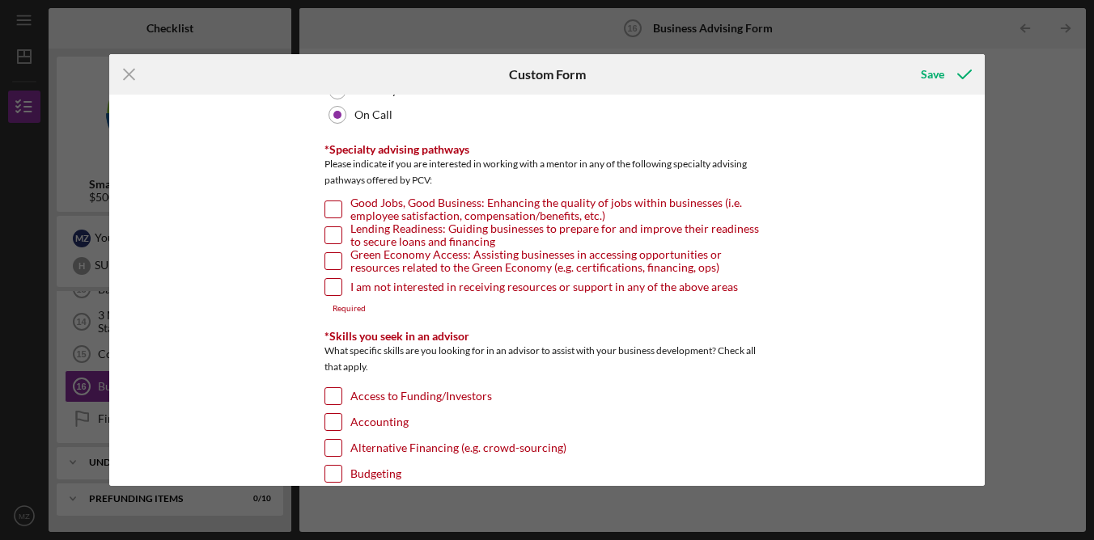
click at [334, 233] on input "Lending Readiness: Guiding businesses to prepare for and improve their readines…" at bounding box center [333, 235] width 16 height 16
checkbox input "true"
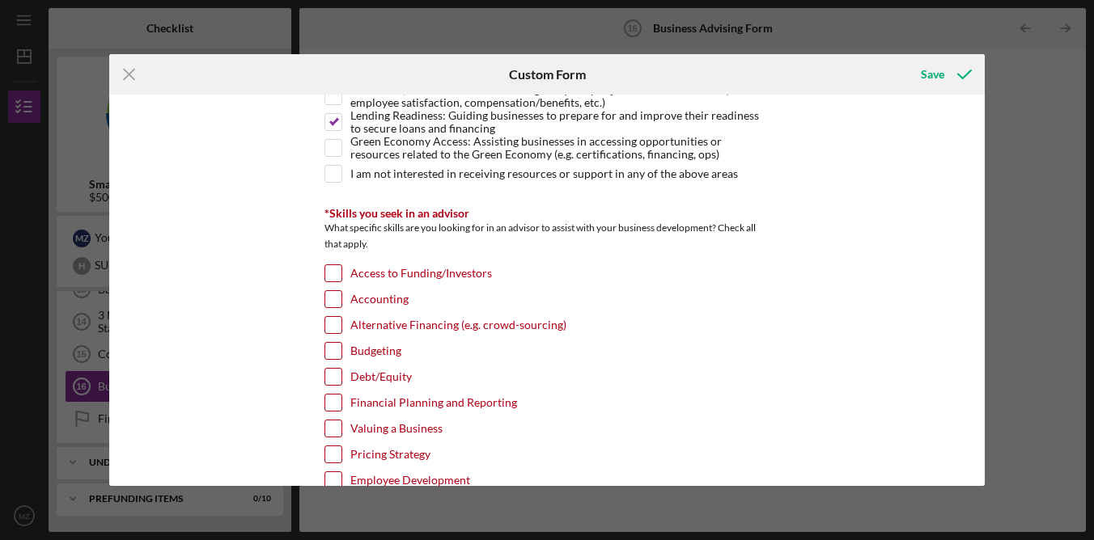
scroll to position [328, 0]
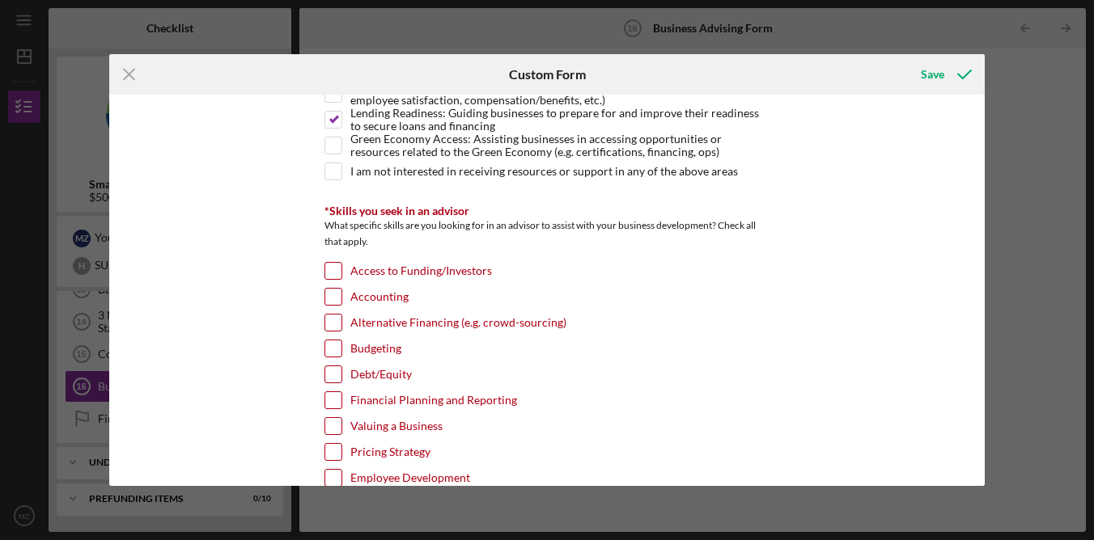
click at [332, 300] on input "Accounting" at bounding box center [333, 297] width 16 height 16
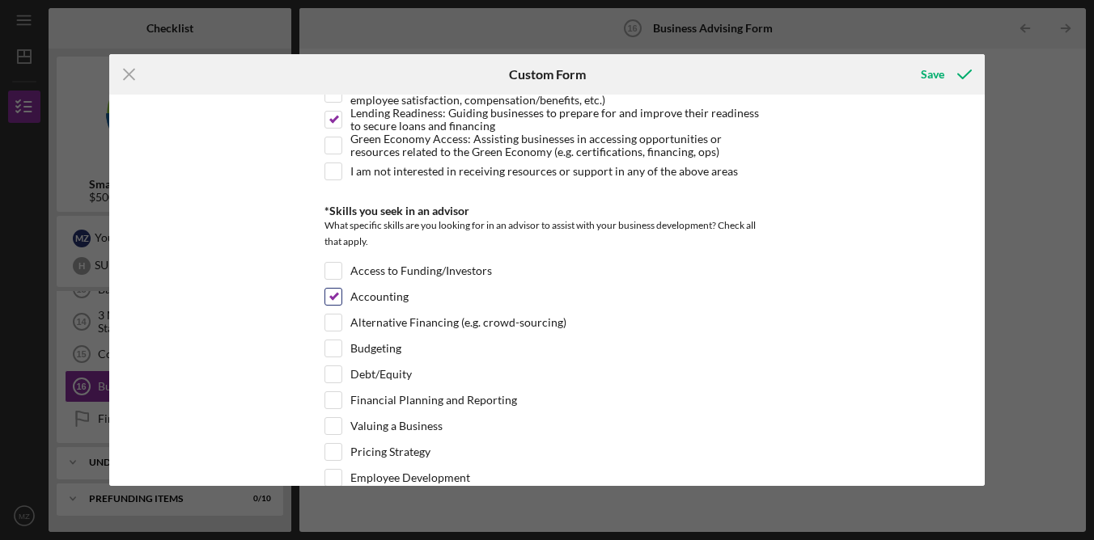
click at [330, 296] on input "Accounting" at bounding box center [333, 297] width 16 height 16
checkbox input "false"
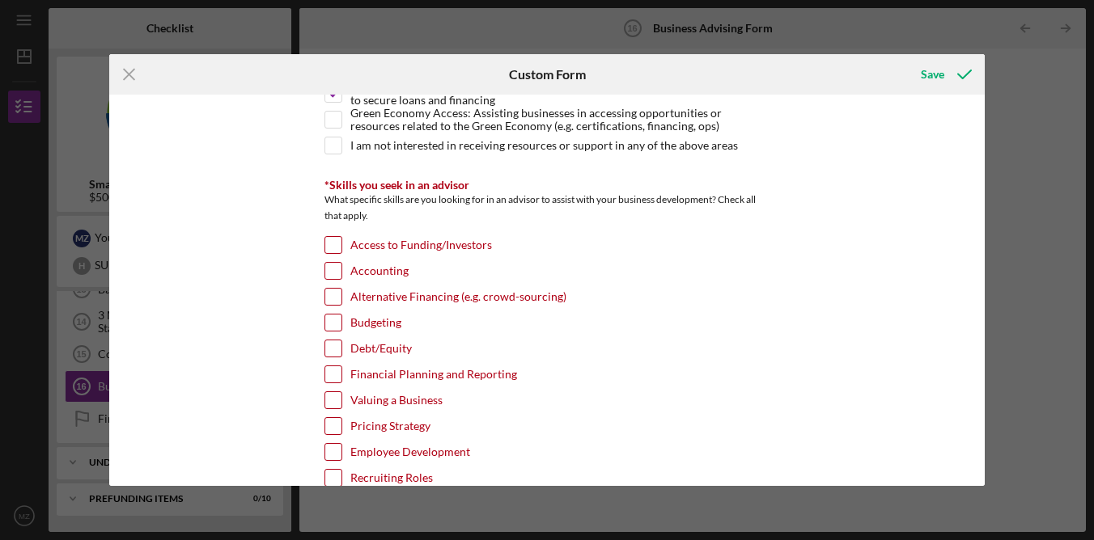
scroll to position [361, 0]
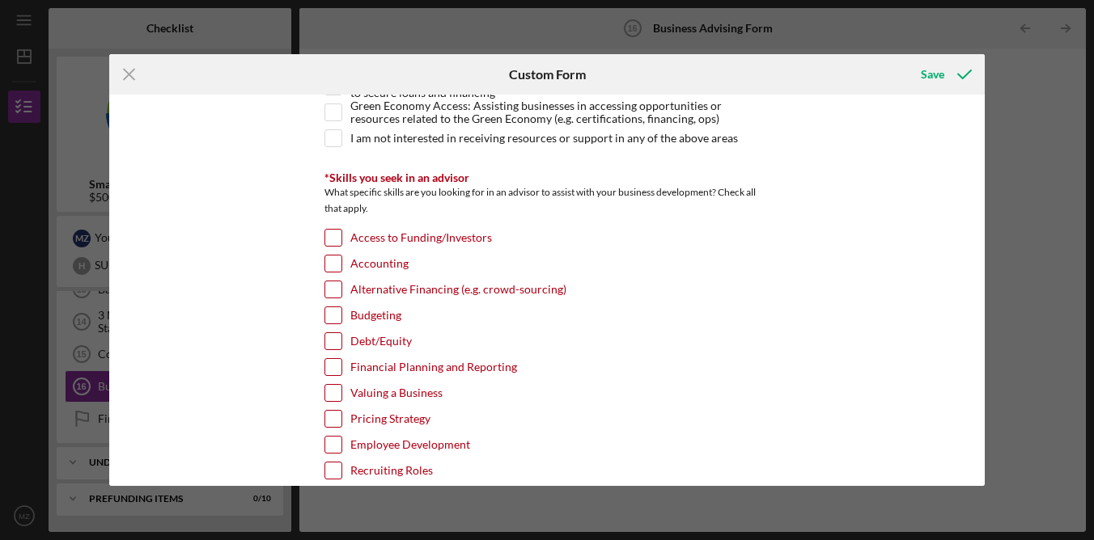
click at [334, 337] on input "Debt/Equity" at bounding box center [333, 341] width 16 height 16
checkbox input "true"
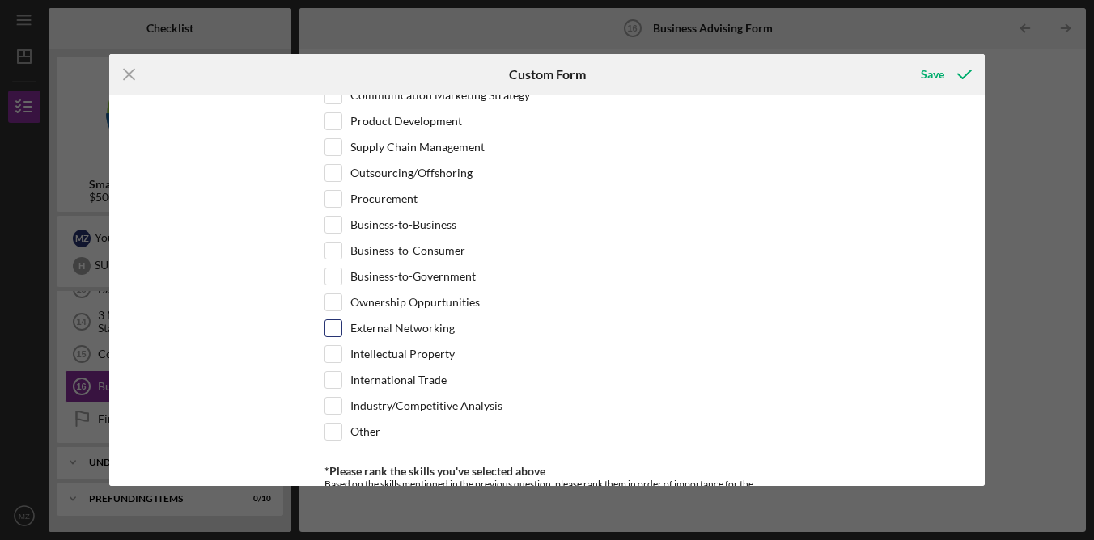
scroll to position [1023, 0]
click at [328, 377] on input "International Trade" at bounding box center [333, 379] width 16 height 16
checkbox input "true"
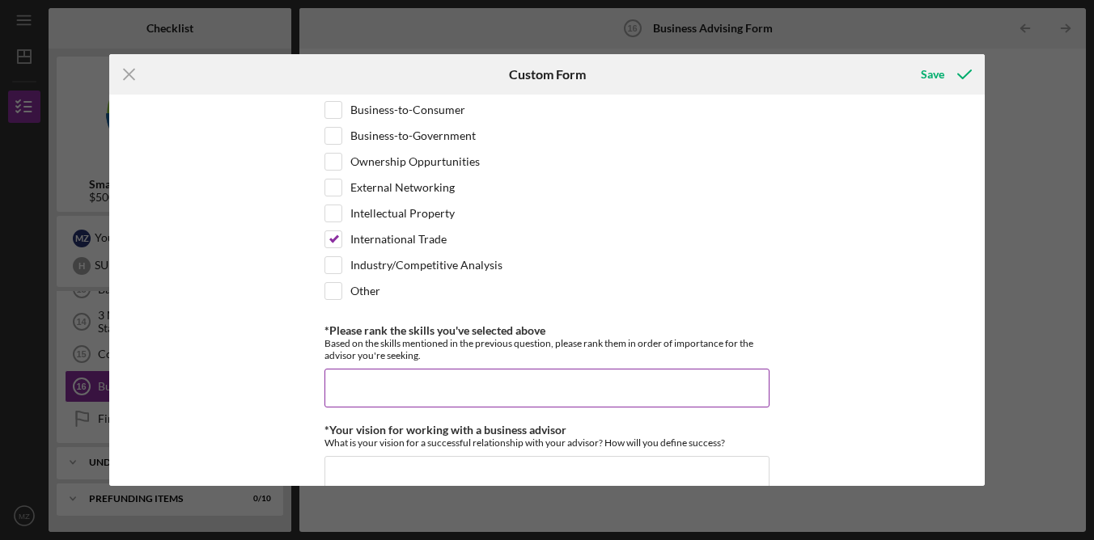
scroll to position [1184, 0]
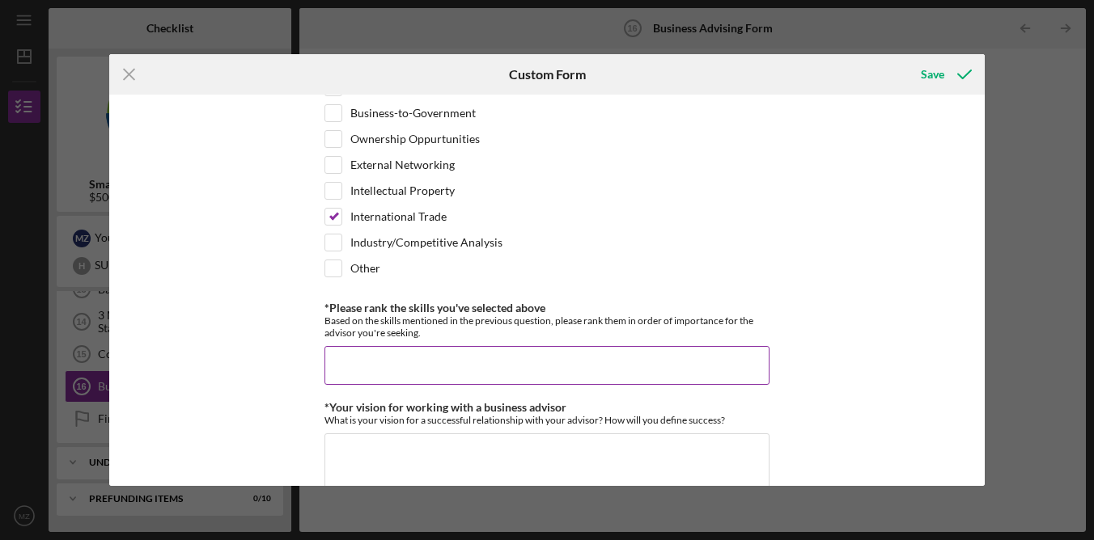
click at [417, 355] on input "*Please rank the skills you've selected above" at bounding box center [546, 365] width 445 height 39
click at [495, 371] on input "*Please rank the skills you've selected above" at bounding box center [546, 365] width 445 height 39
click at [505, 370] on input "*Please rank the skills you've selected above" at bounding box center [546, 365] width 445 height 39
type input "budgeting"
click at [904, 58] on button "Save" at bounding box center [944, 74] width 80 height 32
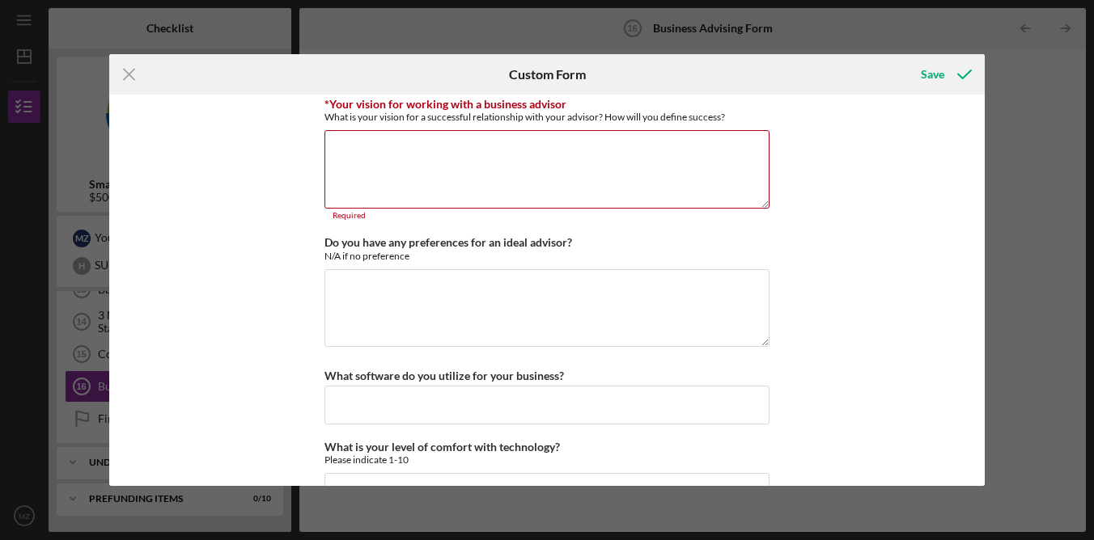
scroll to position [1491, 0]
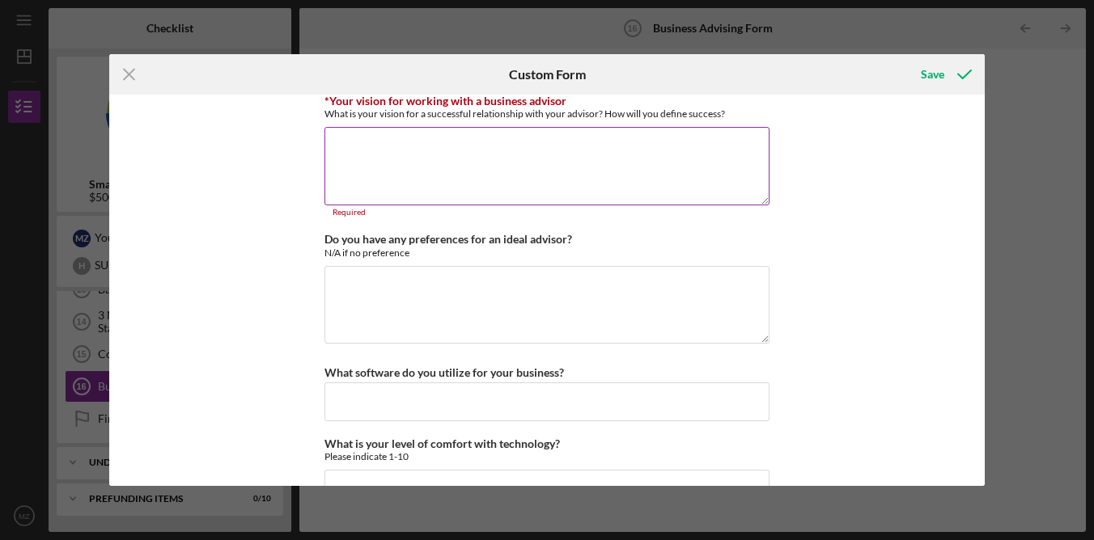
click at [542, 153] on textarea "*Your vision for working with a business advisor" at bounding box center [546, 166] width 445 height 78
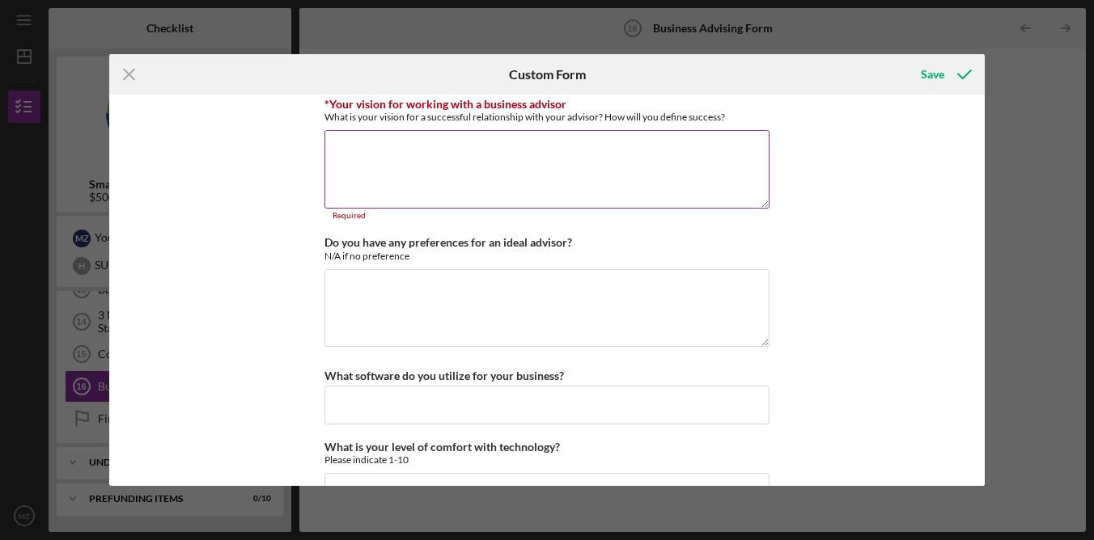
scroll to position [1472, 0]
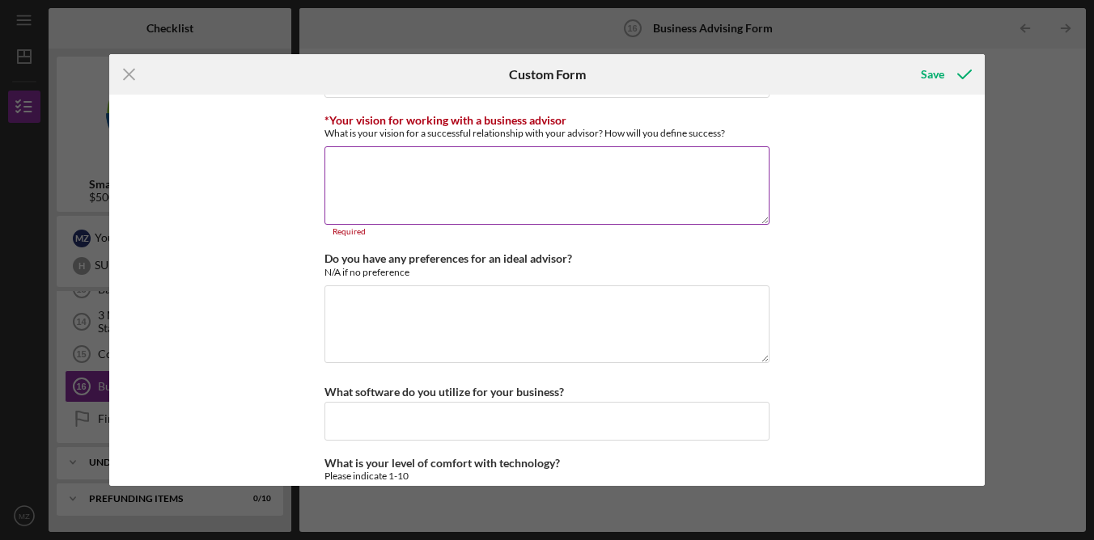
click at [575, 204] on textarea "*Your vision for working with a business advisor" at bounding box center [546, 185] width 445 height 78
click at [559, 191] on textarea "*Your vision for working with a business advisor" at bounding box center [546, 185] width 445 height 78
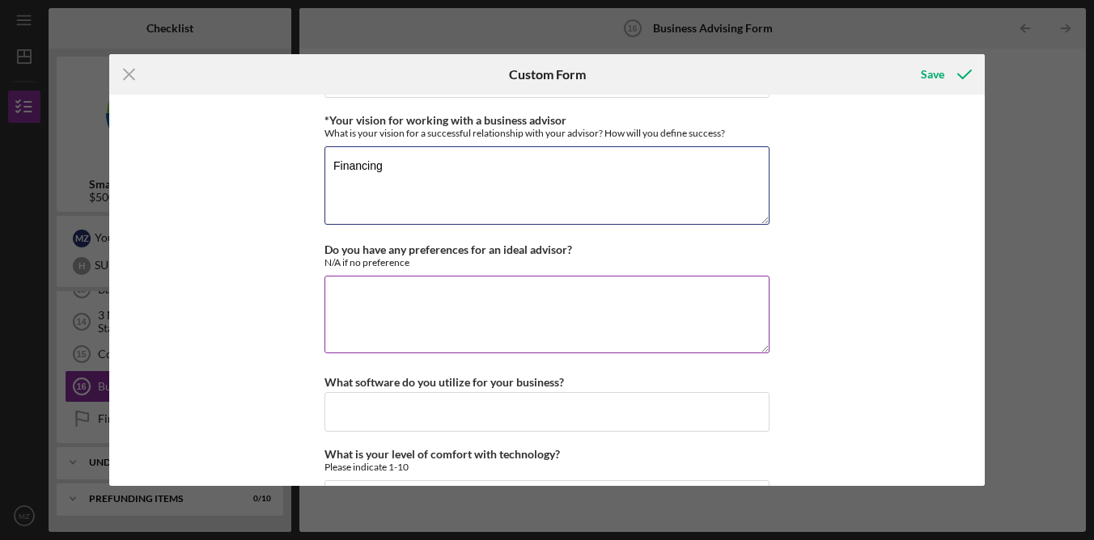
type textarea "Financing"
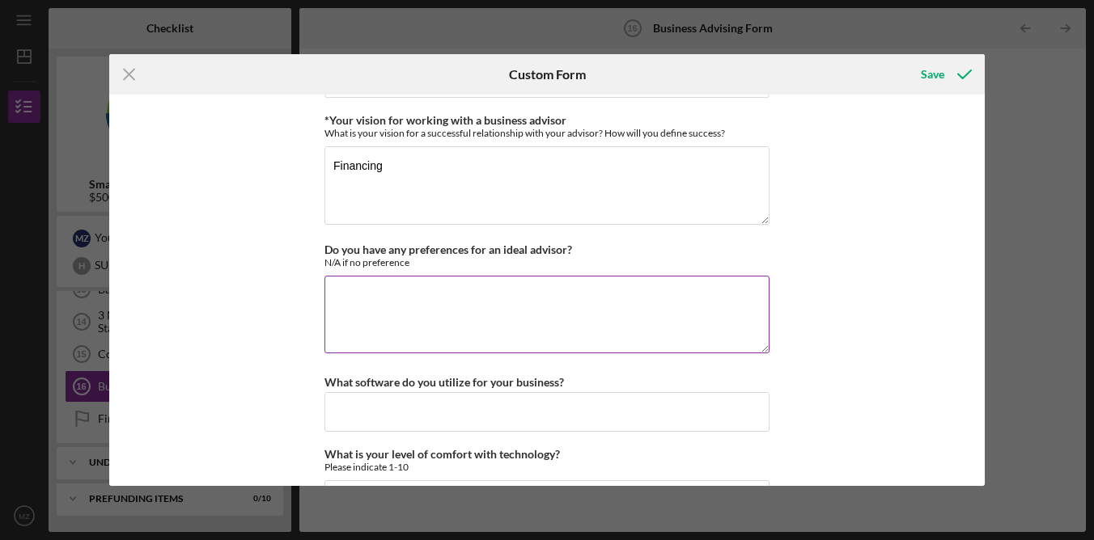
click at [667, 329] on textarea "Do you have any preferences for an ideal advisor?" at bounding box center [546, 315] width 445 height 78
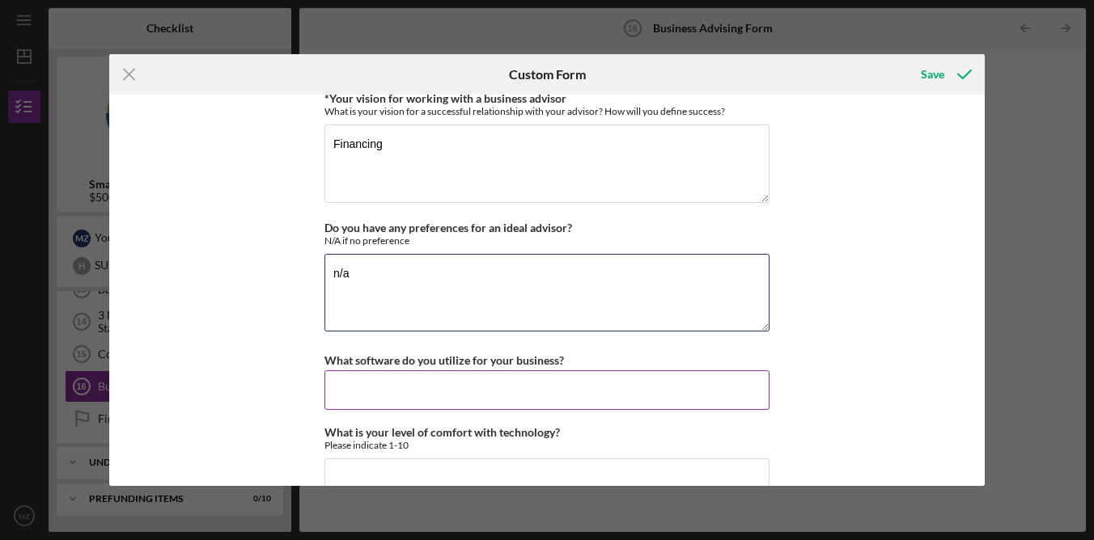
scroll to position [1501, 0]
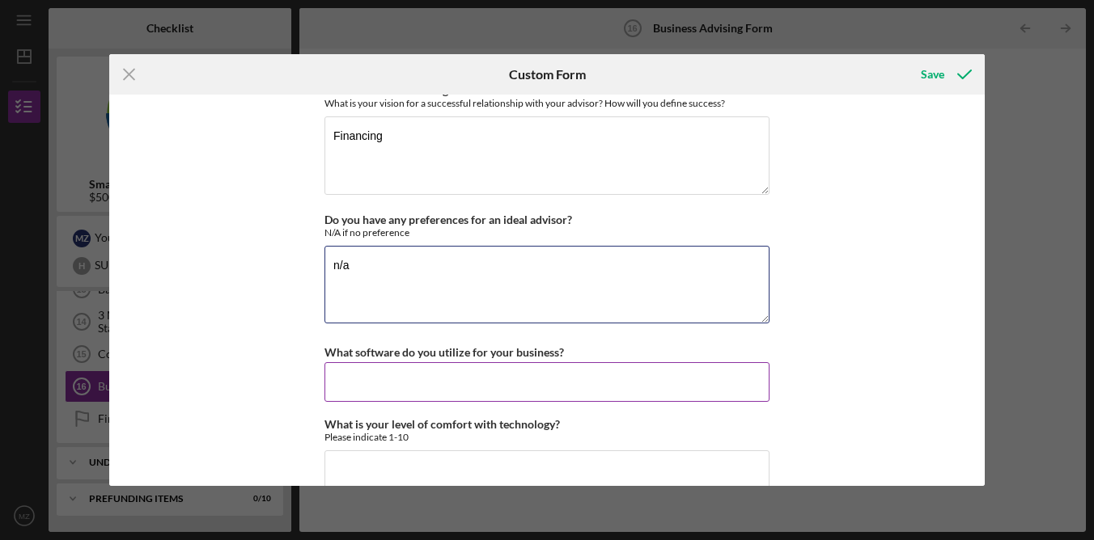
type textarea "n/a"
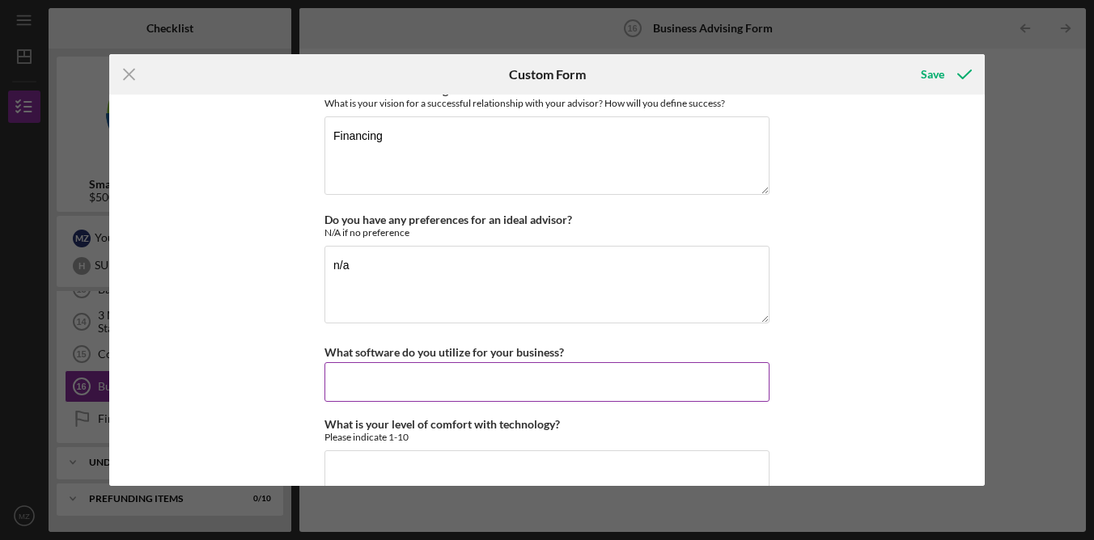
click at [480, 388] on input "What software do you utilize for your business?" at bounding box center [546, 381] width 445 height 39
type input "q"
type input "w"
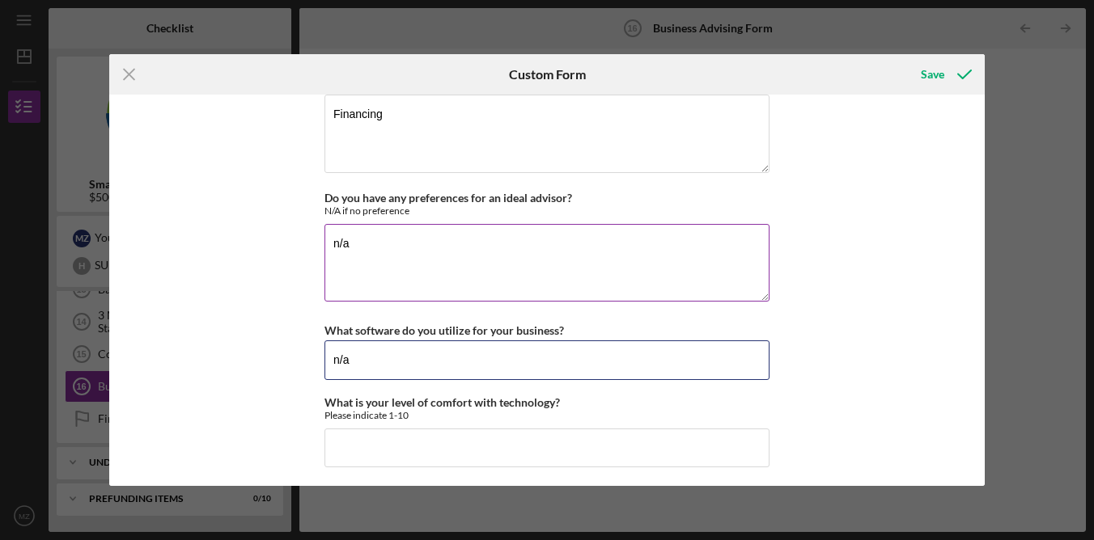
scroll to position [1527, 0]
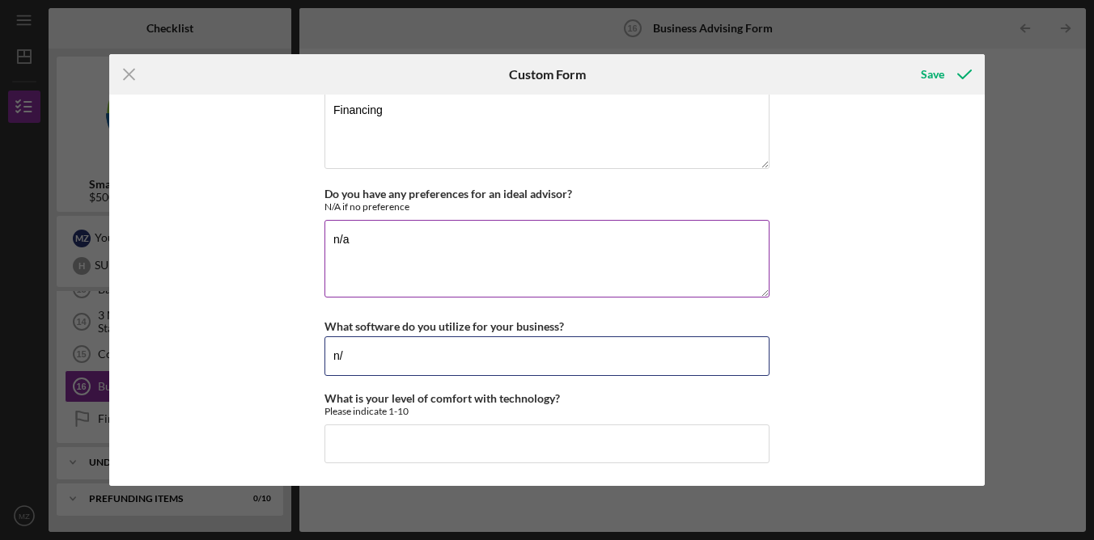
type input "n"
type input "u"
type input "Quickbooks"
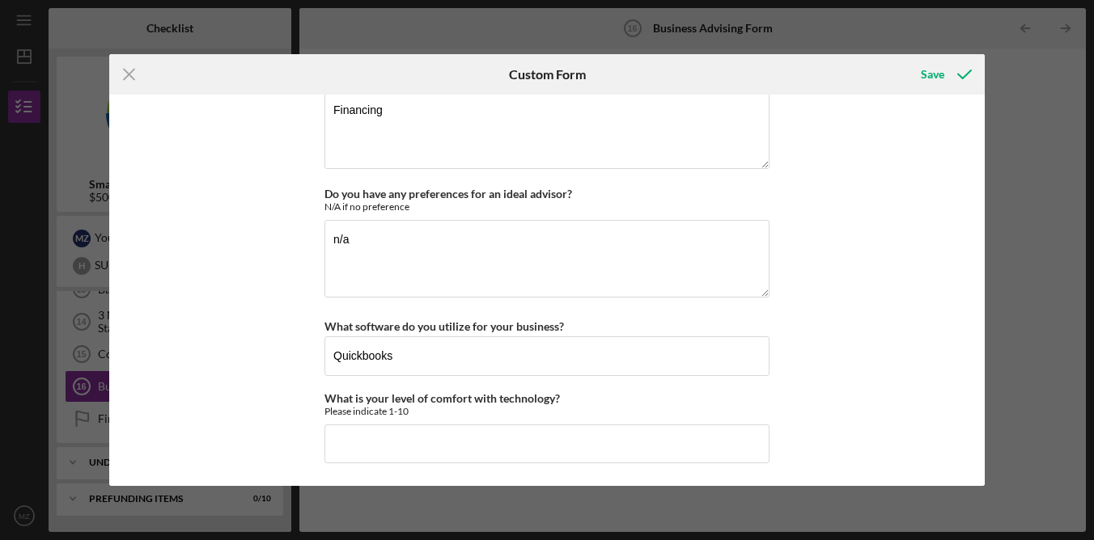
click at [790, 337] on div "*Desired structure for your Business Advising needs Please select one option Pr…" at bounding box center [546, 291] width 875 height 392
click at [495, 436] on input "What is your level of comfort with technology?" at bounding box center [546, 444] width 445 height 39
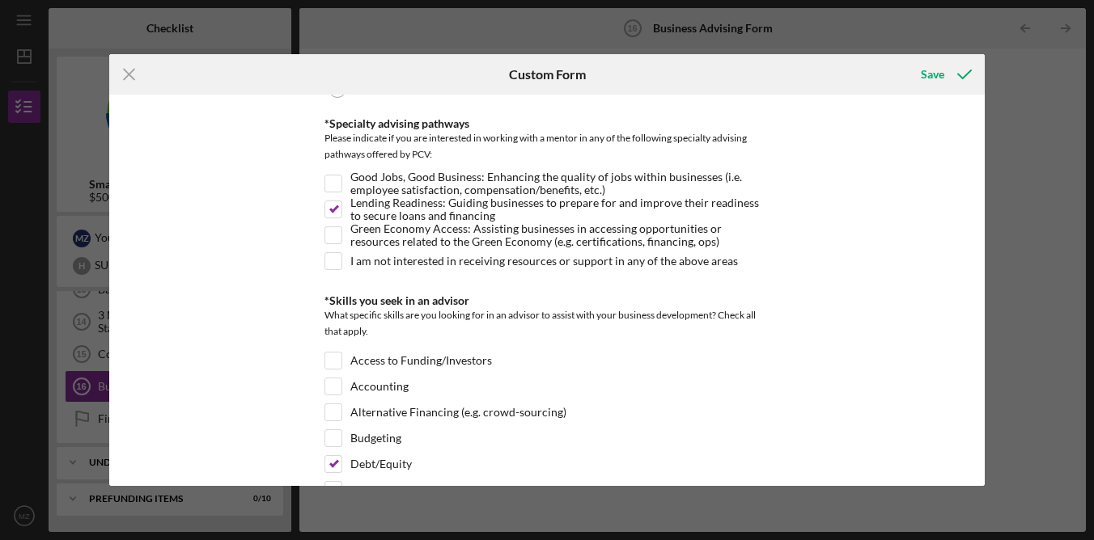
scroll to position [0, 0]
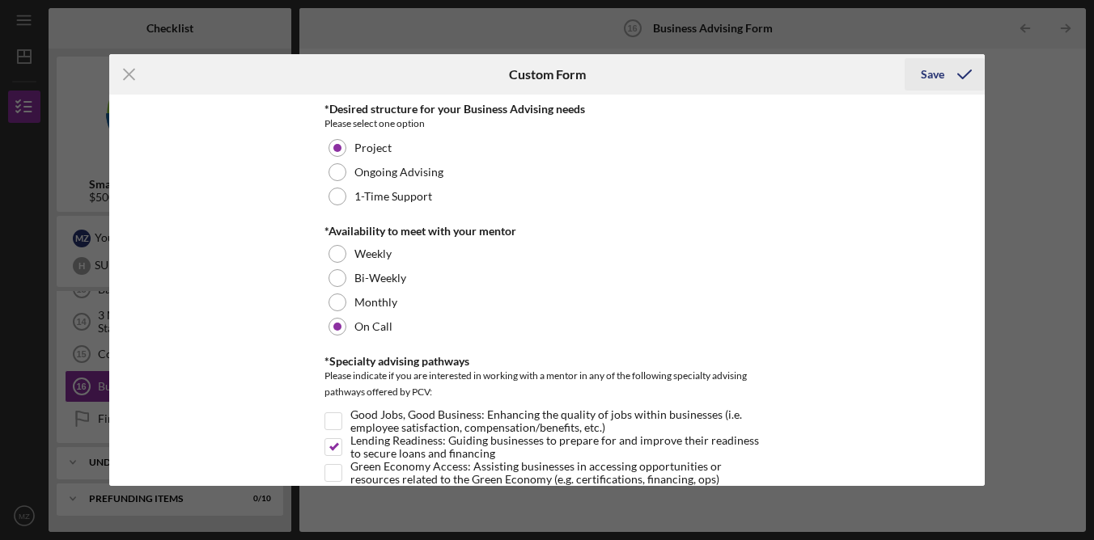
type input "5"
click at [935, 75] on div "Save" at bounding box center [932, 74] width 23 height 32
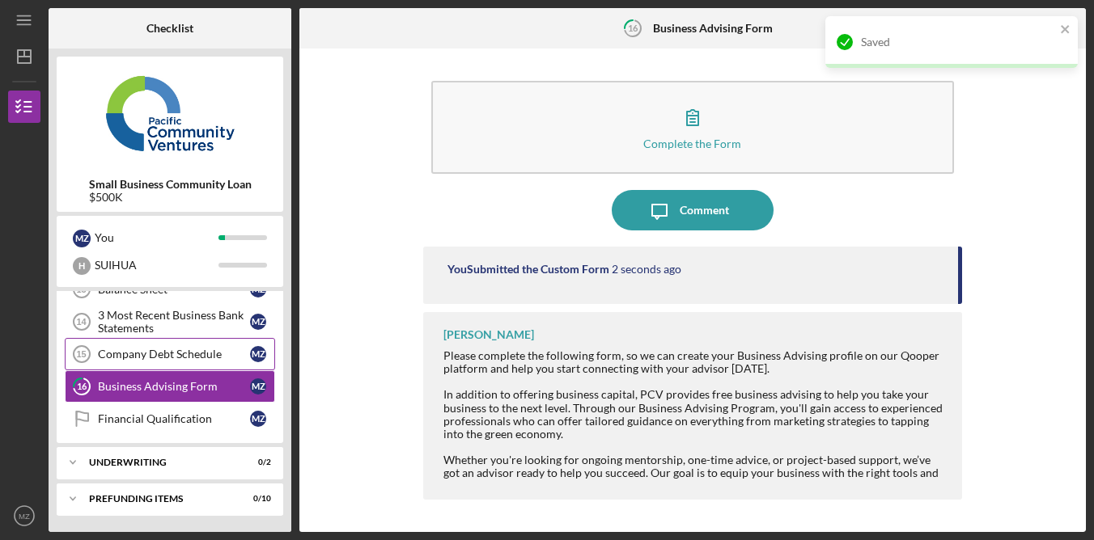
click at [187, 353] on div "Company Debt Schedule" at bounding box center [174, 354] width 152 height 13
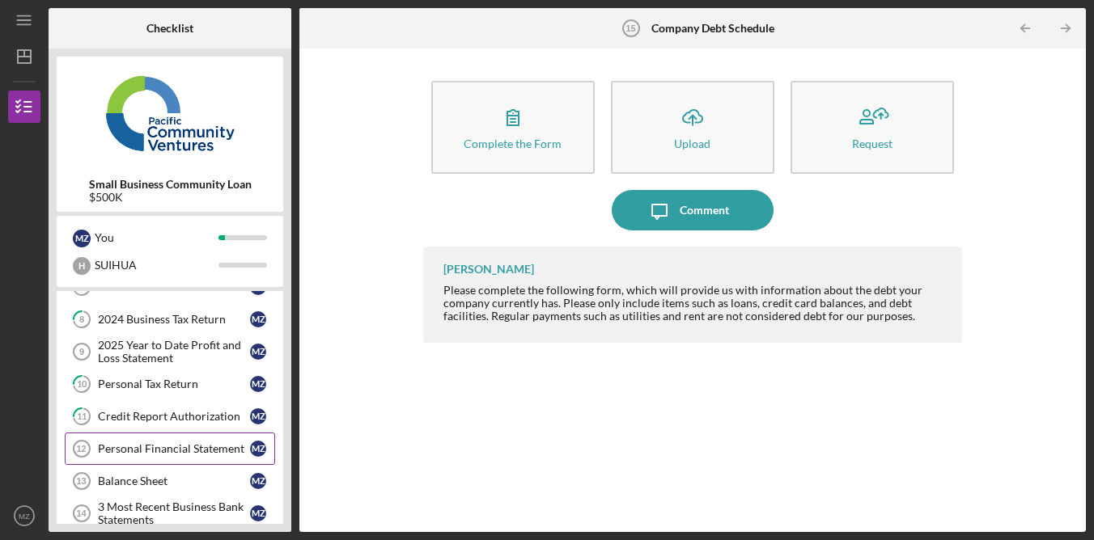
scroll to position [328, 0]
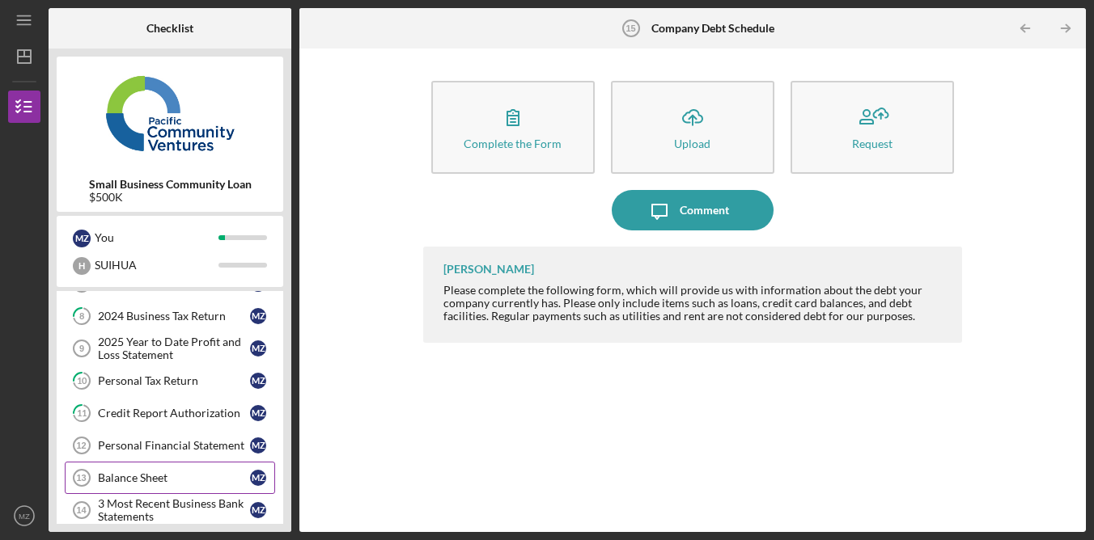
click at [205, 483] on div "Balance Sheet" at bounding box center [174, 478] width 152 height 13
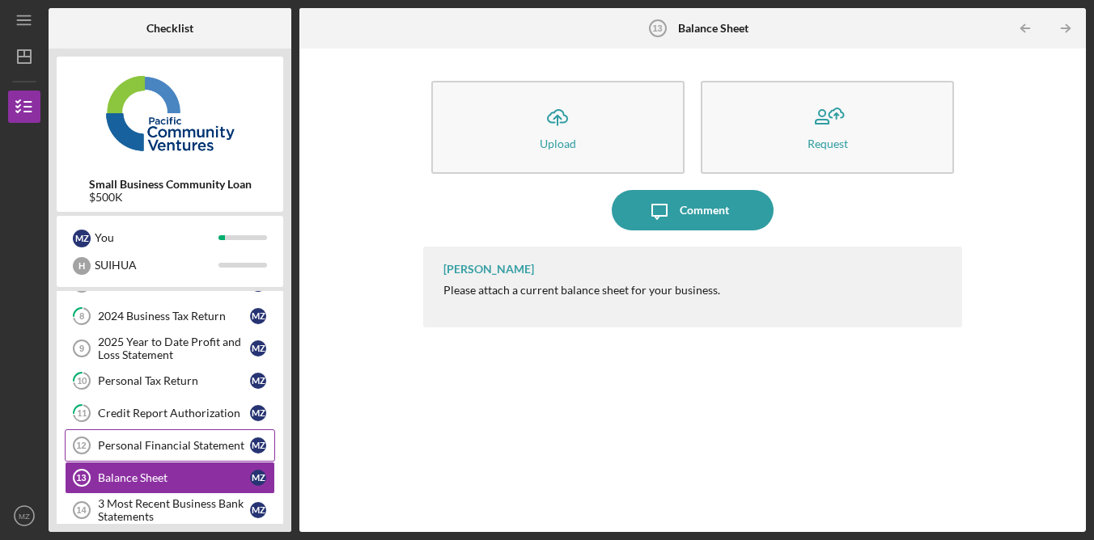
click at [209, 448] on div "Personal Financial Statement" at bounding box center [174, 445] width 152 height 13
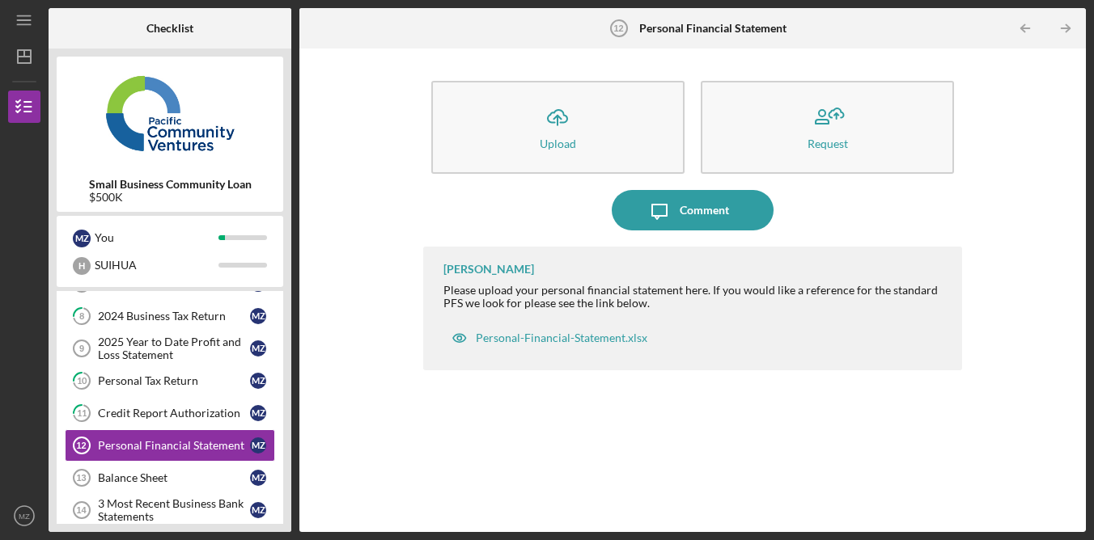
drag, startPoint x: 736, startPoint y: 441, endPoint x: 690, endPoint y: 404, distance: 59.3
click at [734, 438] on div "[PERSON_NAME] Please upload your personal financial statement here. If you woul…" at bounding box center [692, 377] width 539 height 261
click at [607, 338] on div "Personal-Financial-Statement.xlsx" at bounding box center [562, 338] width 172 height 13
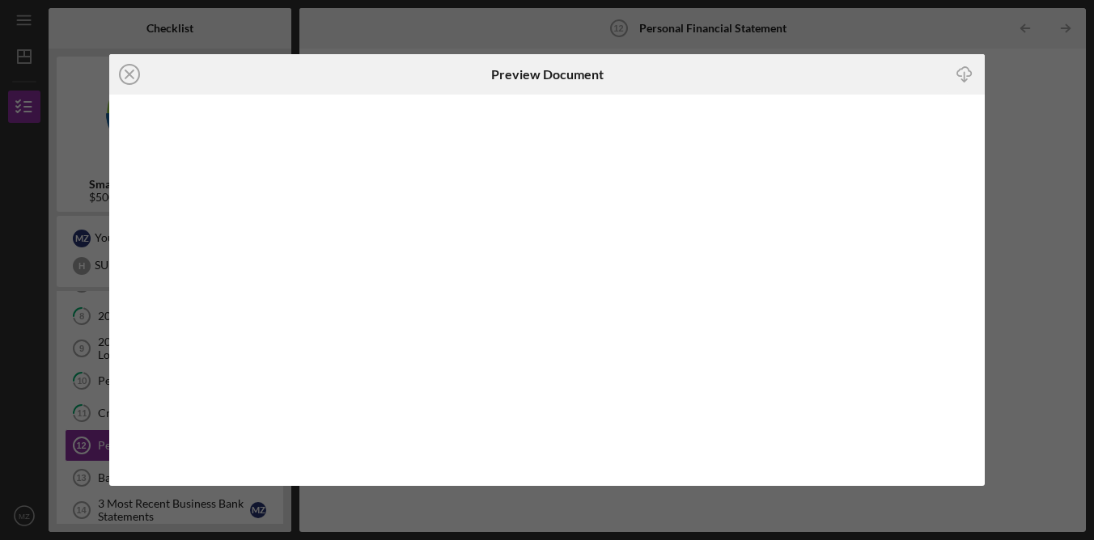
click at [659, 70] on div "Preview Document" at bounding box center [547, 74] width 292 height 40
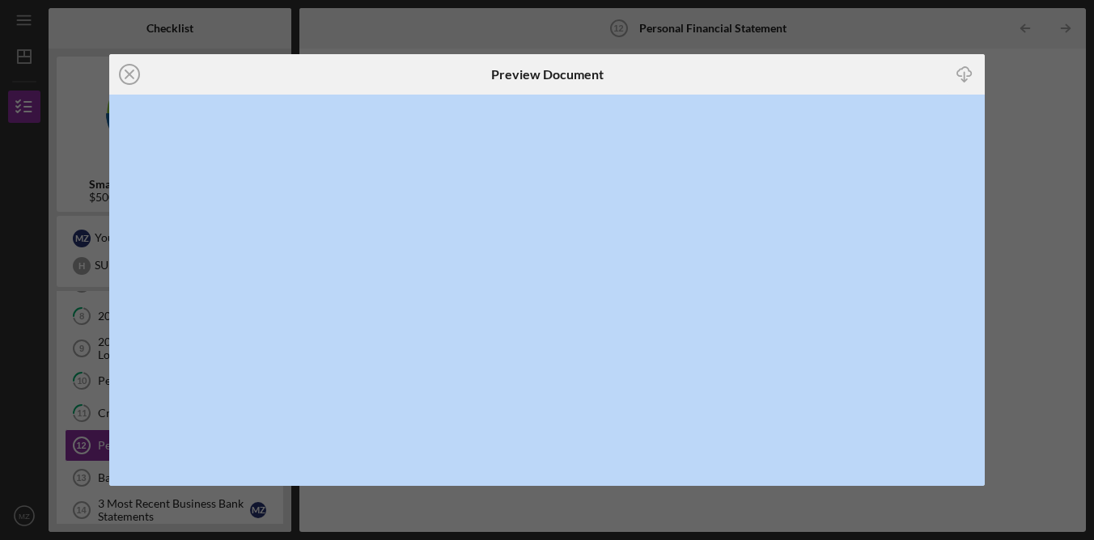
click at [659, 70] on div "Preview Document" at bounding box center [547, 74] width 292 height 40
